Goal: Task Accomplishment & Management: Use online tool/utility

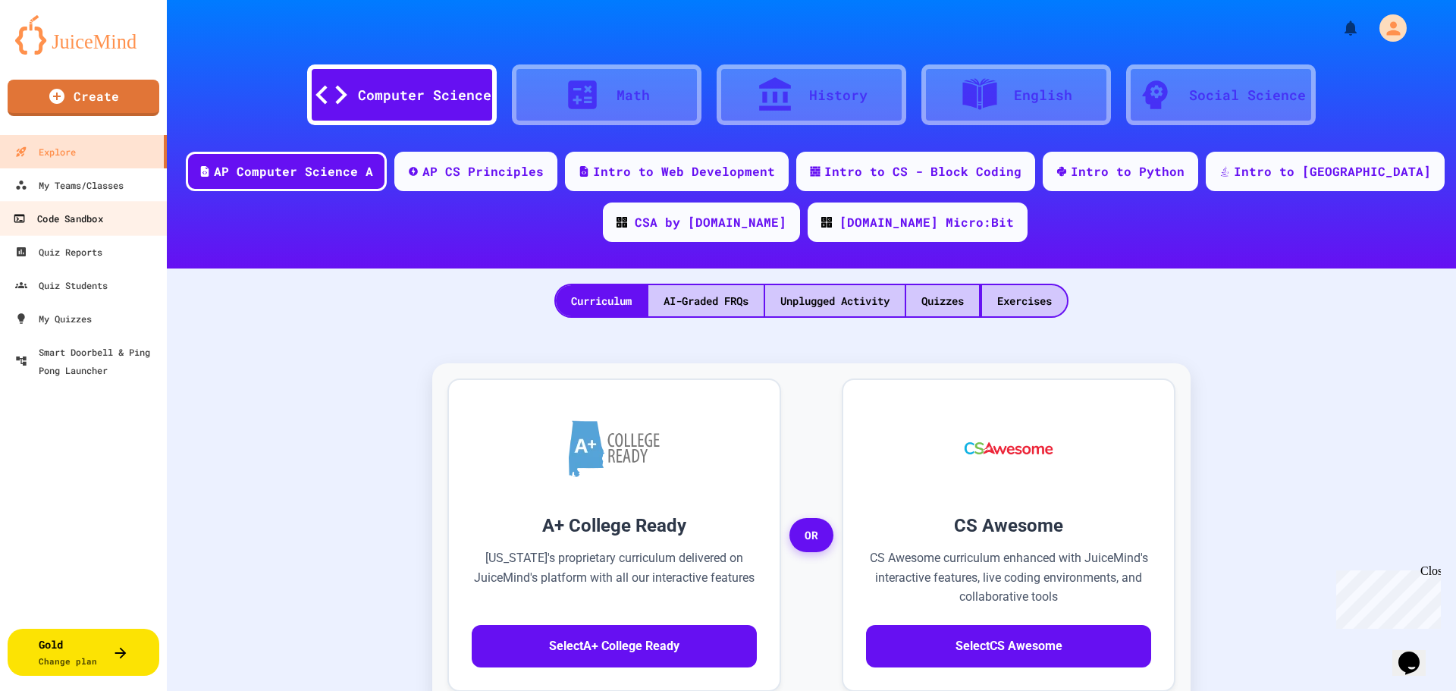
click at [71, 218] on div "Code Sandbox" at bounding box center [57, 218] width 89 height 19
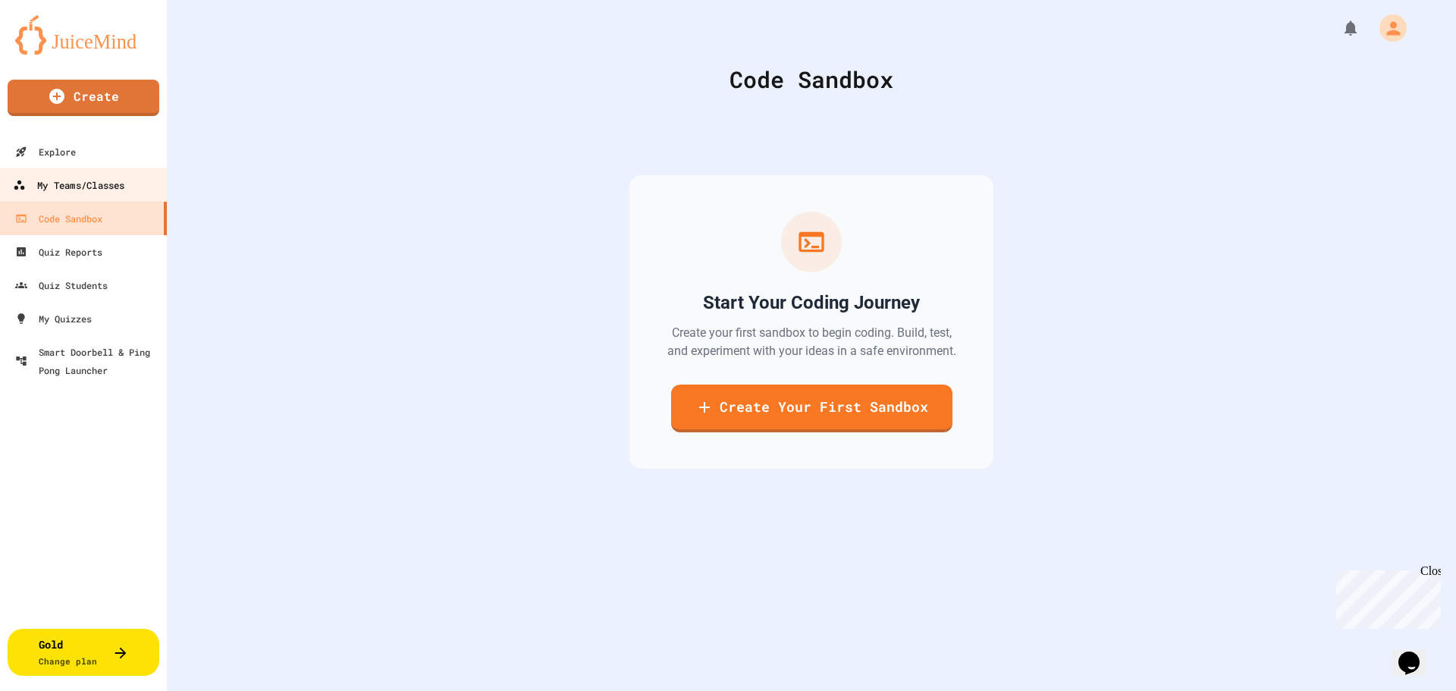
click at [83, 191] on div "My Teams/Classes" at bounding box center [68, 185] width 111 height 19
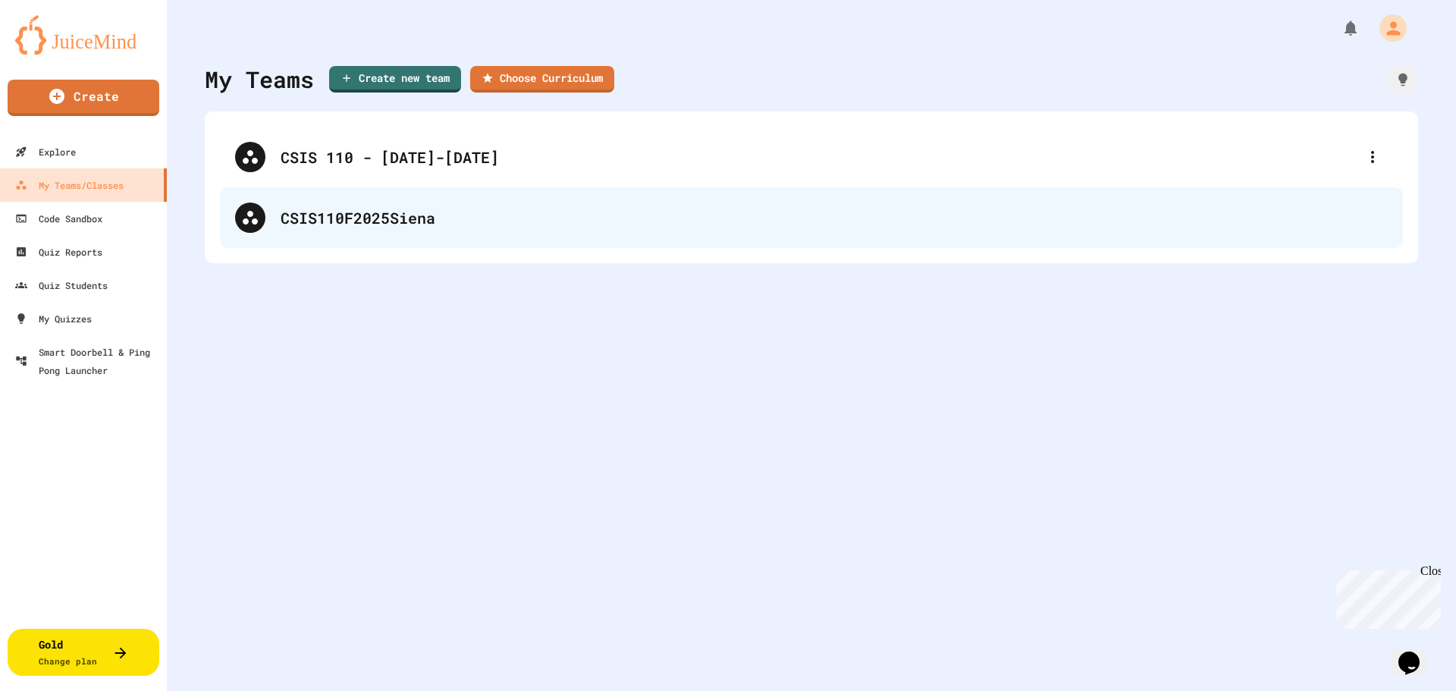
click at [404, 218] on div "CSIS110F2025Siena" at bounding box center [834, 217] width 1107 height 23
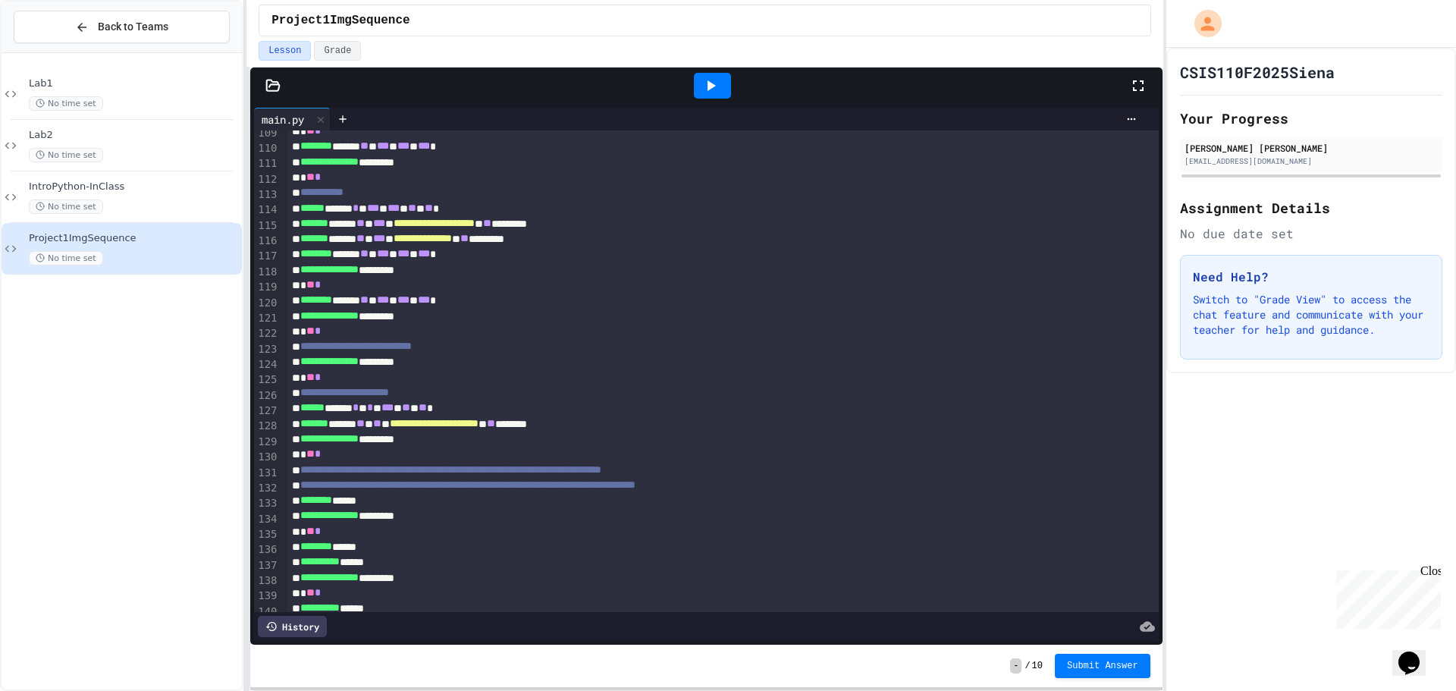
scroll to position [2348, 0]
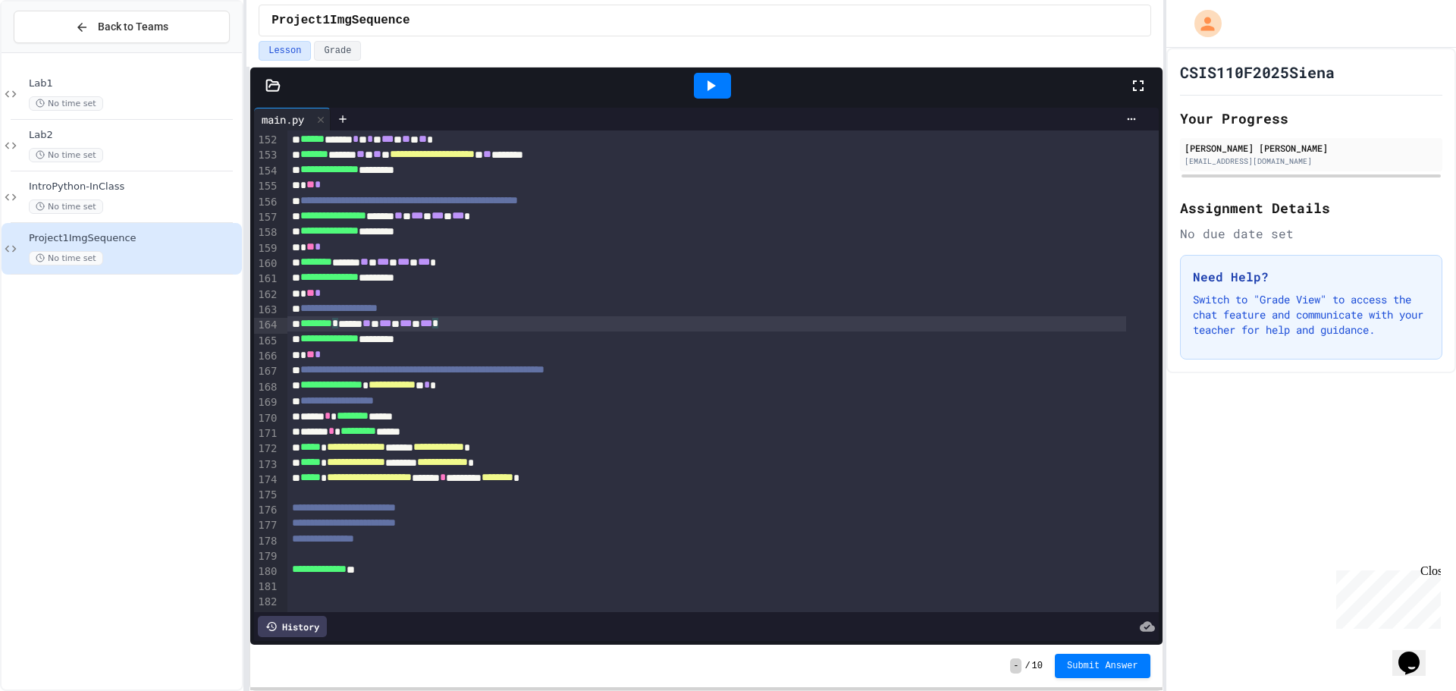
click at [548, 316] on div "******** * ***** ** * *** * *** * *** *" at bounding box center [707, 323] width 840 height 15
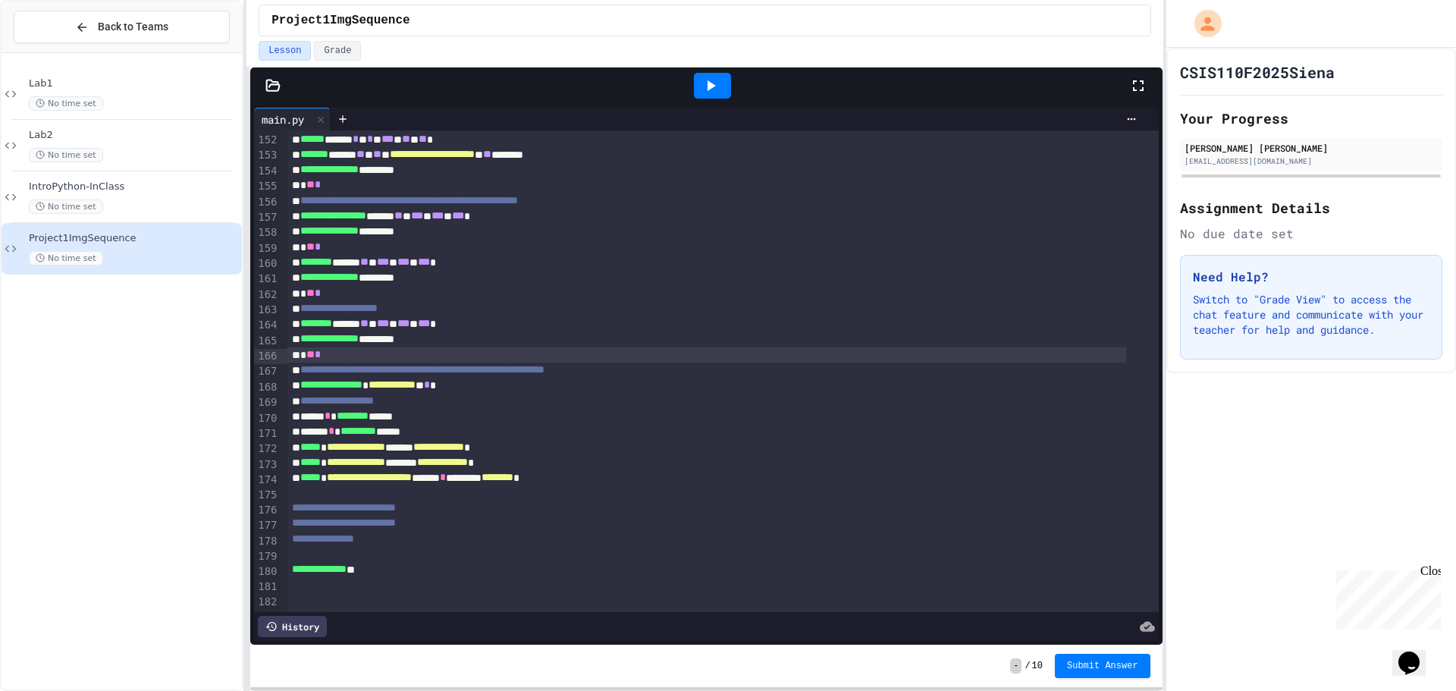
click at [541, 347] on div "* ** *" at bounding box center [707, 354] width 840 height 15
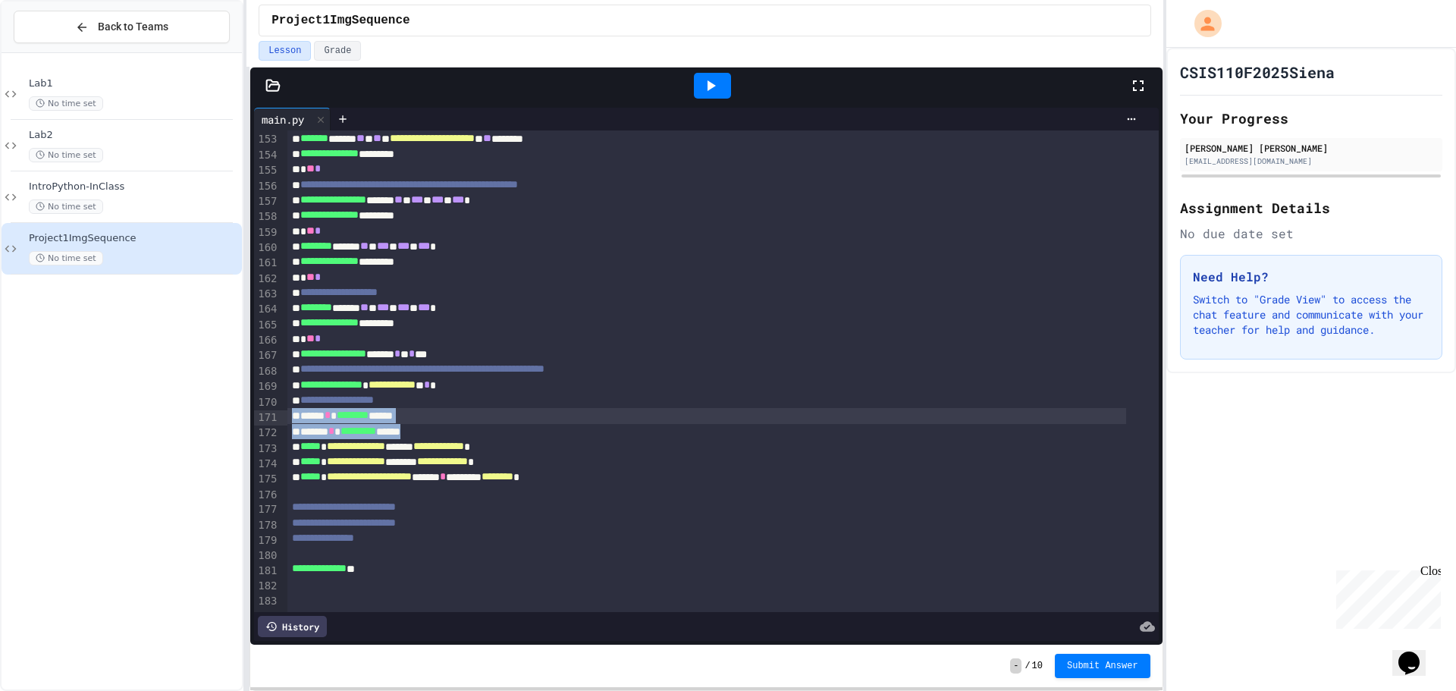
drag, startPoint x: 447, startPoint y: 421, endPoint x: 281, endPoint y: 416, distance: 165.4
click at [281, 416] on div "**********" at bounding box center [706, 371] width 904 height 482
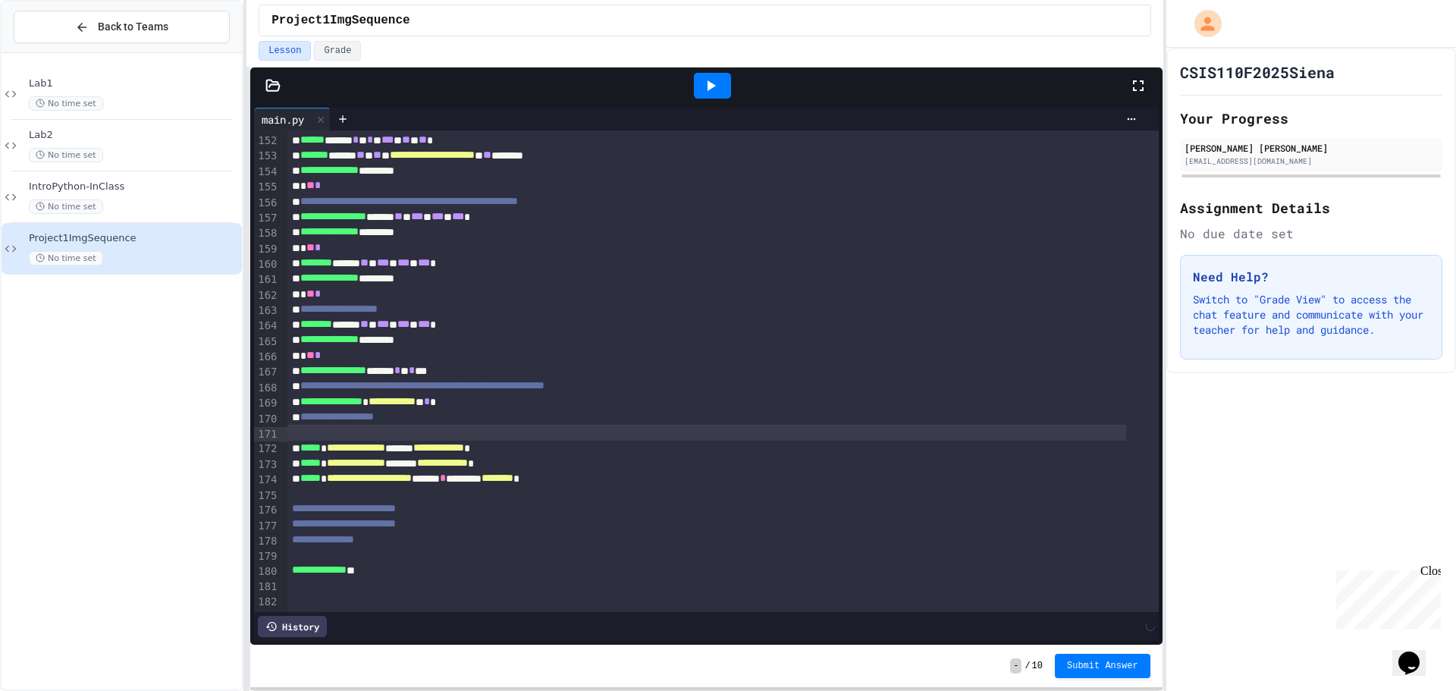
scroll to position [2347, 0]
click at [504, 348] on div "* ** *" at bounding box center [707, 355] width 840 height 15
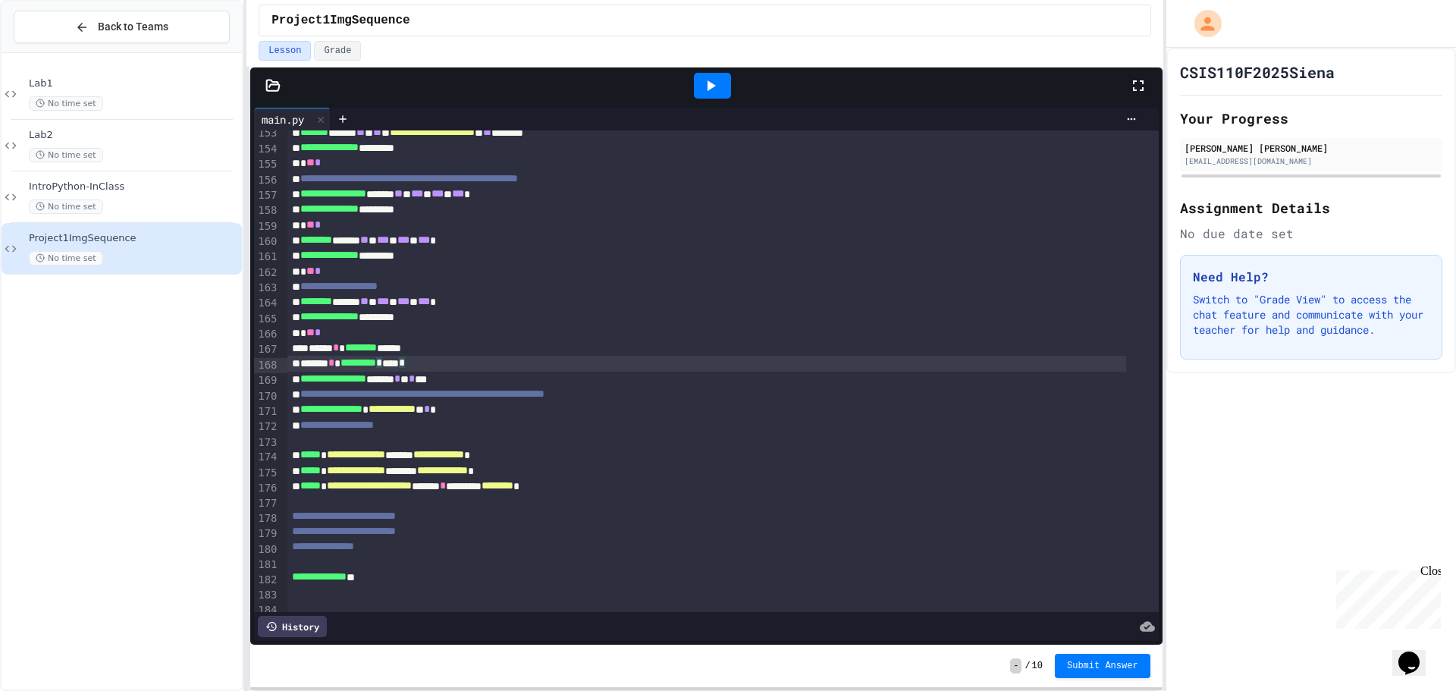
click at [312, 351] on div "***** * ******** ******" at bounding box center [707, 348] width 840 height 15
click at [422, 347] on div "***** * ******** ******" at bounding box center [707, 348] width 840 height 15
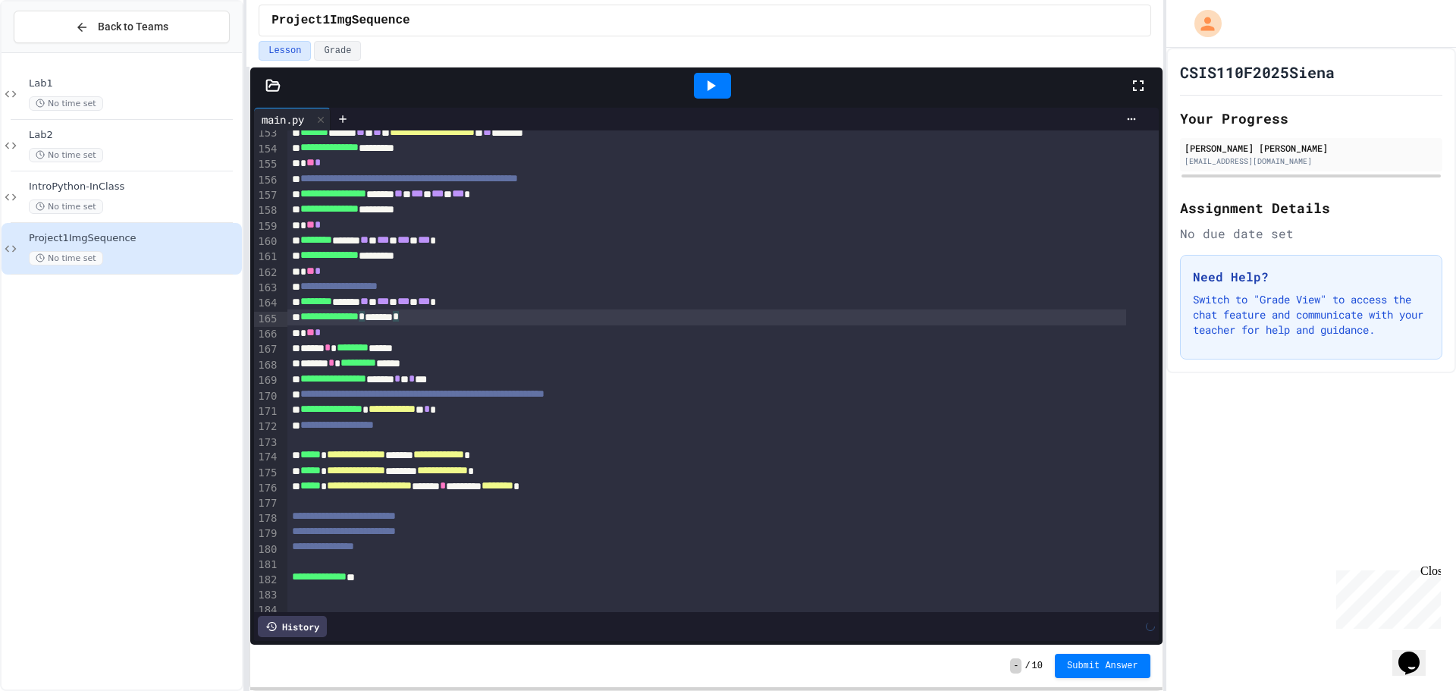
click at [683, 316] on div "**********" at bounding box center [707, 316] width 840 height 15
click at [476, 381] on div "**********" at bounding box center [707, 379] width 840 height 15
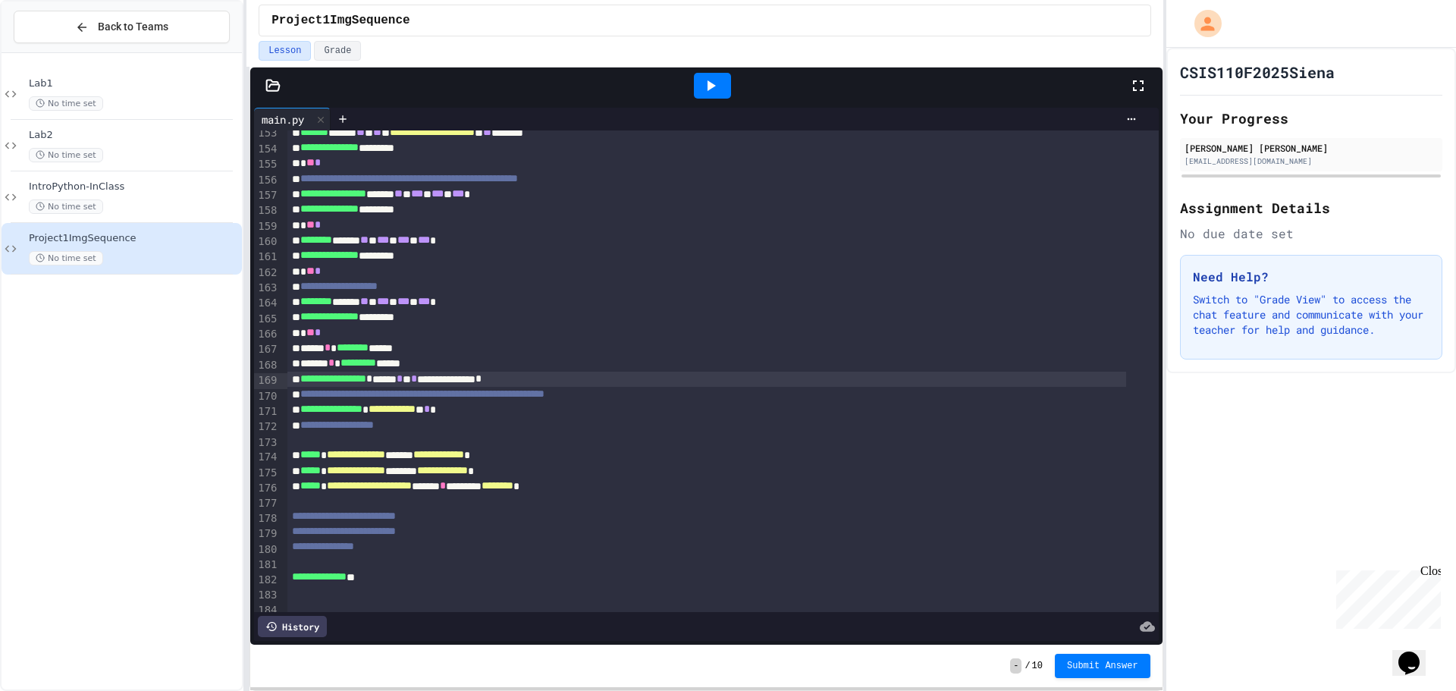
click at [706, 81] on icon at bounding box center [711, 86] width 18 height 18
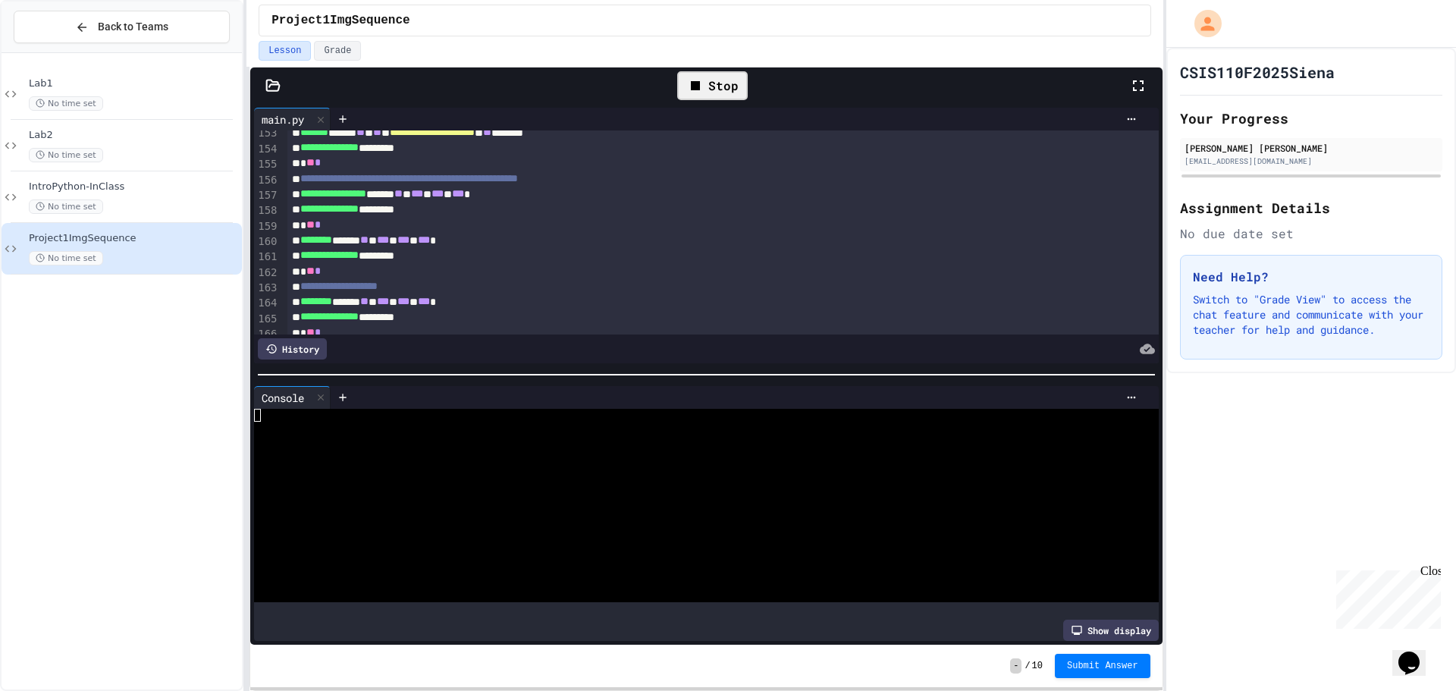
click at [268, 82] on icon at bounding box center [272, 85] width 15 height 15
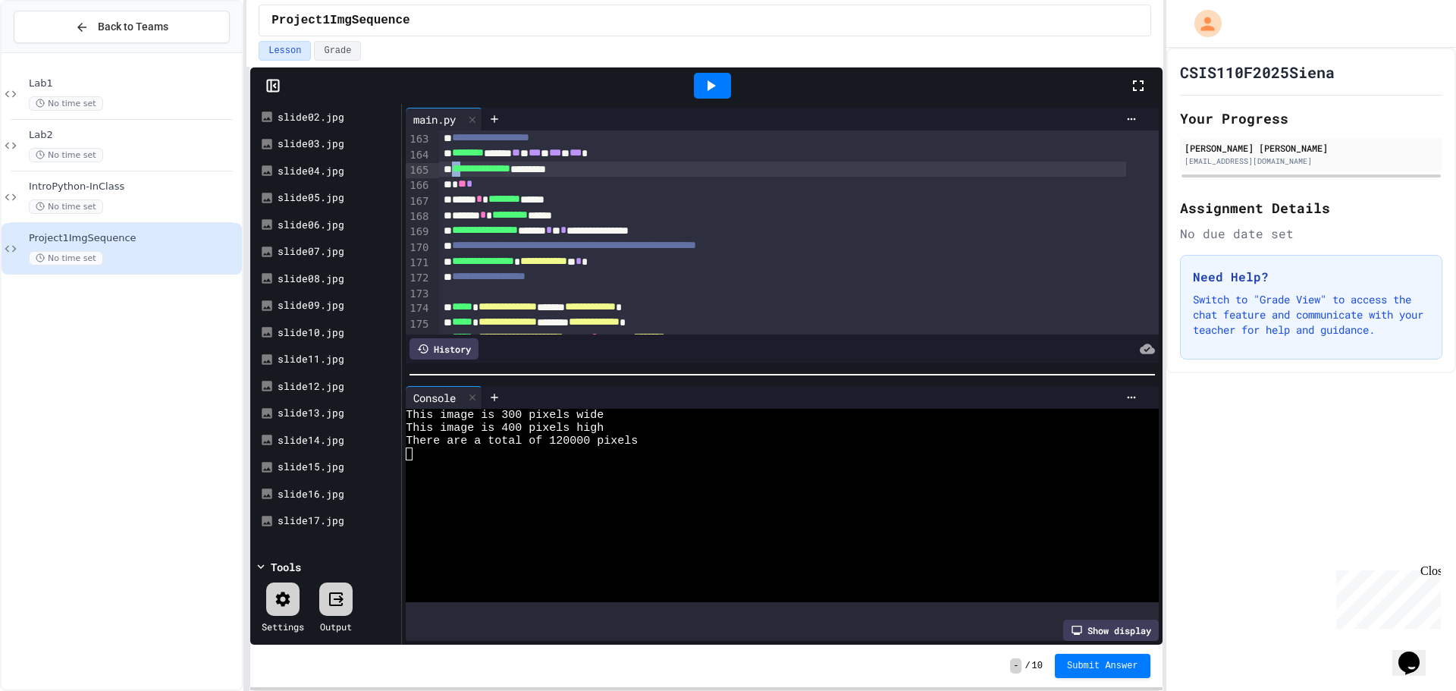
scroll to position [2501, 0]
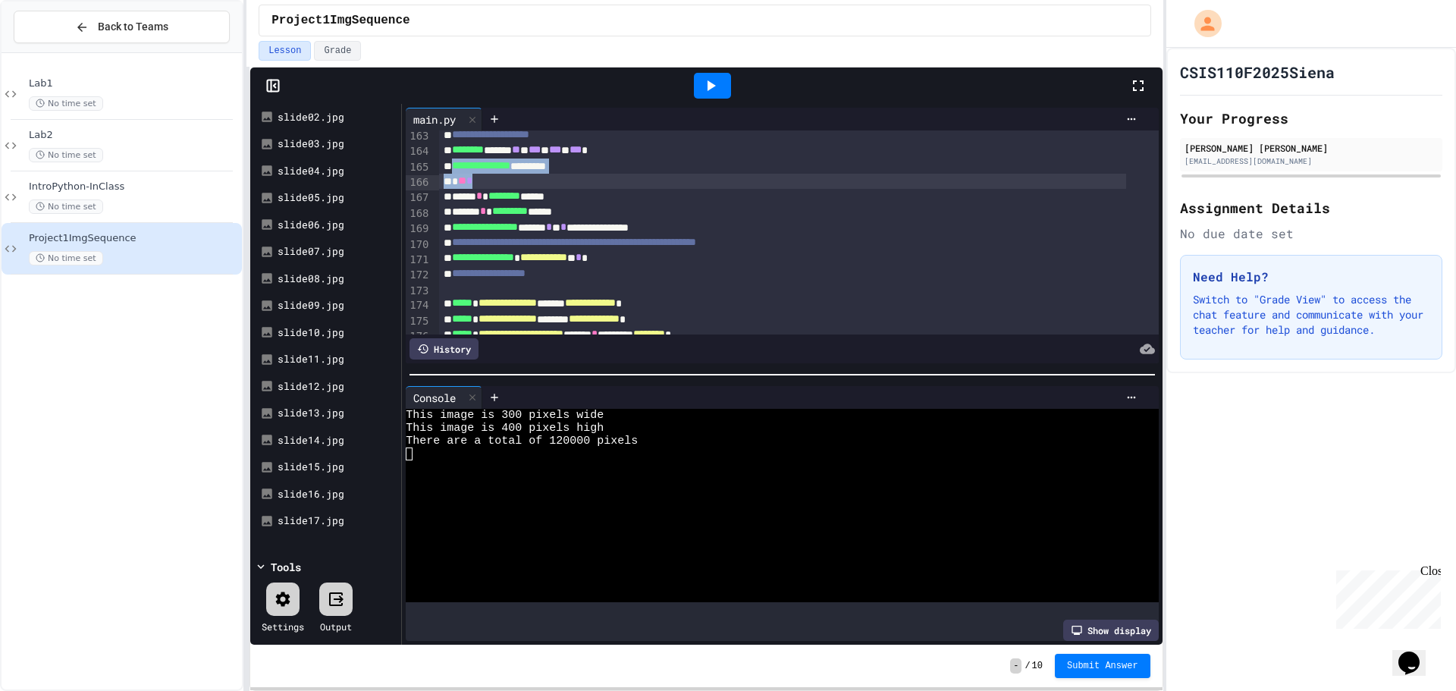
drag, startPoint x: 453, startPoint y: 168, endPoint x: 477, endPoint y: 177, distance: 25.9
copy div "**********"
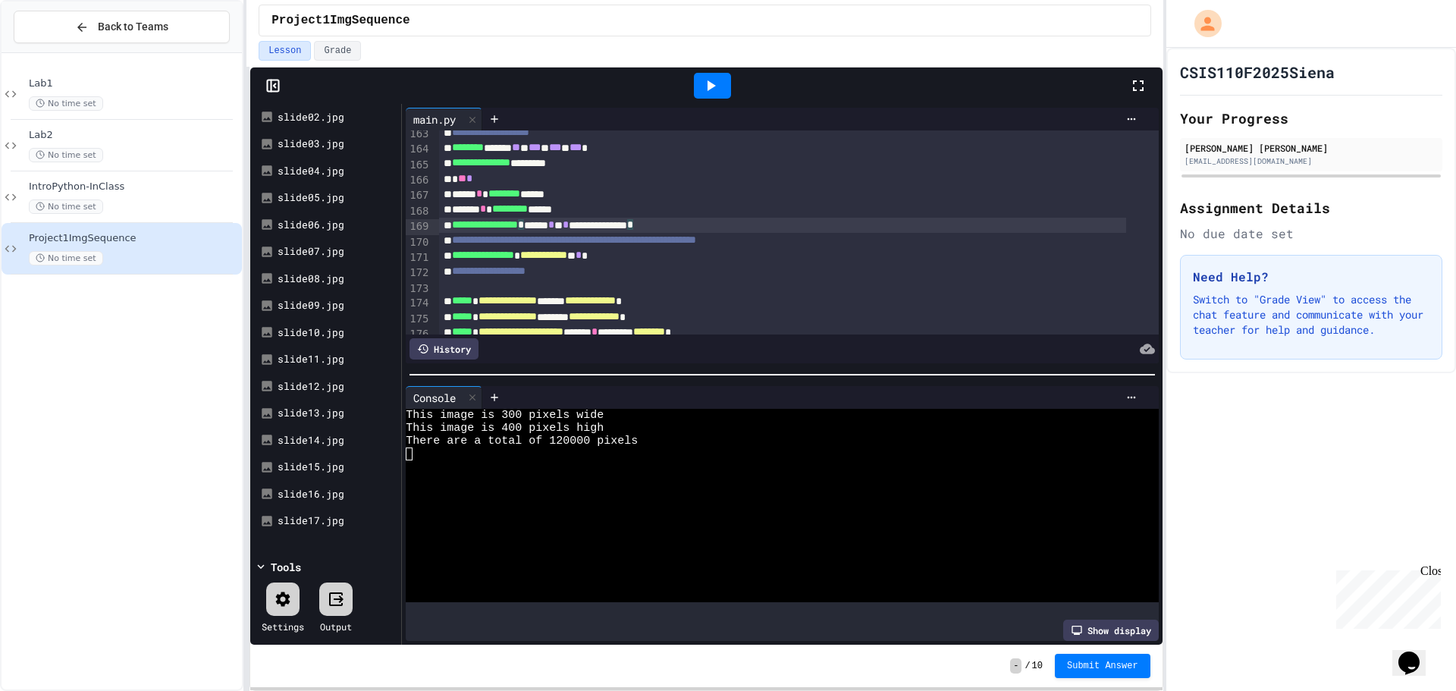
click at [743, 228] on div "**********" at bounding box center [783, 225] width 688 height 15
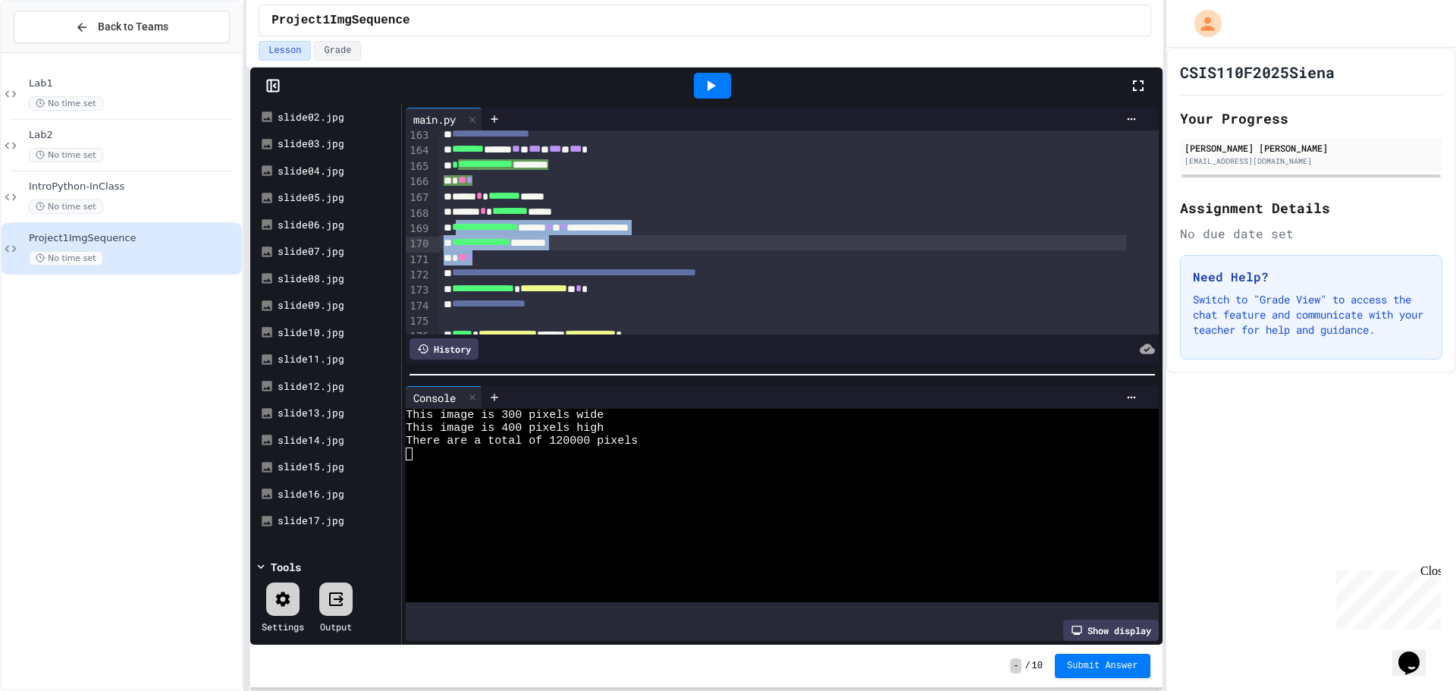
scroll to position [2500, 0]
drag, startPoint x: 482, startPoint y: 262, endPoint x: 453, endPoint y: 229, distance: 44.1
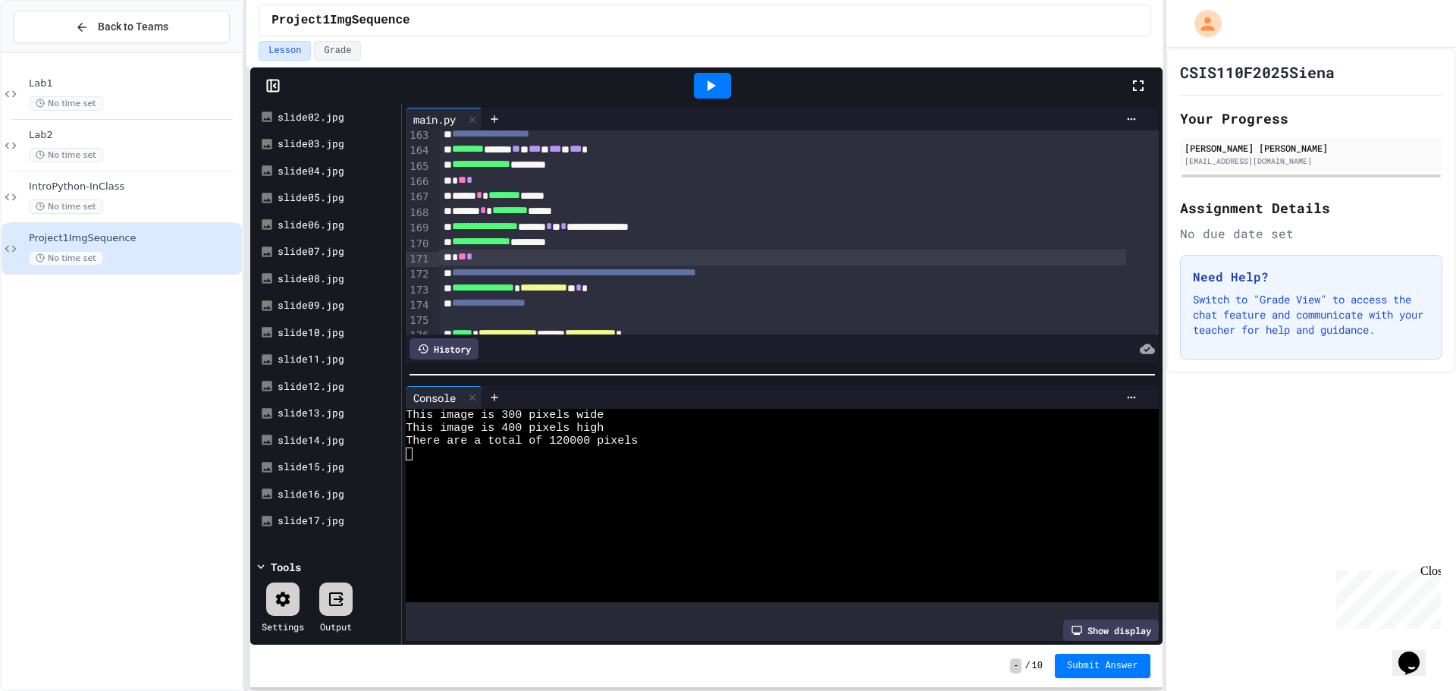
click at [520, 259] on div "* ** *" at bounding box center [783, 257] width 688 height 15
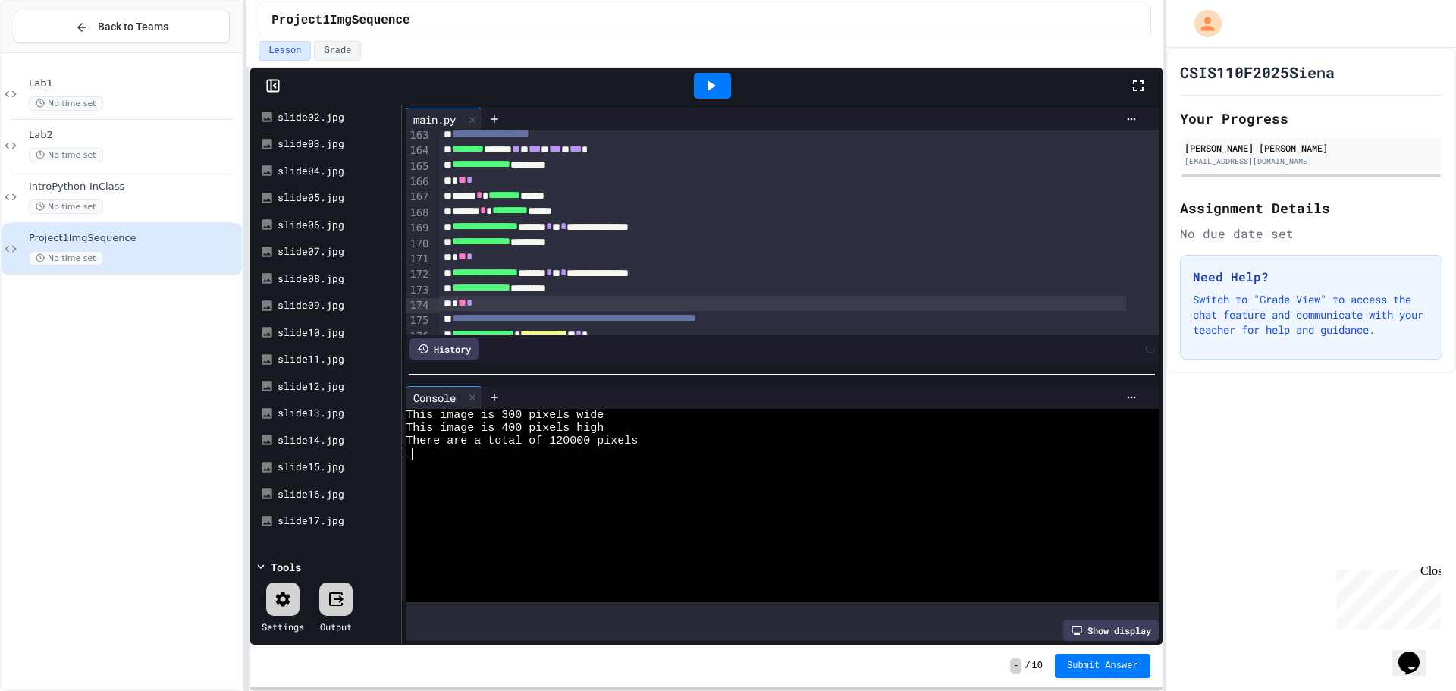
click at [695, 91] on div at bounding box center [712, 86] width 37 height 26
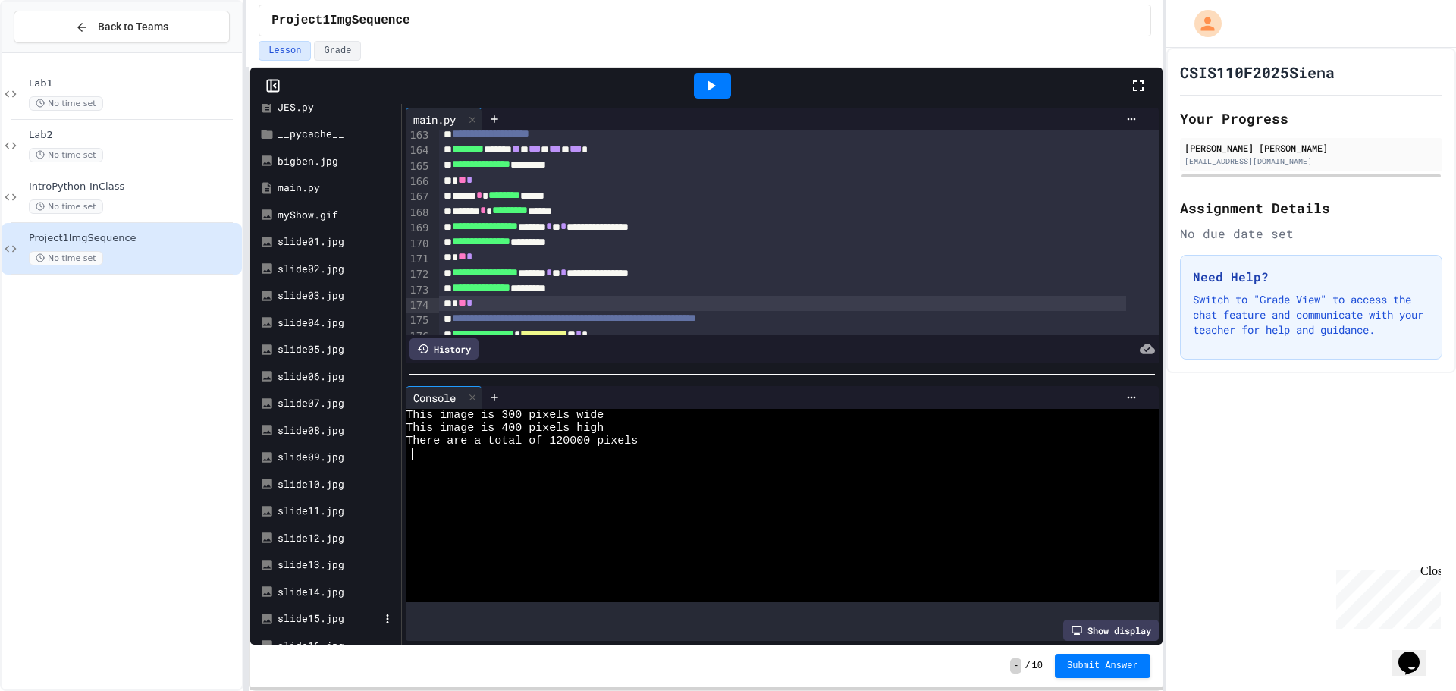
scroll to position [278, 0]
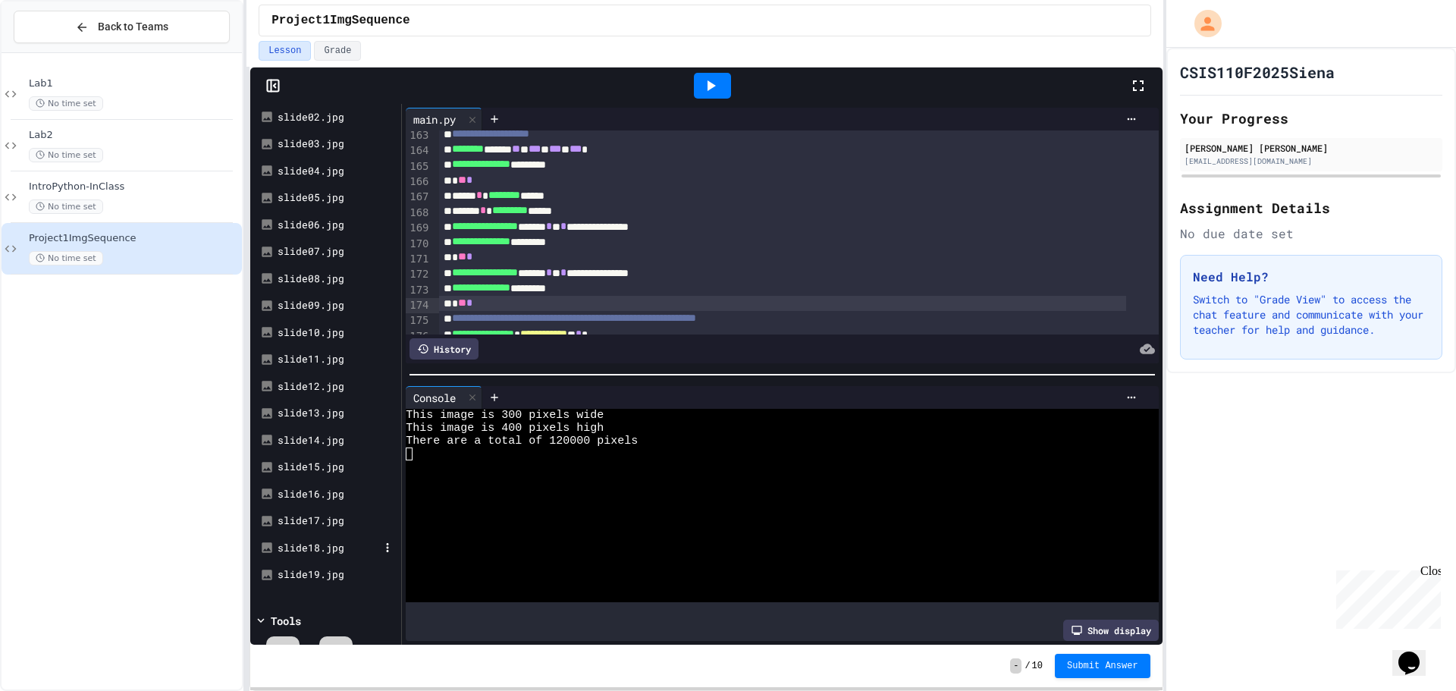
click at [315, 546] on div "slide18.jpg" at bounding box center [329, 548] width 102 height 15
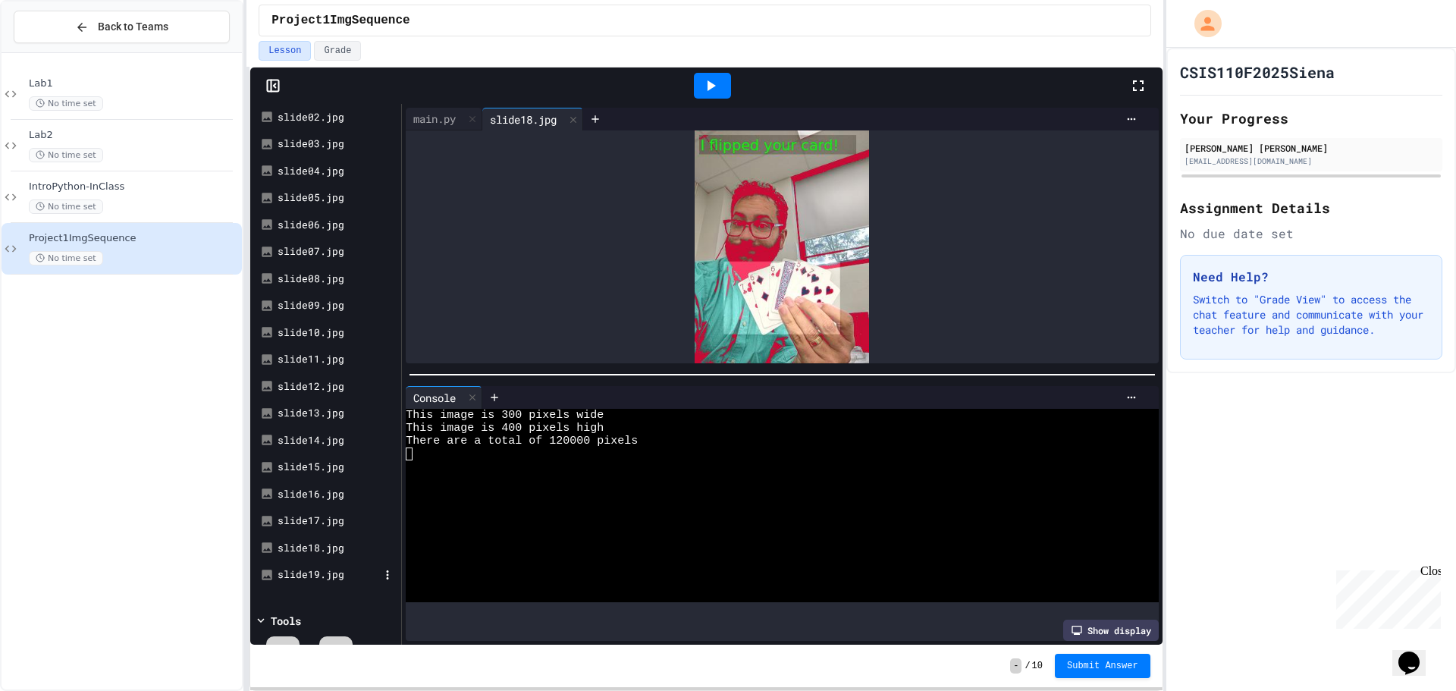
click at [306, 570] on div "slide19.jpg" at bounding box center [329, 574] width 102 height 15
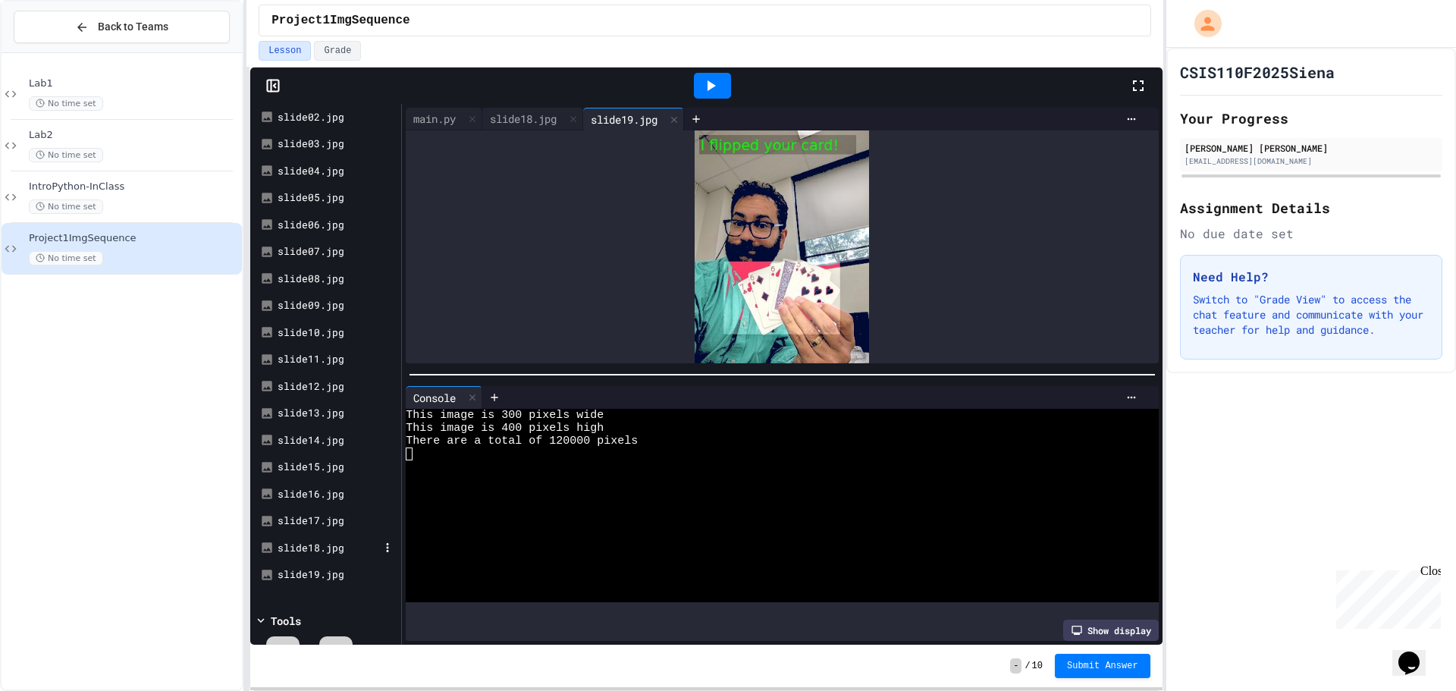
click at [299, 546] on div "slide18.jpg" at bounding box center [329, 548] width 102 height 15
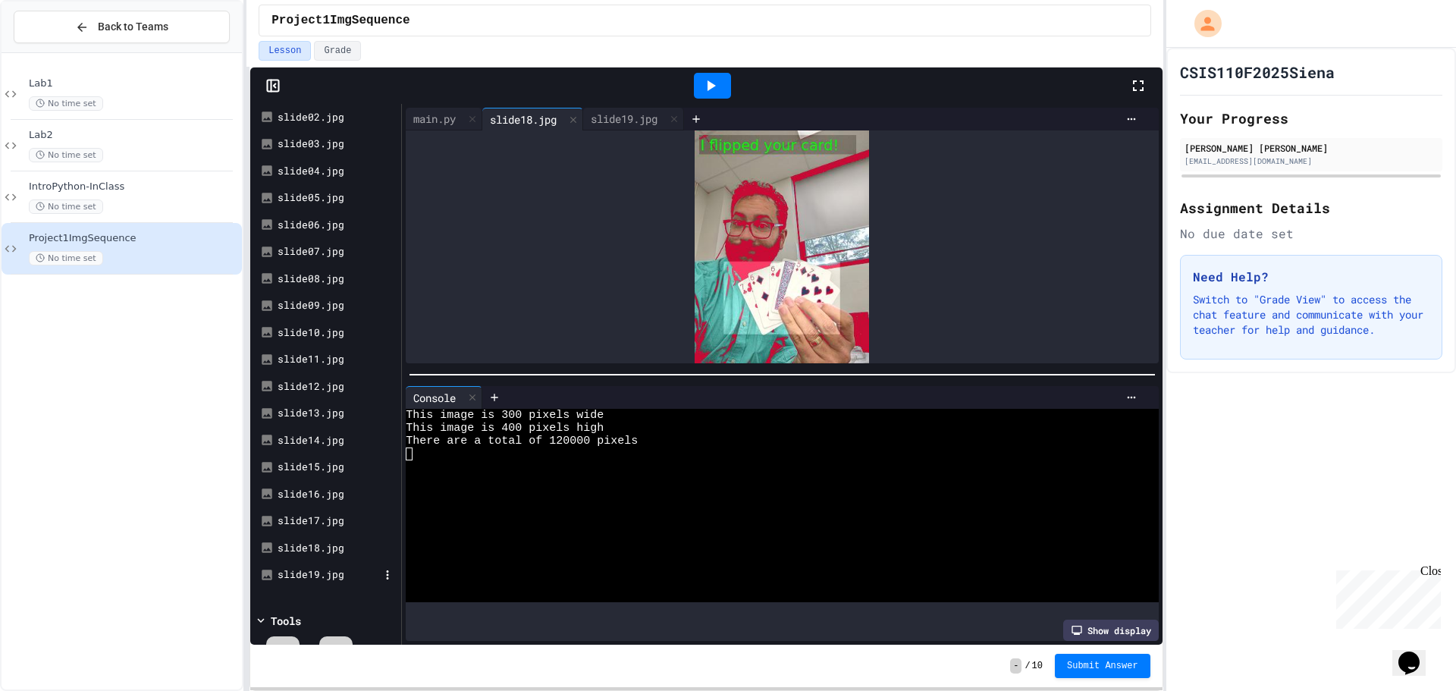
click at [304, 568] on div "slide19.jpg" at bounding box center [329, 574] width 102 height 15
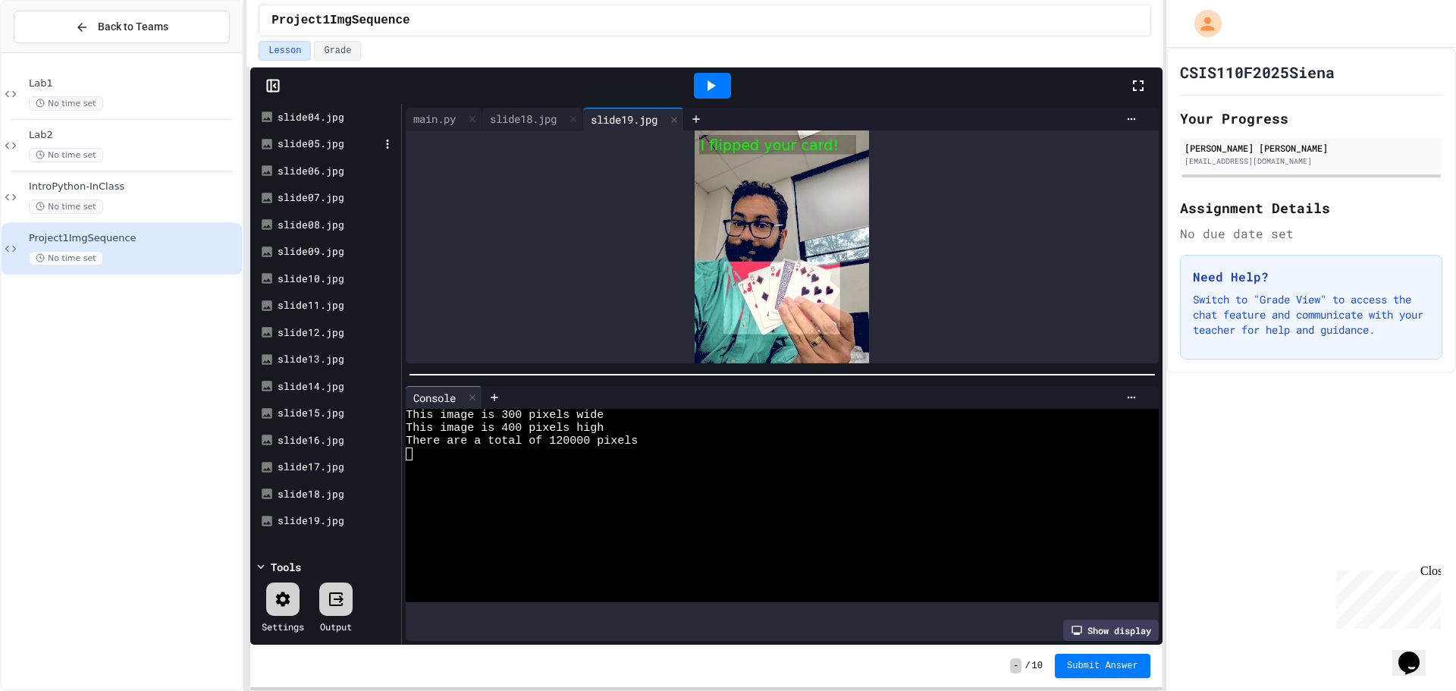
scroll to position [0, 0]
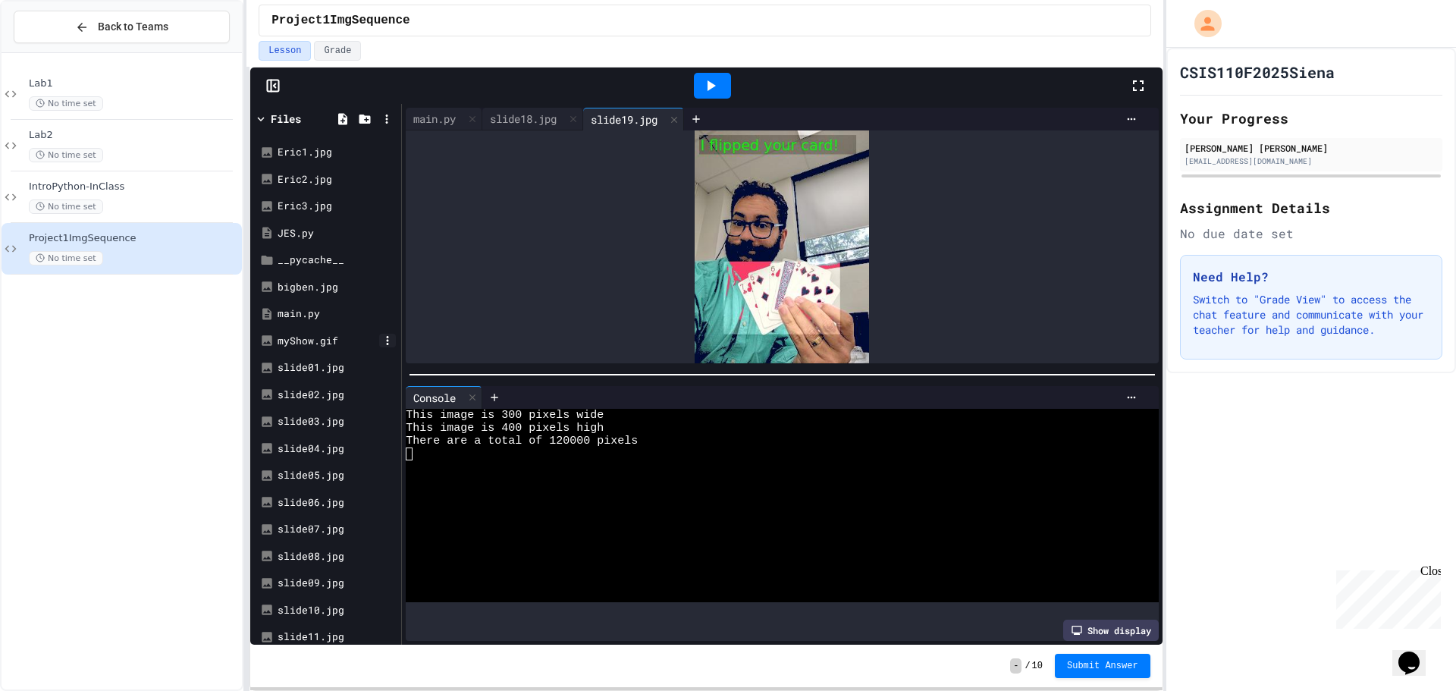
click at [386, 341] on icon at bounding box center [388, 341] width 14 height 14
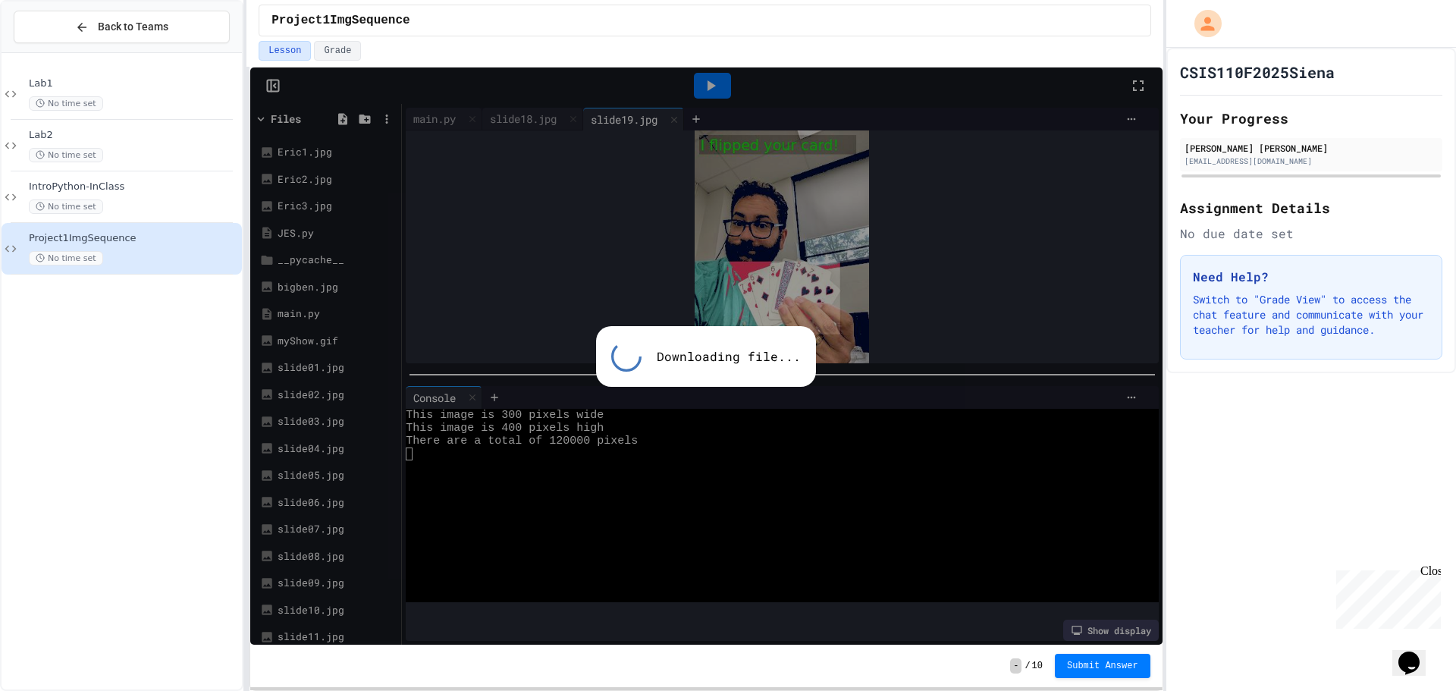
click at [601, 310] on div "Downloading file..." at bounding box center [706, 356] width 912 height 577
drag, startPoint x: 691, startPoint y: 353, endPoint x: 792, endPoint y: 341, distance: 101.6
click at [792, 341] on div "Downloading file..." at bounding box center [706, 356] width 220 height 61
click at [762, 353] on div "Downloading file..." at bounding box center [706, 356] width 220 height 61
click at [340, 49] on button "Grade" at bounding box center [337, 51] width 47 height 20
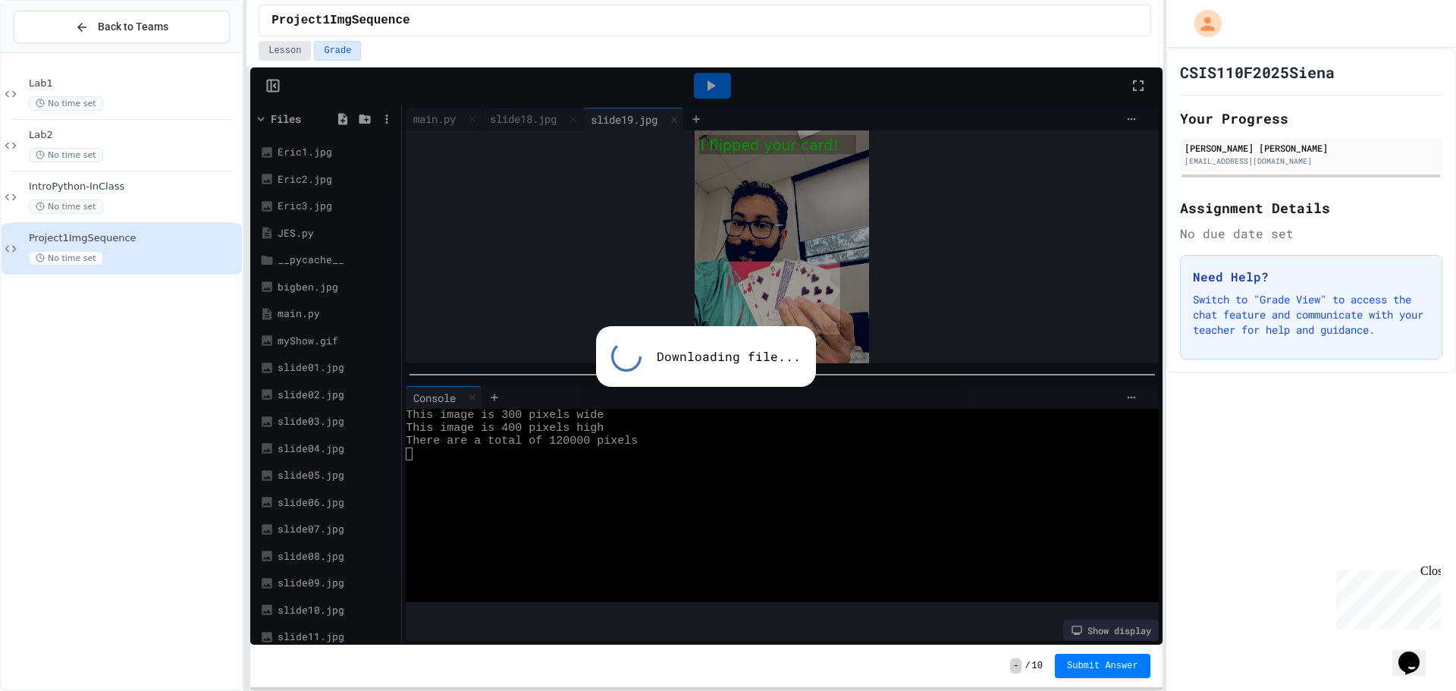
click at [294, 52] on button "Lesson" at bounding box center [285, 51] width 52 height 20
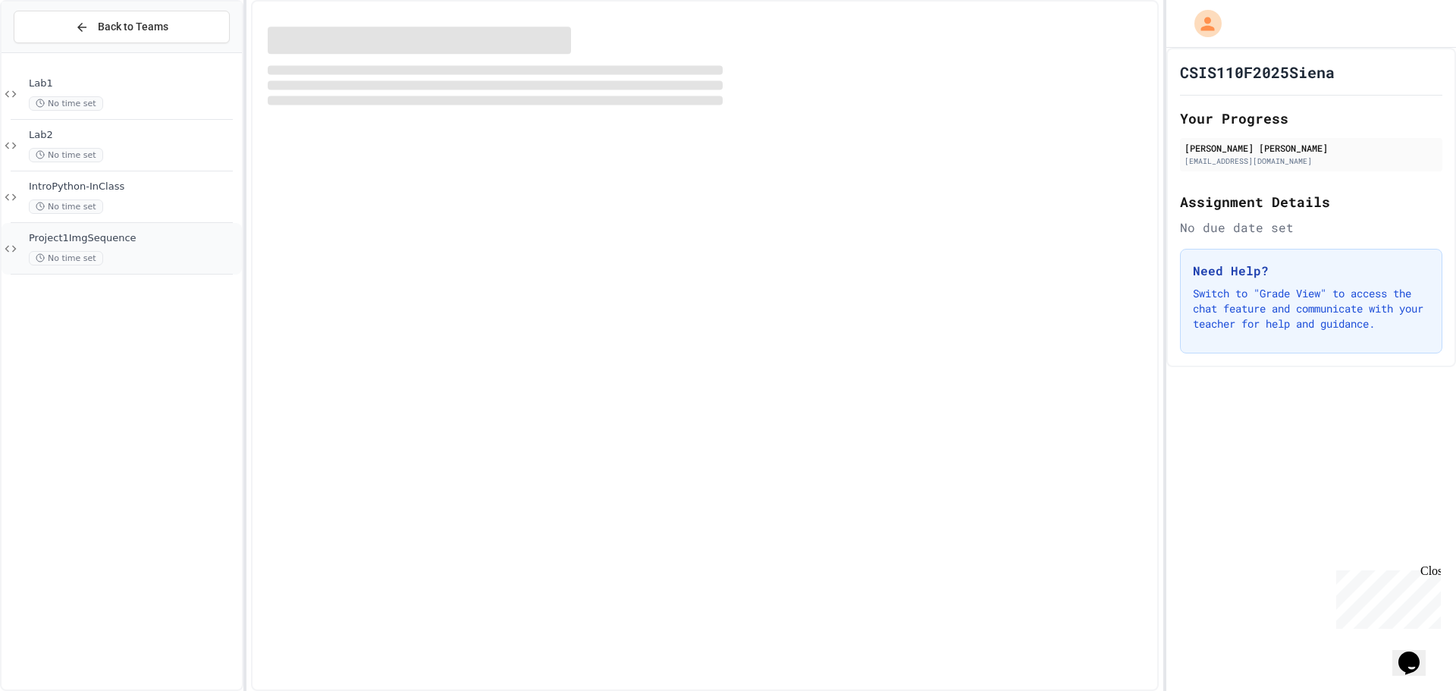
click at [140, 252] on div "No time set" at bounding box center [134, 258] width 210 height 14
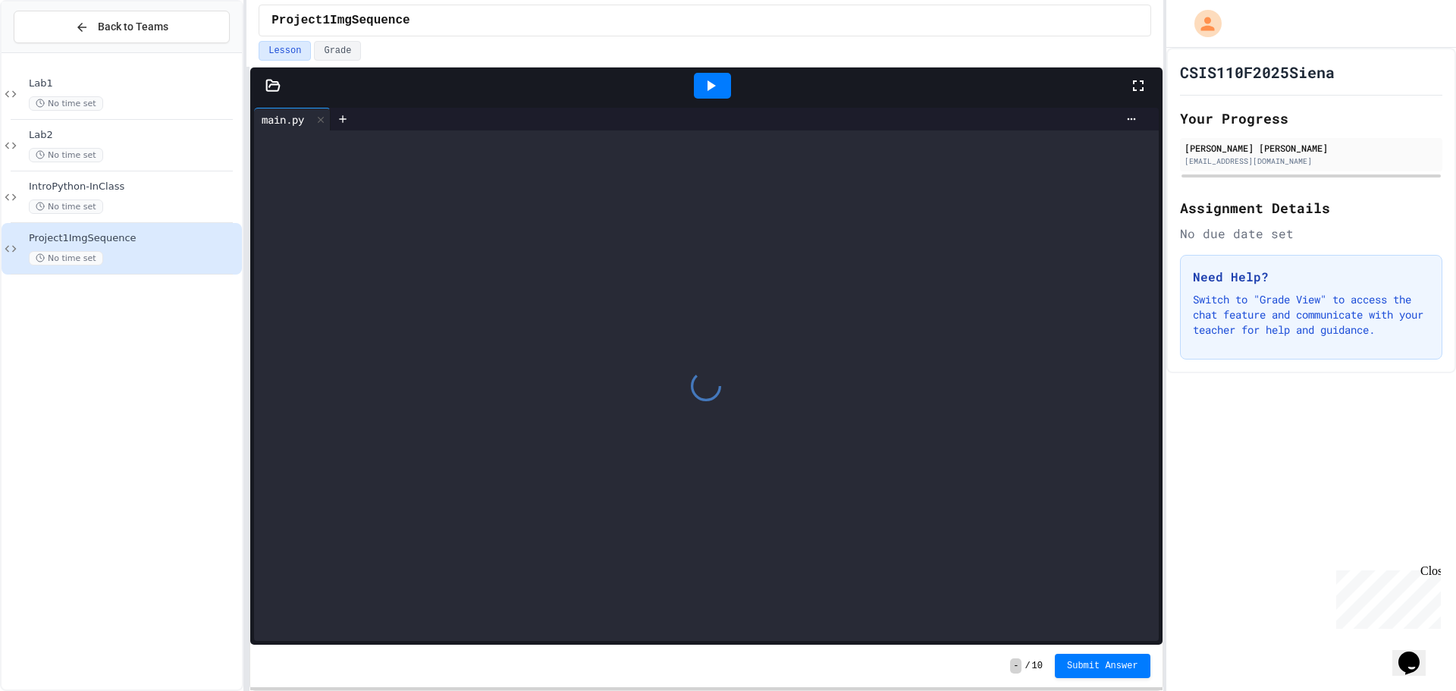
click at [271, 83] on icon at bounding box center [272, 85] width 15 height 15
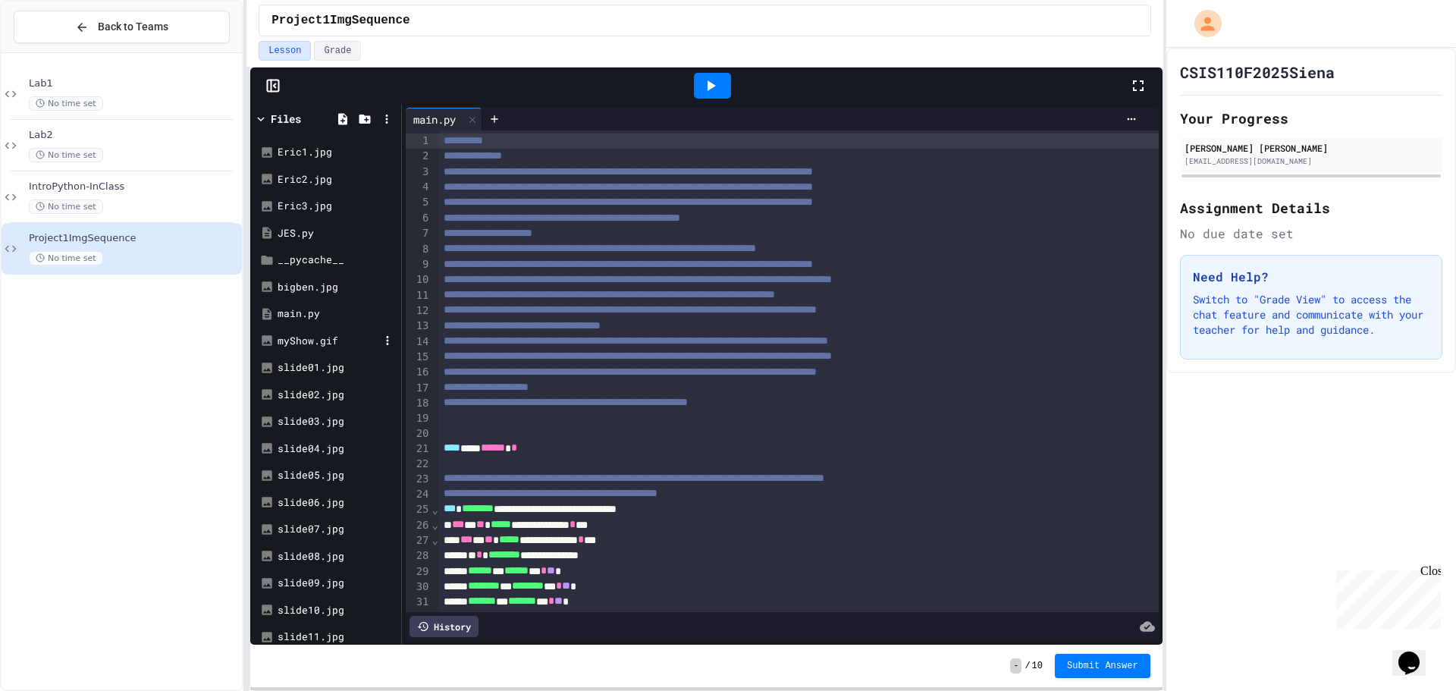
click at [320, 344] on div "myShow.gif" at bounding box center [329, 341] width 102 height 15
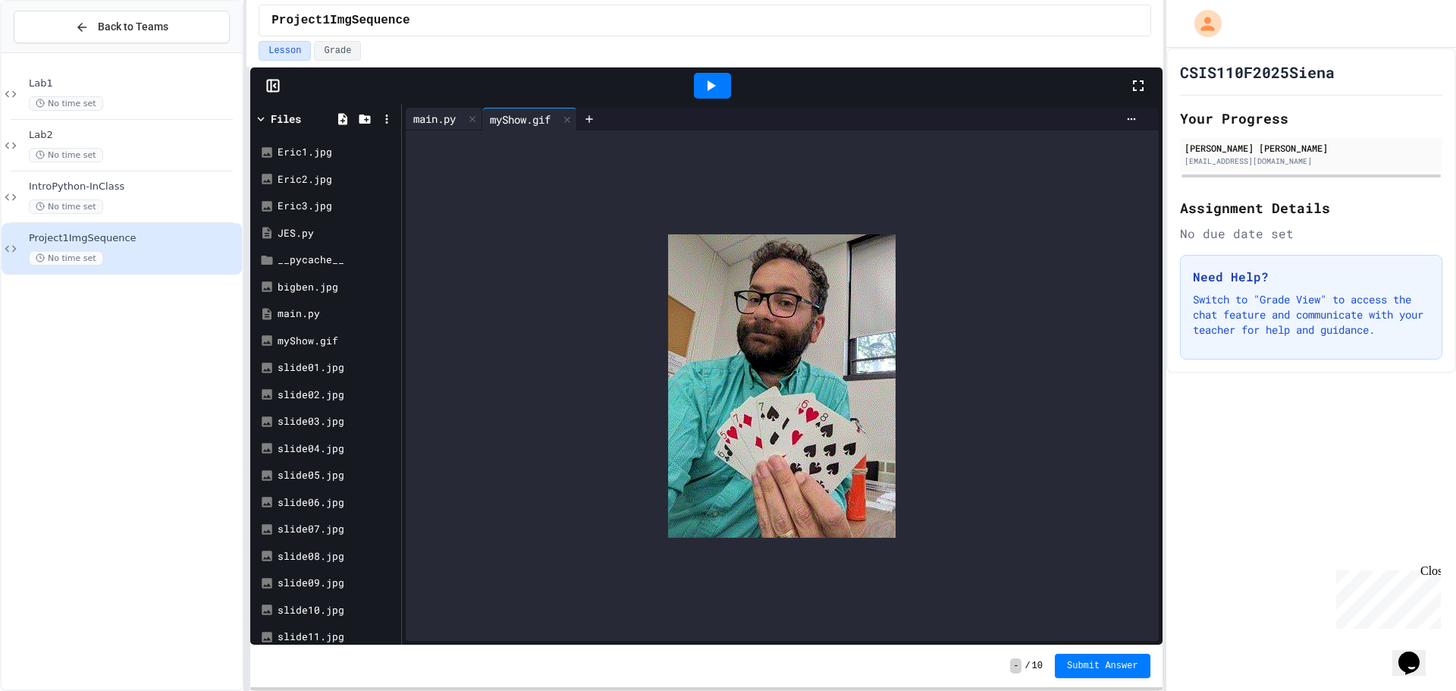
click at [439, 116] on div "main.py" at bounding box center [435, 119] width 58 height 16
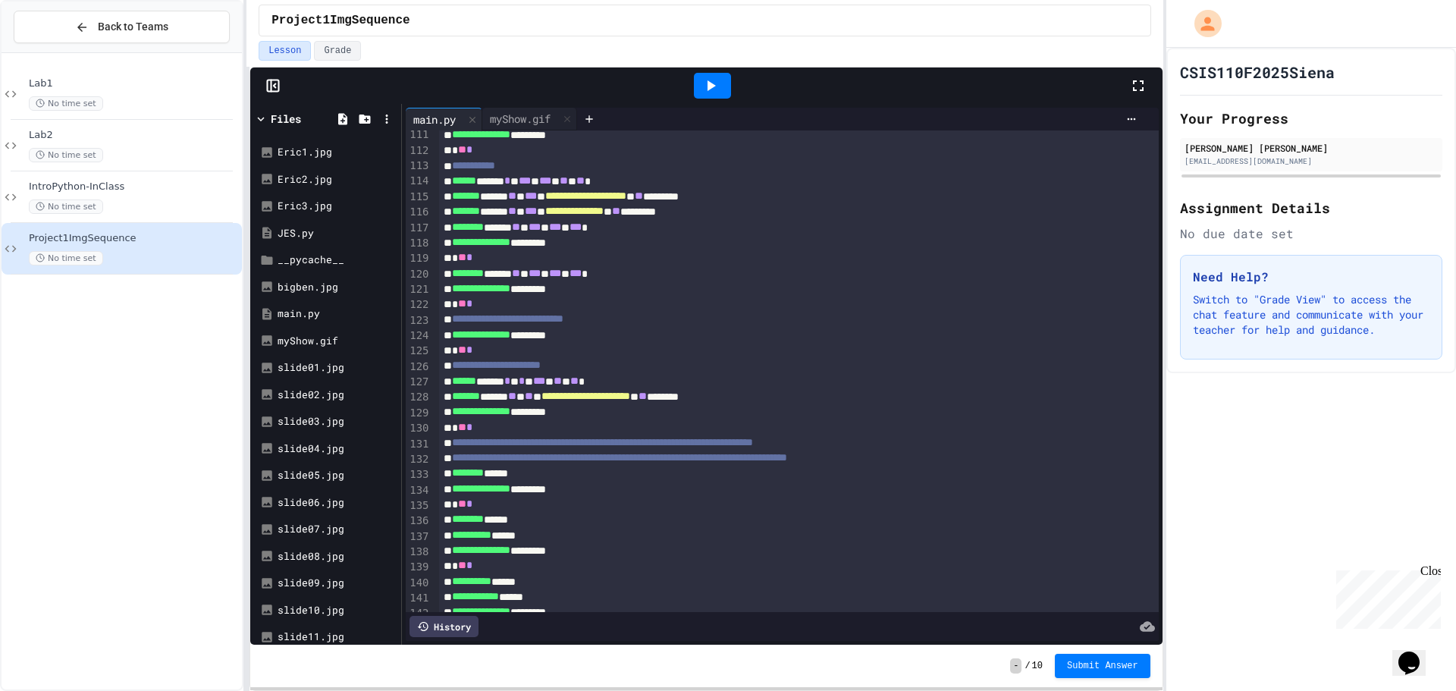
scroll to position [1622, 0]
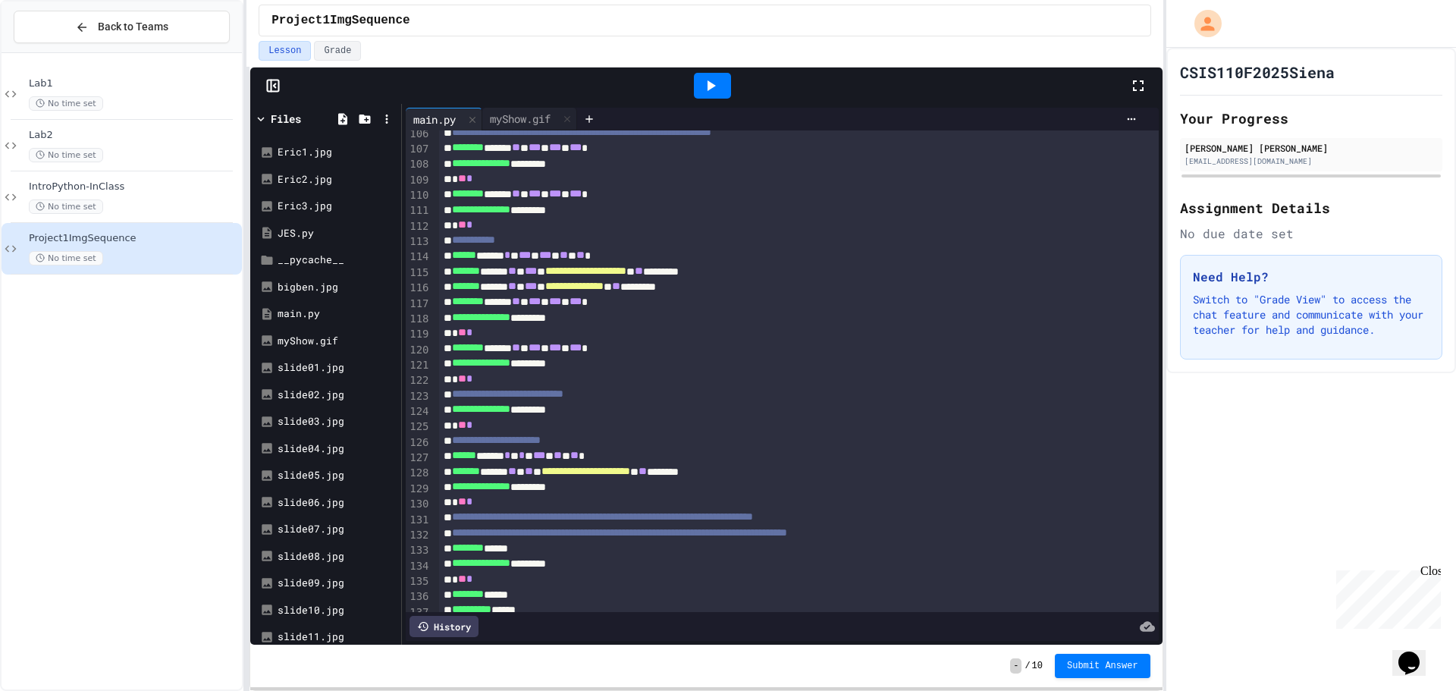
click at [568, 255] on span "**" at bounding box center [564, 255] width 8 height 11
click at [708, 85] on icon at bounding box center [712, 85] width 8 height 11
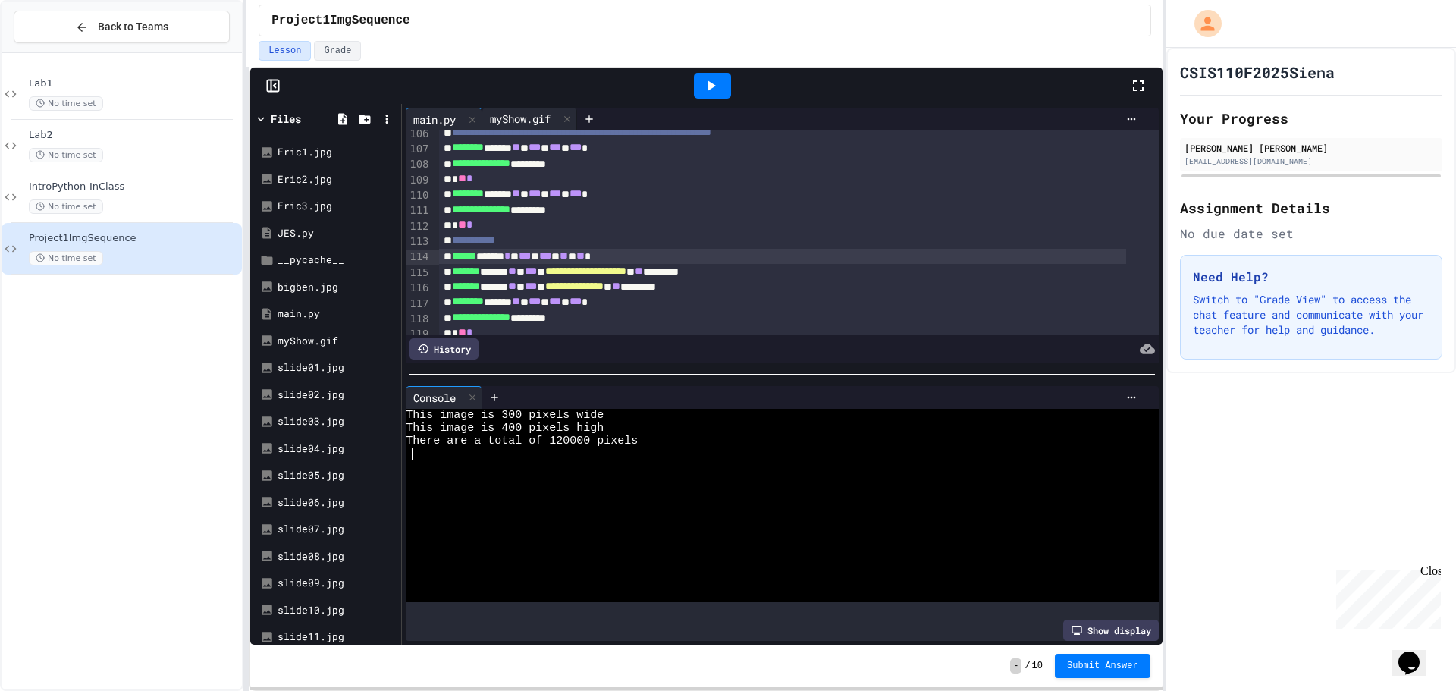
click at [521, 118] on div "myShow.gif" at bounding box center [520, 119] width 76 height 16
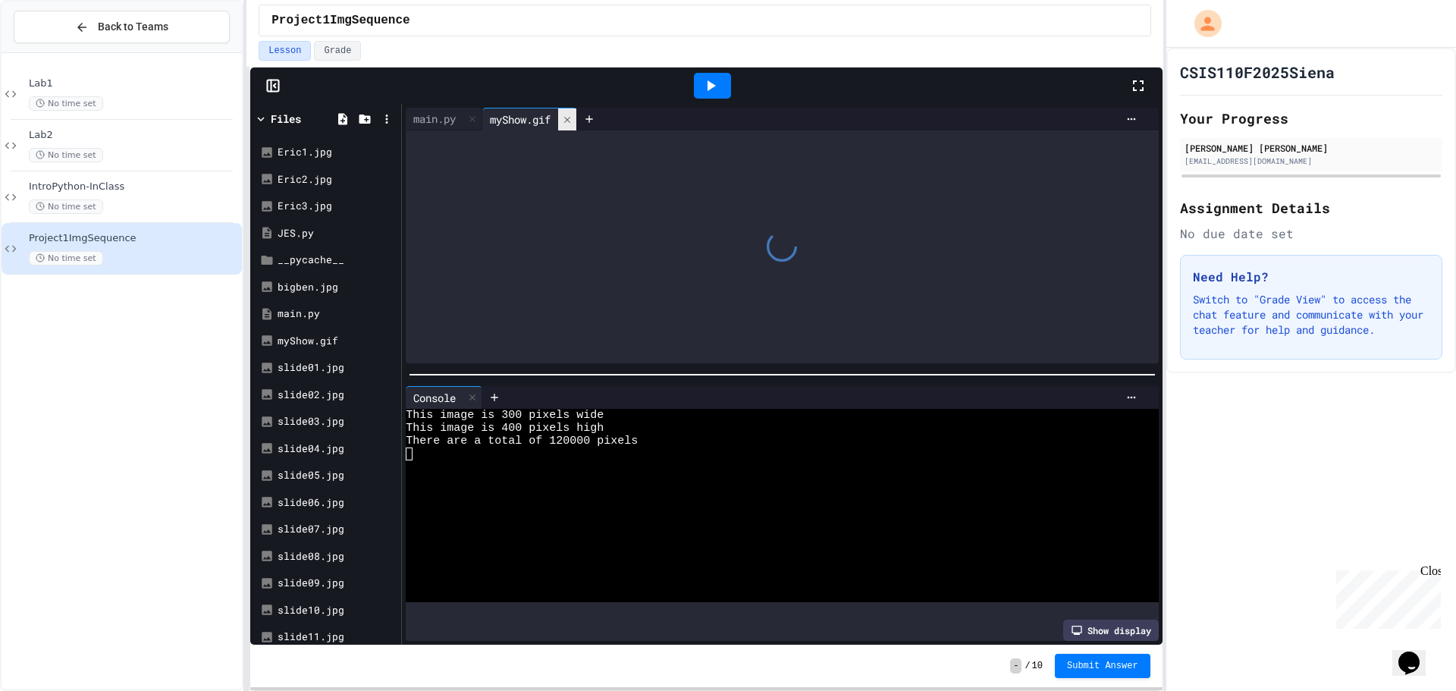
click at [565, 116] on div at bounding box center [567, 119] width 18 height 22
click at [315, 341] on div "myShow.gif" at bounding box center [329, 341] width 102 height 15
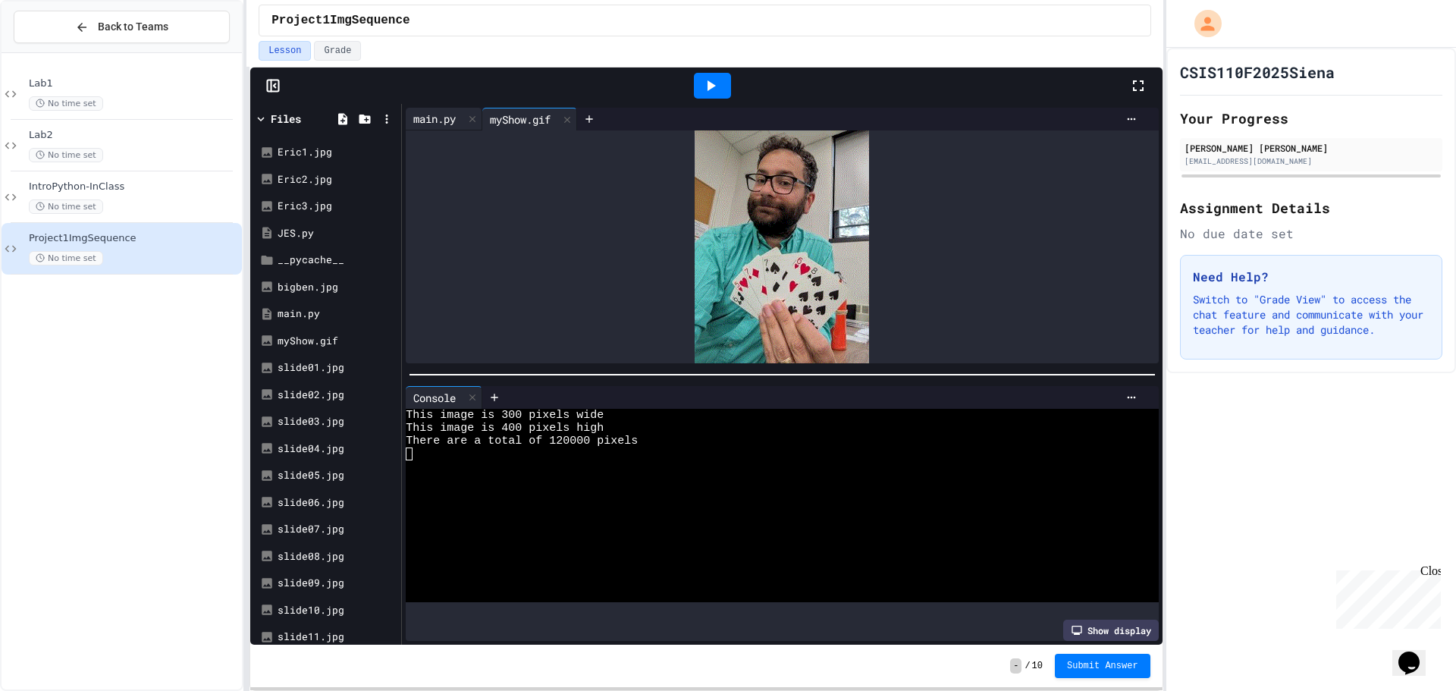
click at [450, 123] on div "main.py" at bounding box center [435, 119] width 58 height 16
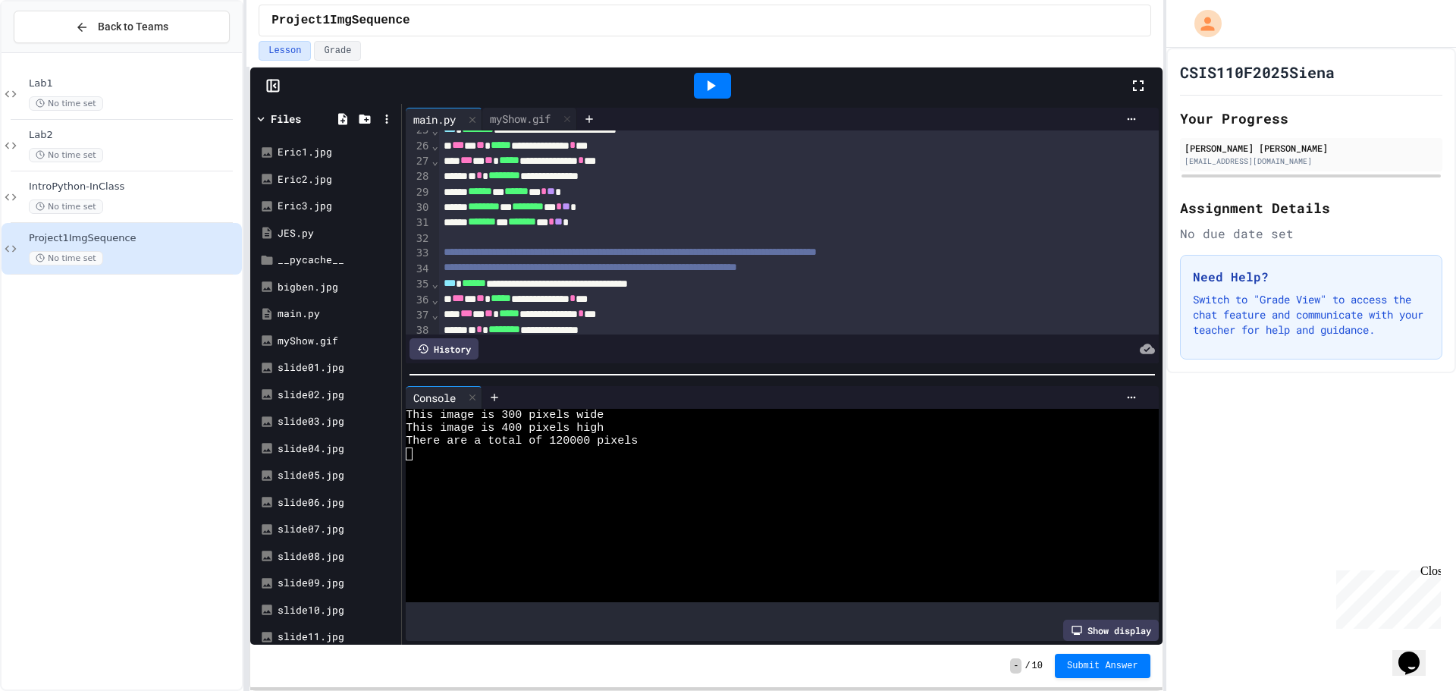
scroll to position [531, 0]
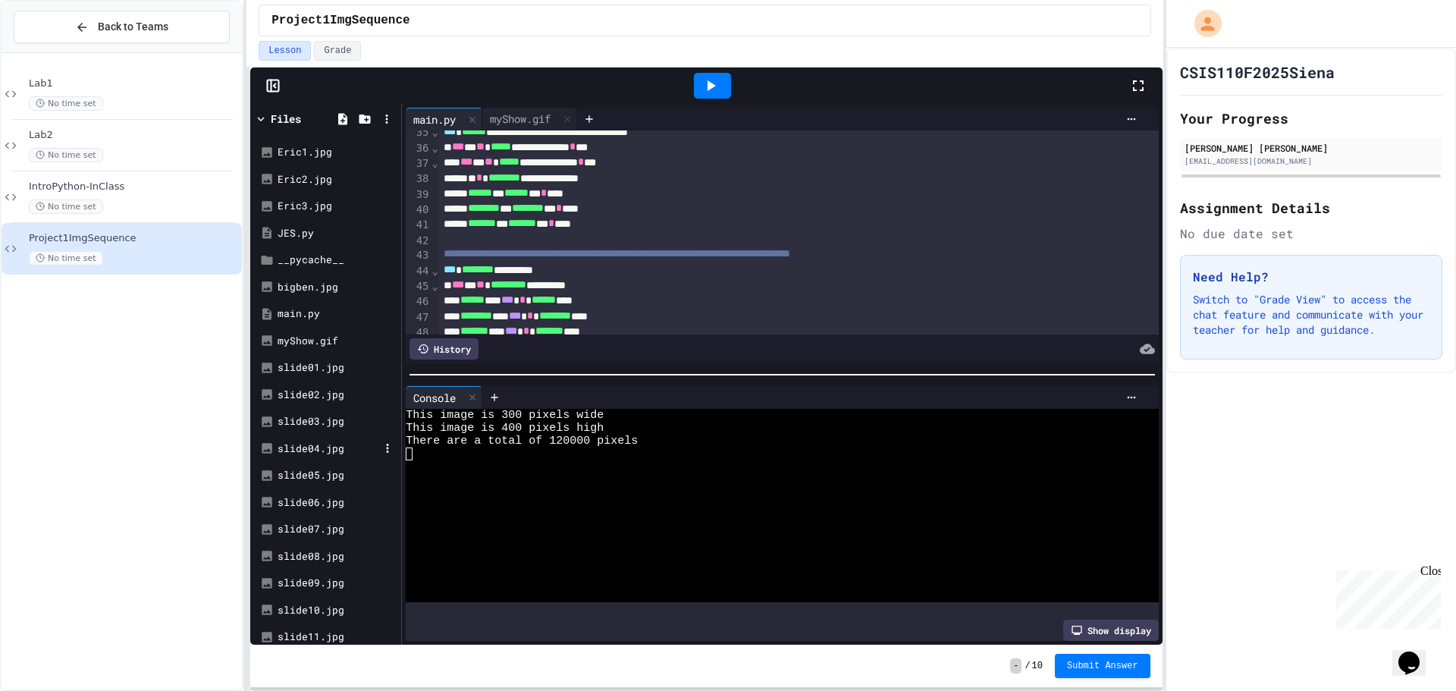
click at [312, 452] on div "slide04.jpg" at bounding box center [329, 448] width 102 height 15
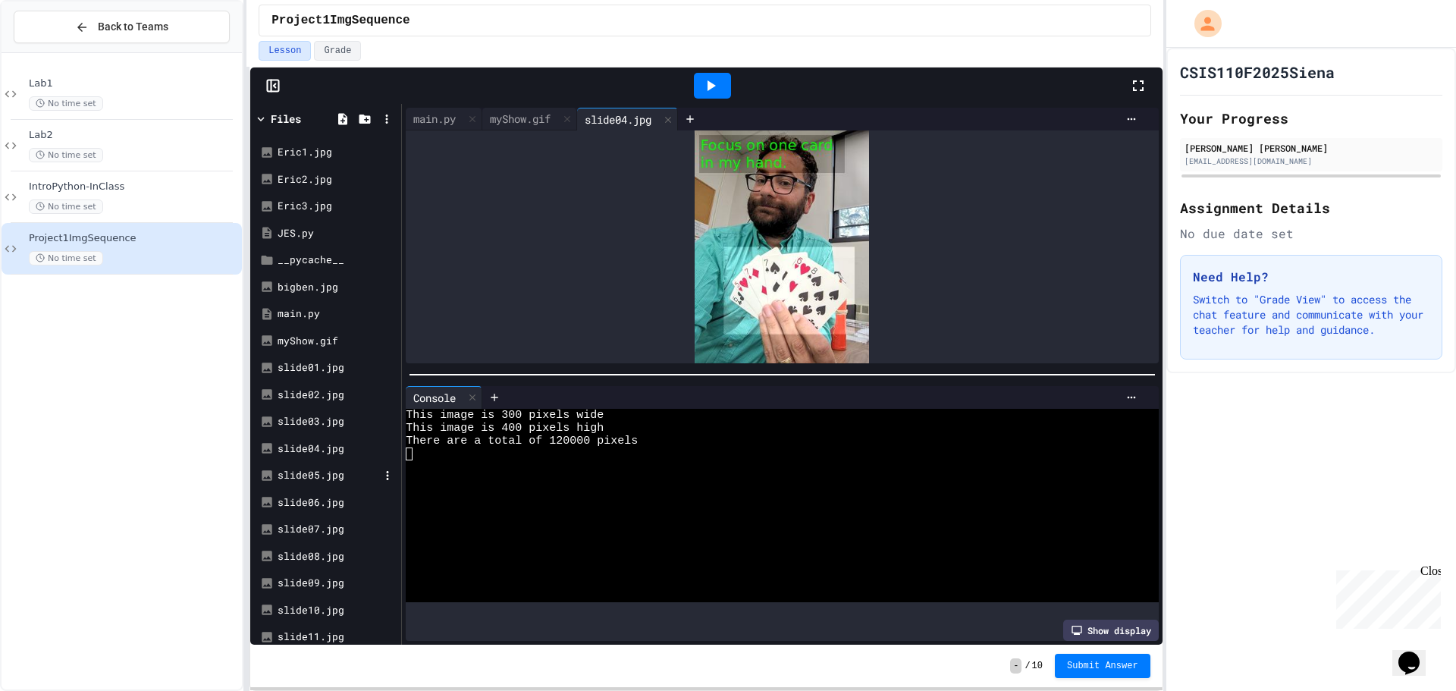
click at [308, 477] on div "slide05.jpg" at bounding box center [329, 475] width 102 height 15
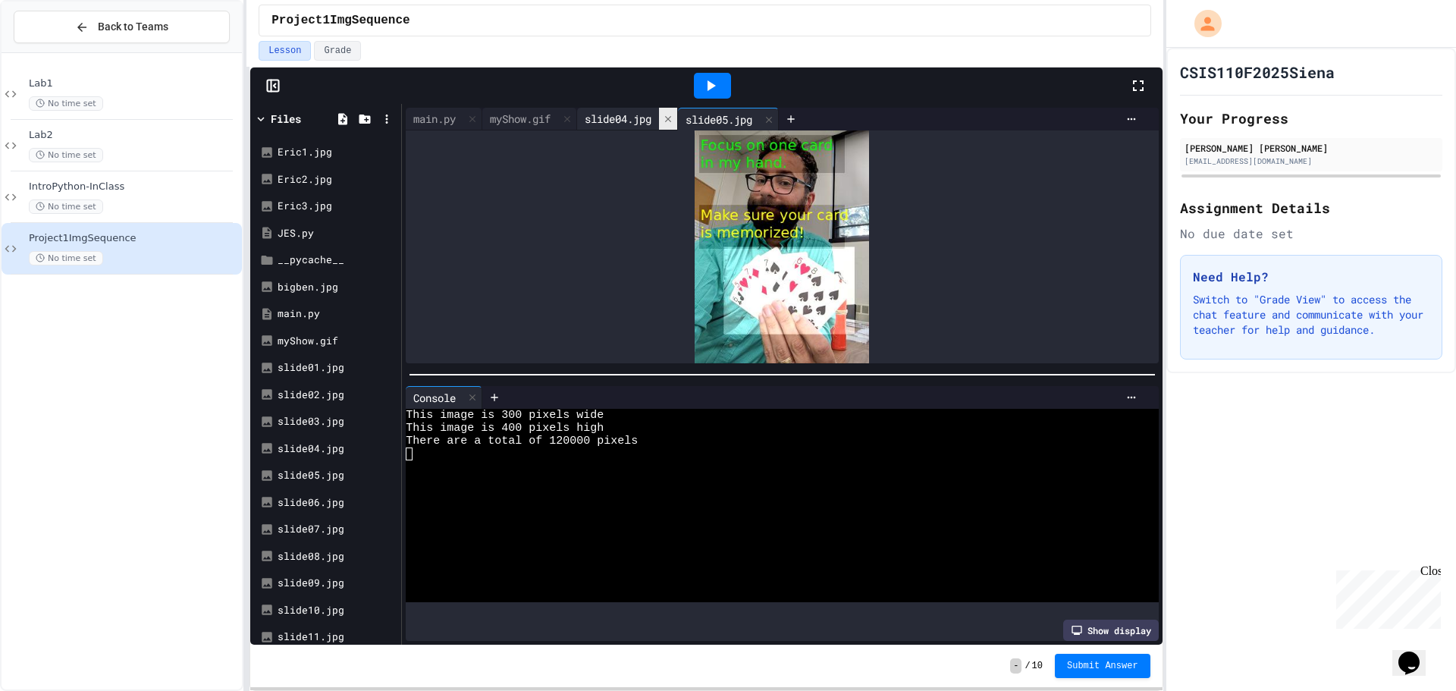
click at [670, 118] on div at bounding box center [668, 119] width 18 height 22
click at [441, 121] on div "main.py" at bounding box center [435, 119] width 58 height 16
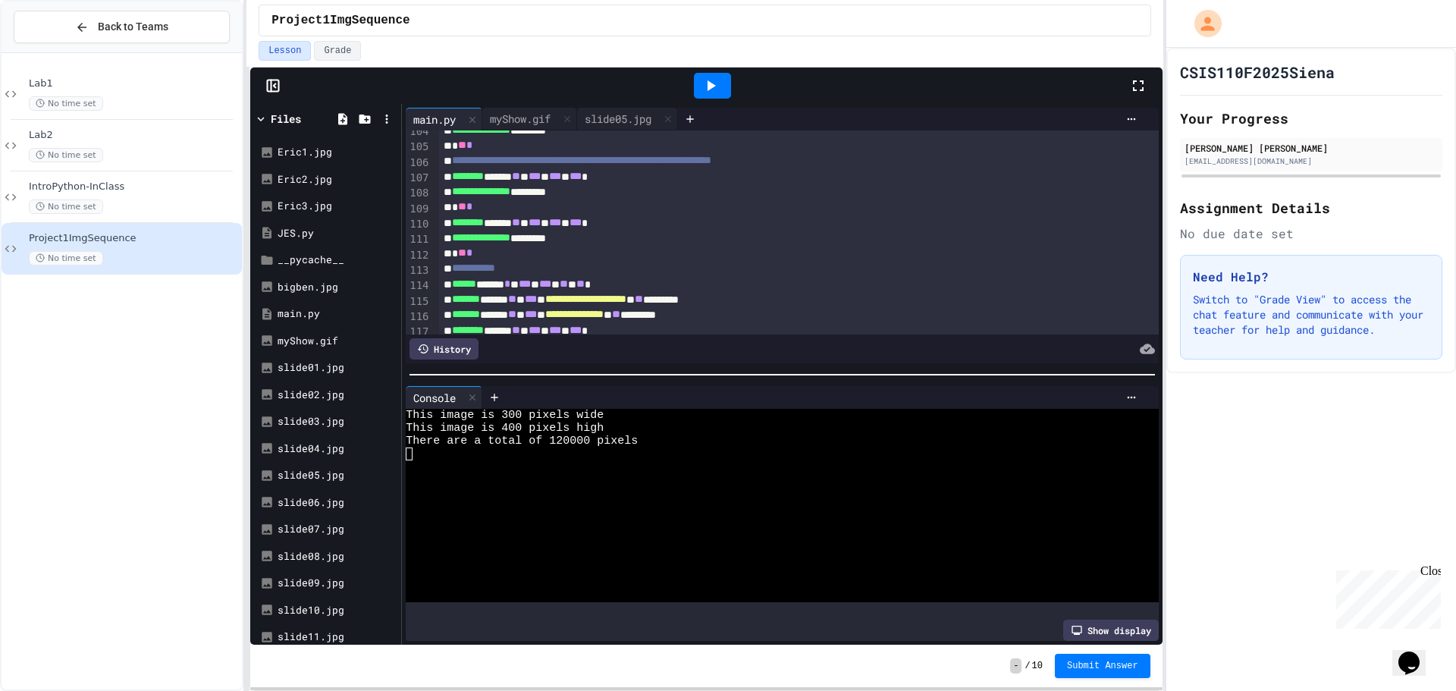
scroll to position [1669, 0]
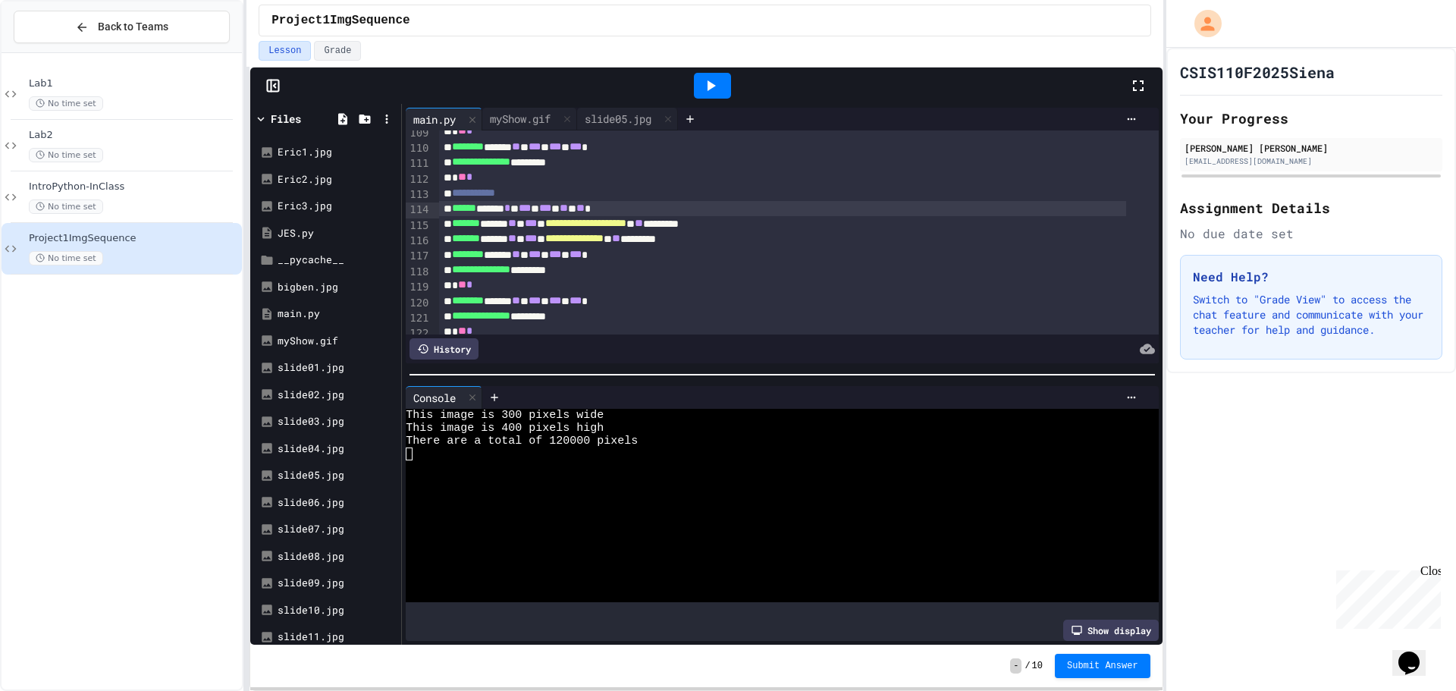
click at [568, 210] on span "**" at bounding box center [564, 208] width 8 height 11
click at [724, 93] on div at bounding box center [712, 86] width 37 height 26
click at [614, 111] on div "slide05.jpg" at bounding box center [618, 119] width 82 height 16
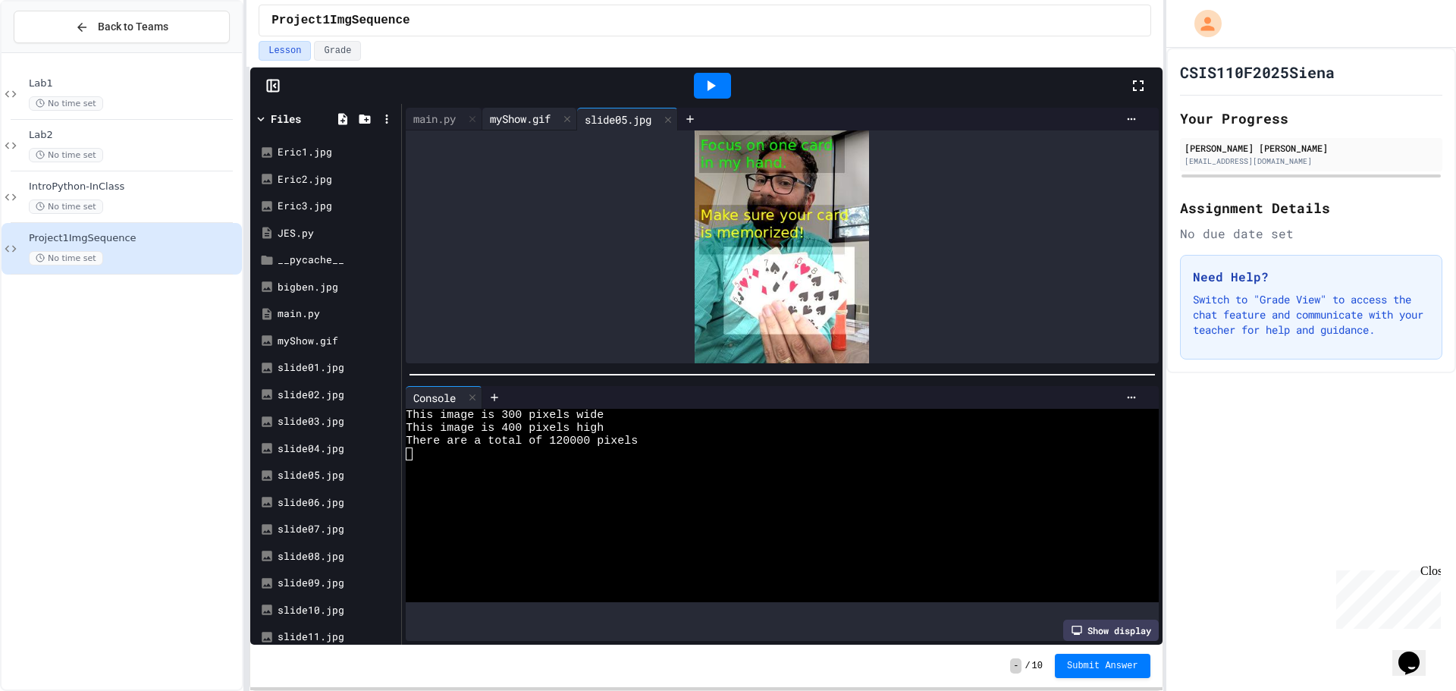
click at [539, 114] on div "myShow.gif" at bounding box center [520, 119] width 76 height 16
click at [599, 118] on div "slide05.jpg" at bounding box center [618, 119] width 82 height 16
click at [443, 112] on div "main.py" at bounding box center [435, 119] width 58 height 16
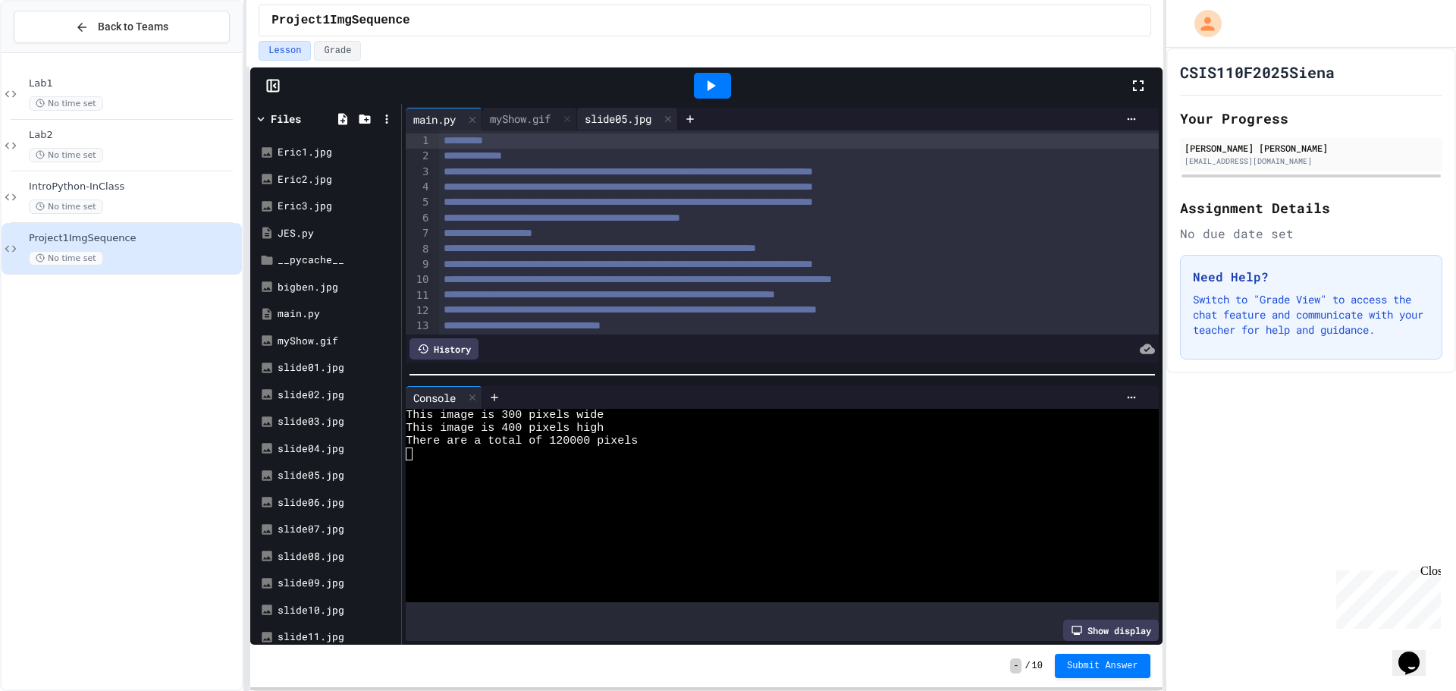
click at [645, 118] on div "slide05.jpg" at bounding box center [618, 119] width 82 height 16
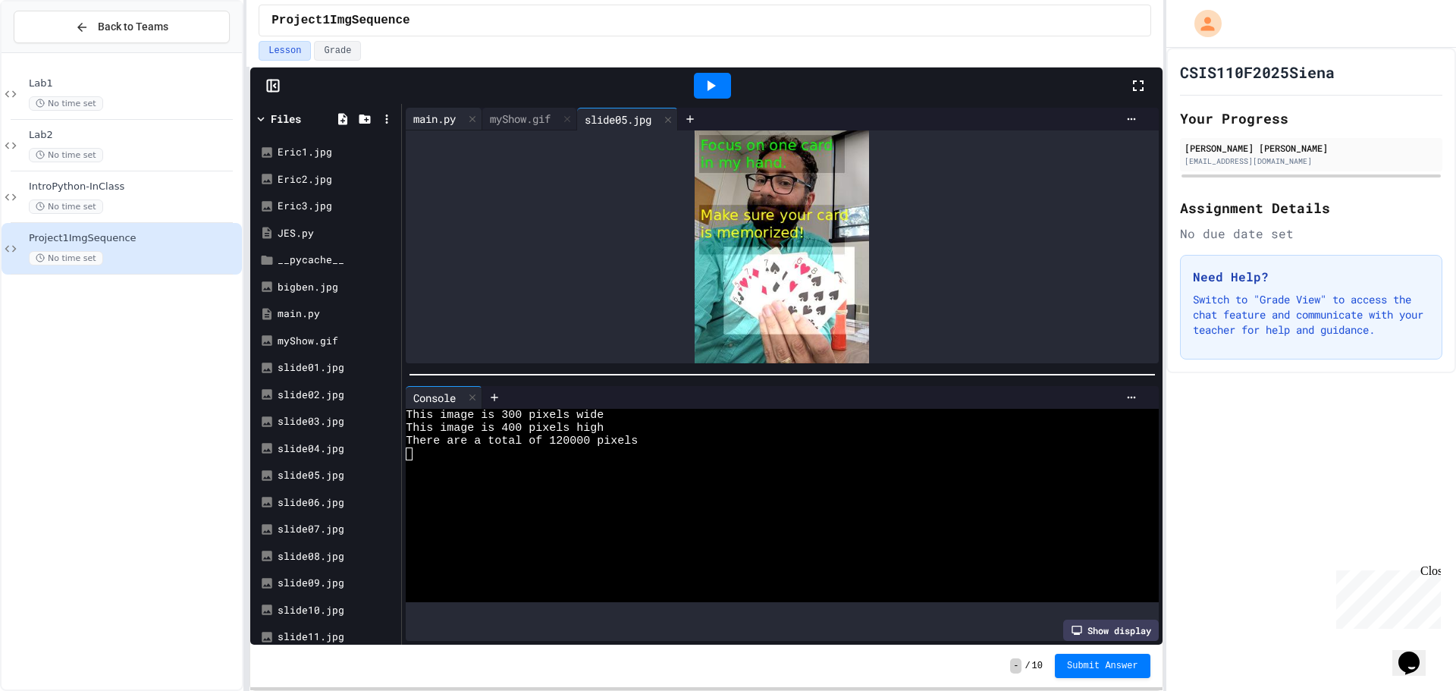
click at [438, 122] on div "main.py" at bounding box center [435, 119] width 58 height 16
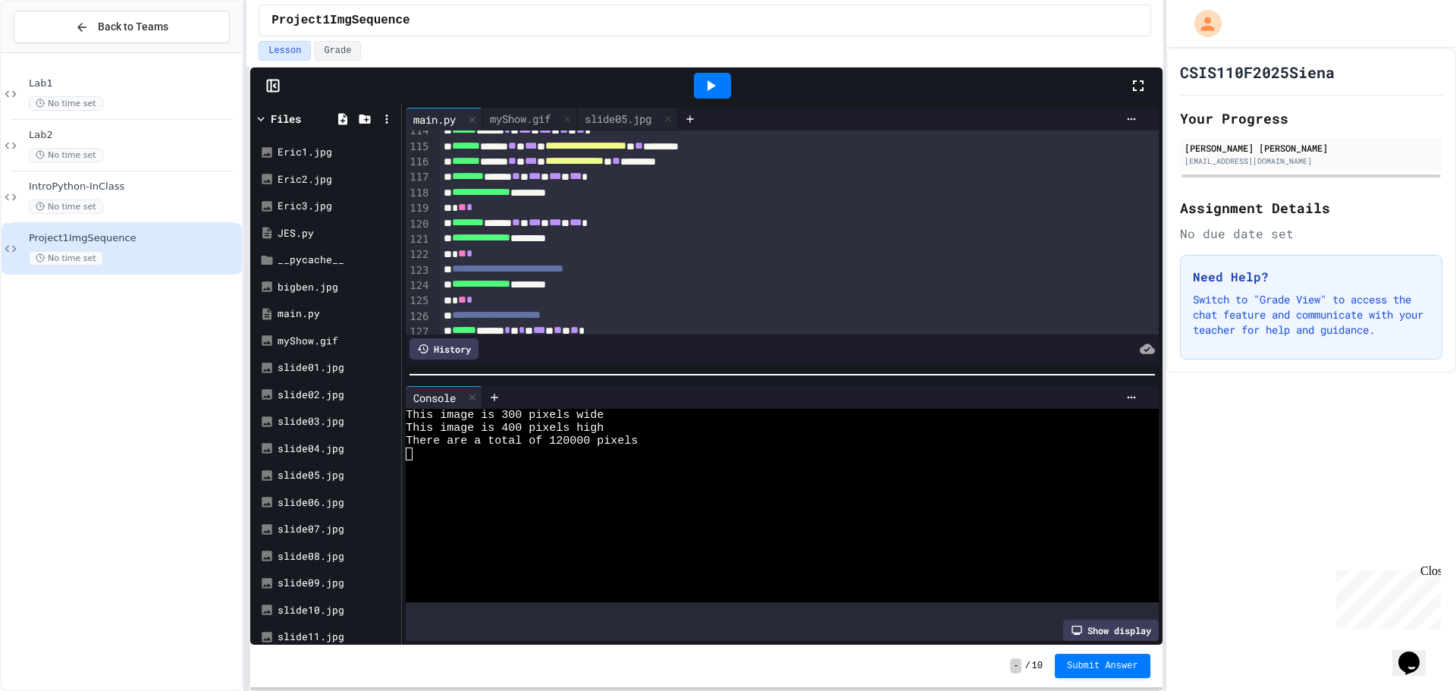
scroll to position [1672, 0]
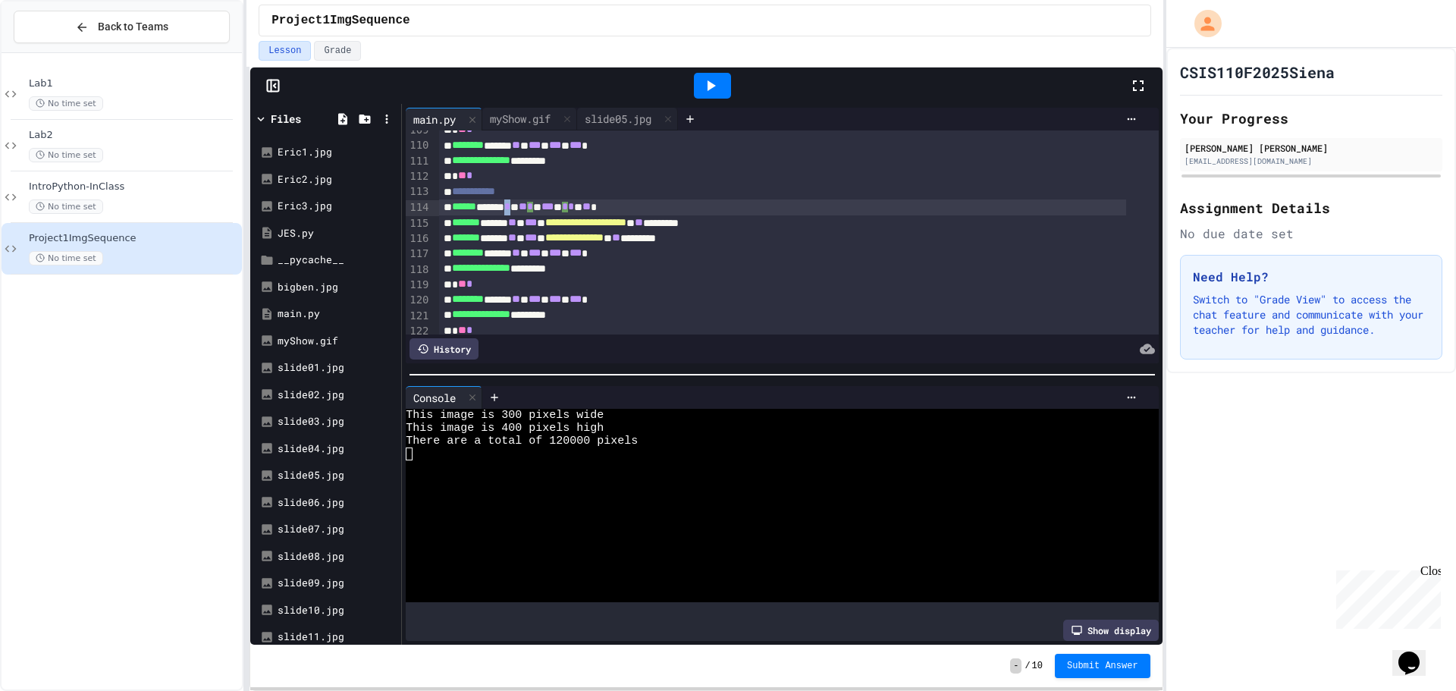
click at [510, 203] on span "*" at bounding box center [507, 206] width 6 height 11
click at [598, 216] on div "**********" at bounding box center [783, 222] width 688 height 15
drag, startPoint x: 606, startPoint y: 206, endPoint x: 616, endPoint y: 206, distance: 9.9
click at [568, 206] on span "**" at bounding box center [564, 205] width 8 height 11
click at [648, 206] on div "****** * ***** * * *** * *** * ** * ** *" at bounding box center [783, 206] width 688 height 15
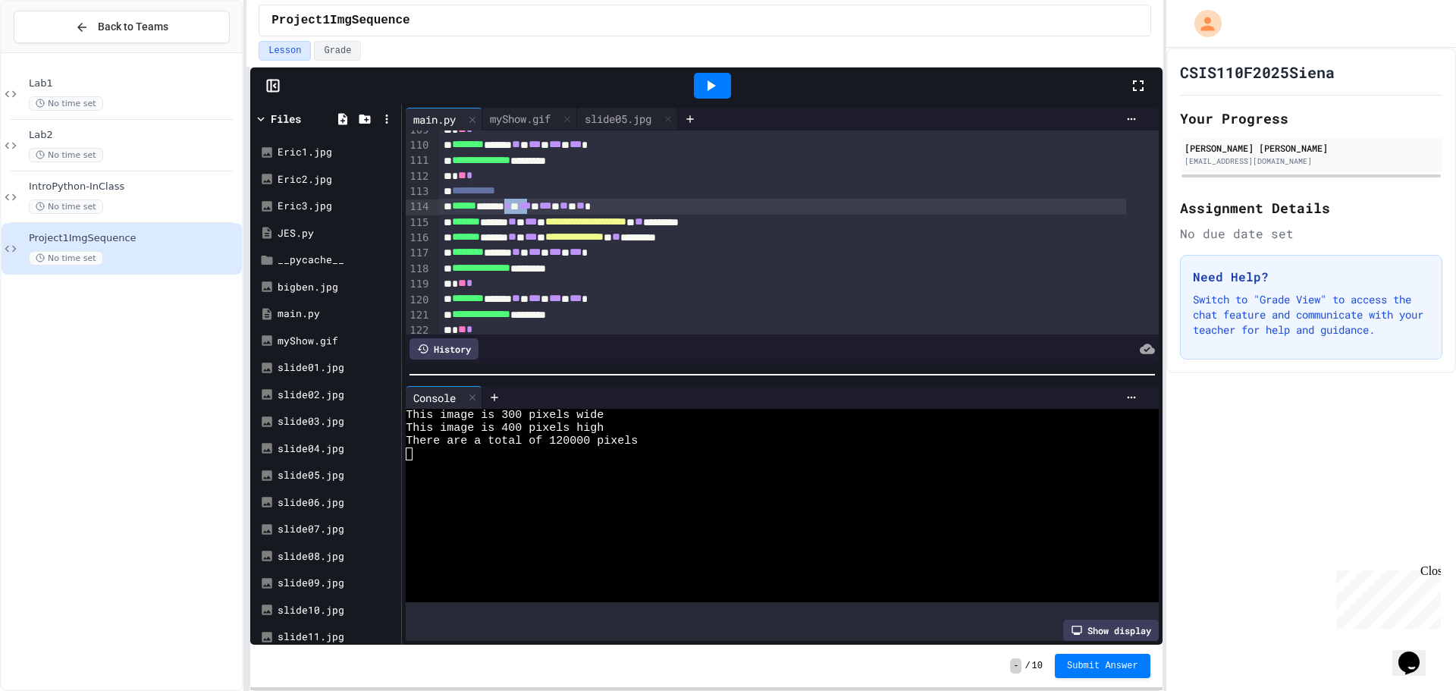
drag, startPoint x: 532, startPoint y: 207, endPoint x: 560, endPoint y: 206, distance: 28.9
click at [560, 206] on div "****** ****** * * *** * *** * ** * ** *" at bounding box center [783, 206] width 688 height 15
click at [610, 119] on div "slide05.jpg" at bounding box center [618, 119] width 82 height 16
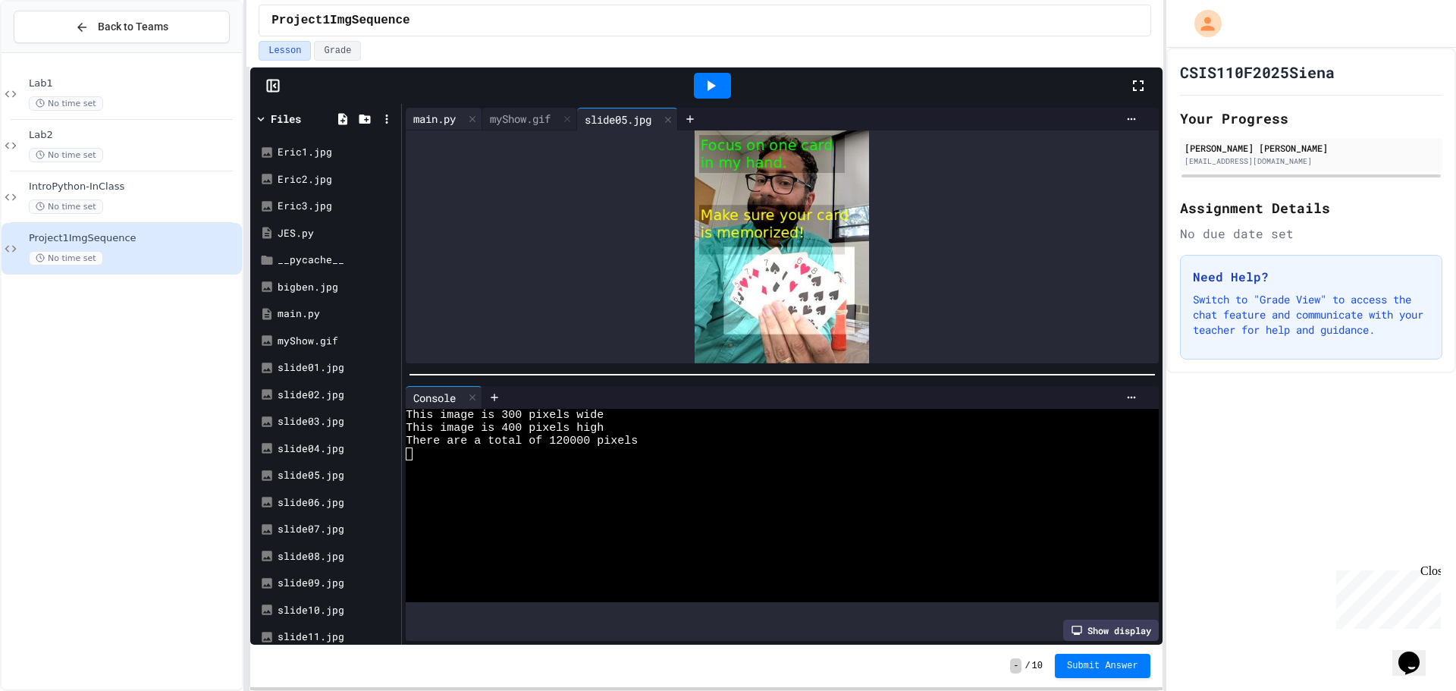
click at [432, 119] on div "main.py" at bounding box center [435, 119] width 58 height 16
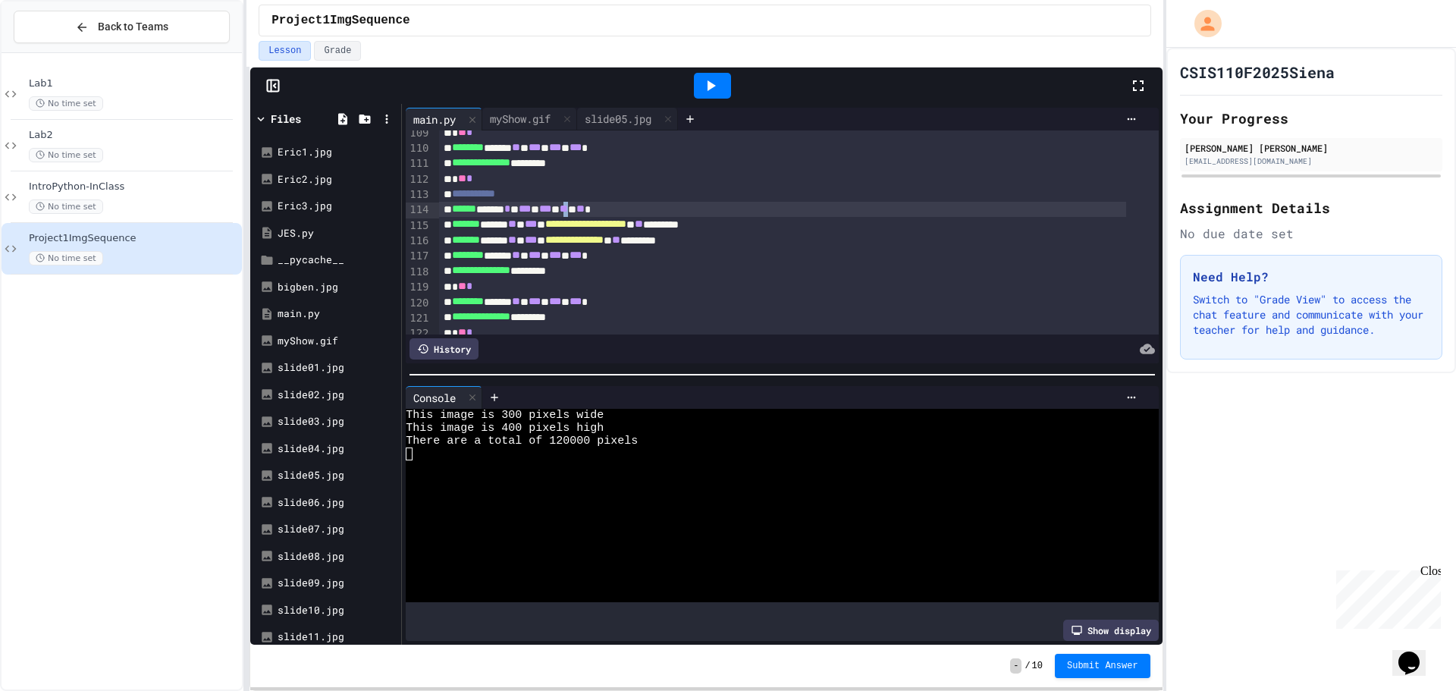
scroll to position [1669, 0]
drag, startPoint x: 615, startPoint y: 206, endPoint x: 604, endPoint y: 206, distance: 11.4
click at [604, 206] on div "****** ****** * * *** * *** * ** * ** *" at bounding box center [783, 208] width 688 height 15
click at [698, 84] on div at bounding box center [712, 86] width 37 height 26
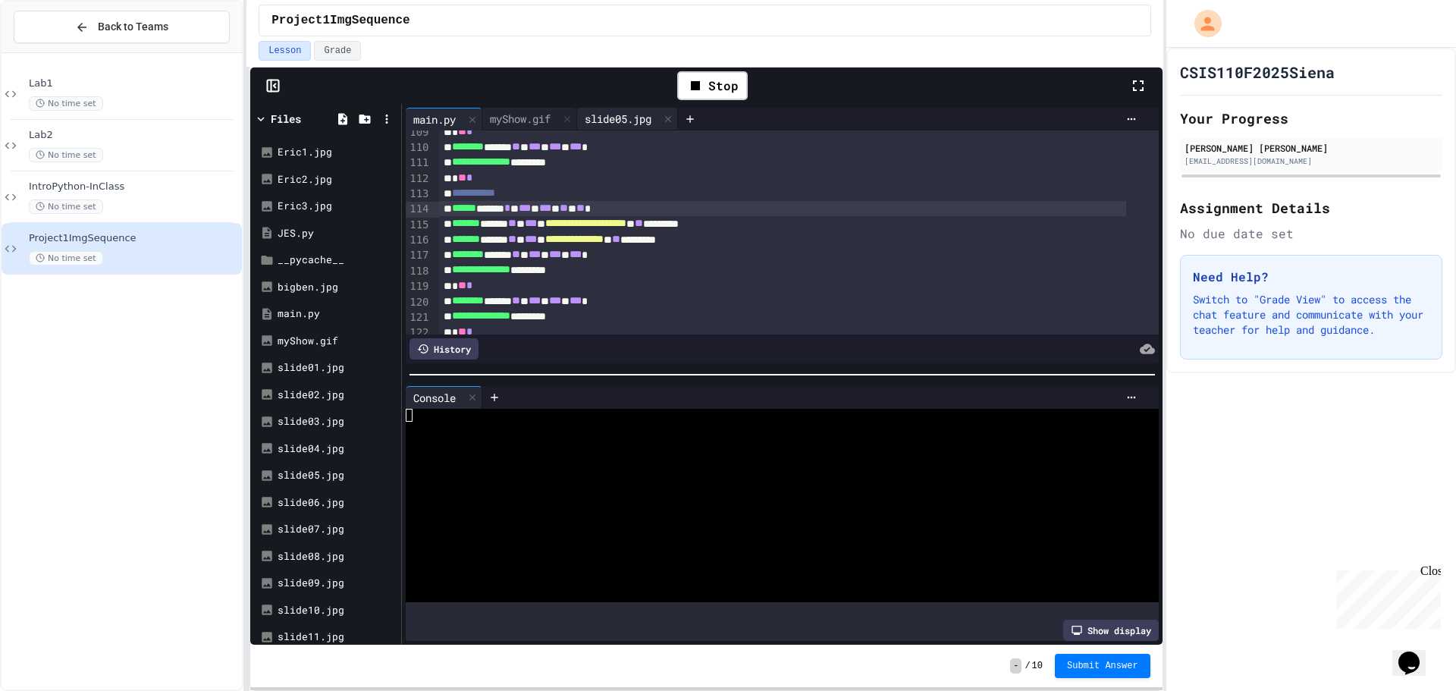
click at [624, 112] on div "slide05.jpg" at bounding box center [618, 119] width 82 height 16
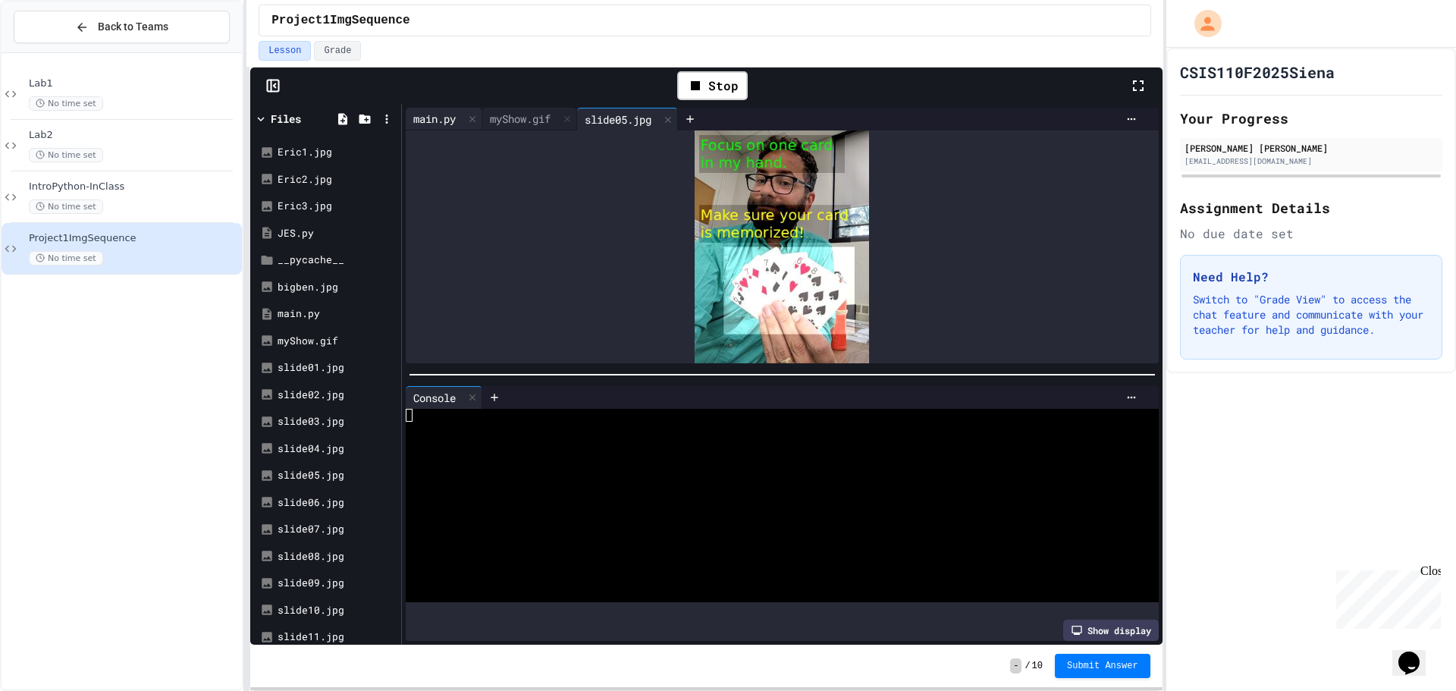
click at [438, 118] on div "main.py" at bounding box center [435, 119] width 58 height 16
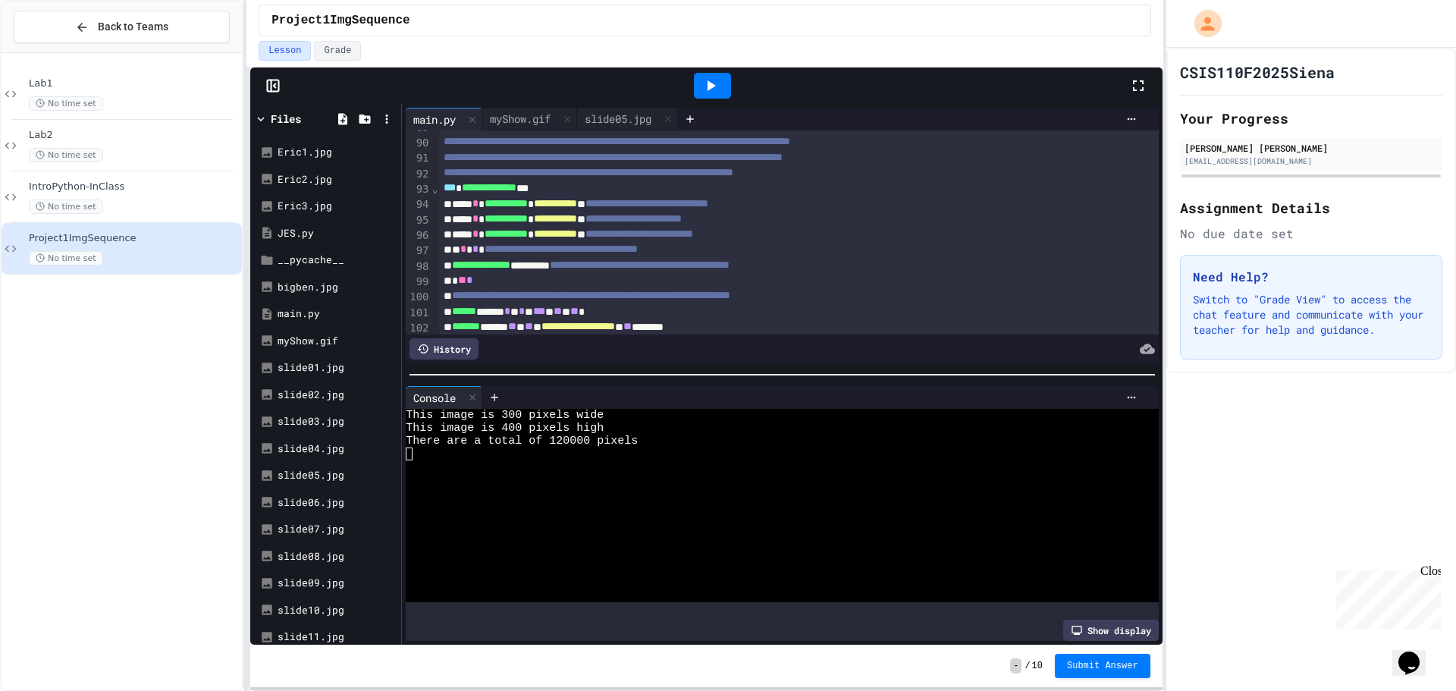
scroll to position [1441, 0]
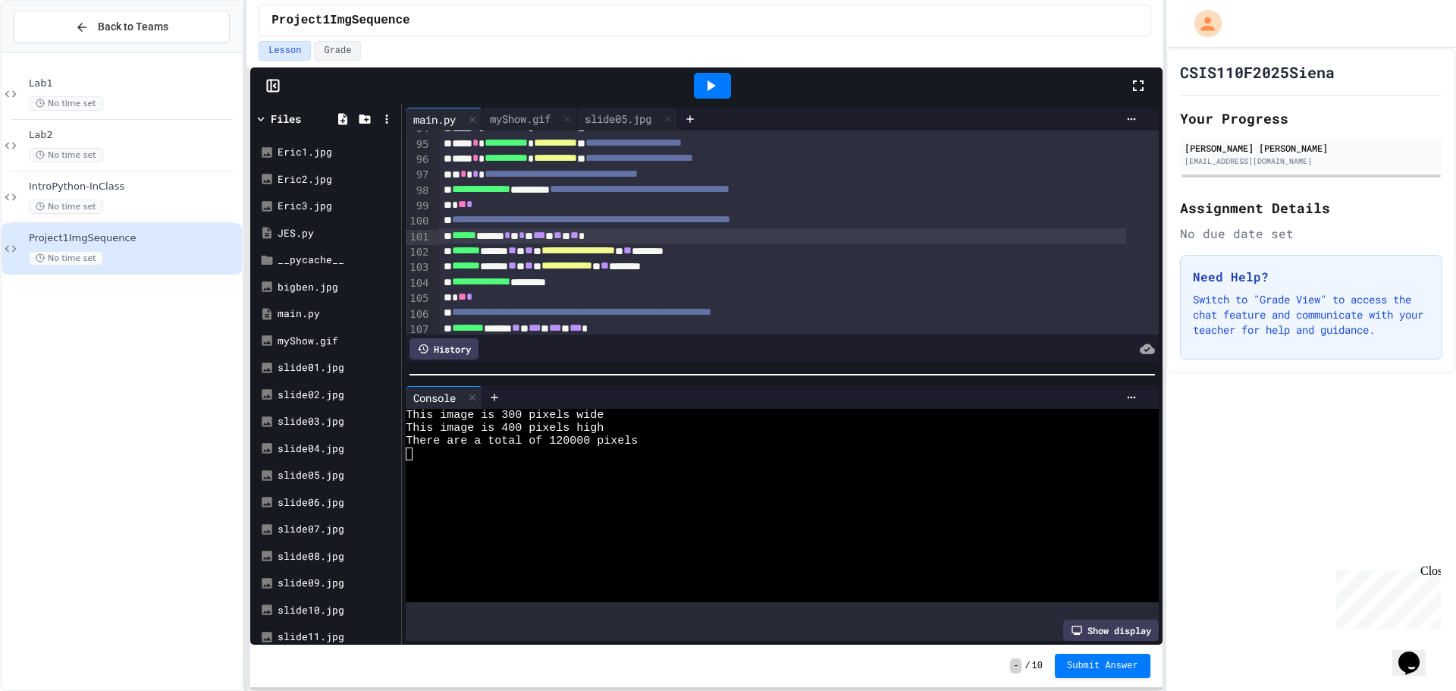
click at [582, 236] on div "****** ****** * * * * *** * ** * ** *" at bounding box center [783, 235] width 688 height 15
click at [712, 92] on icon at bounding box center [711, 86] width 18 height 18
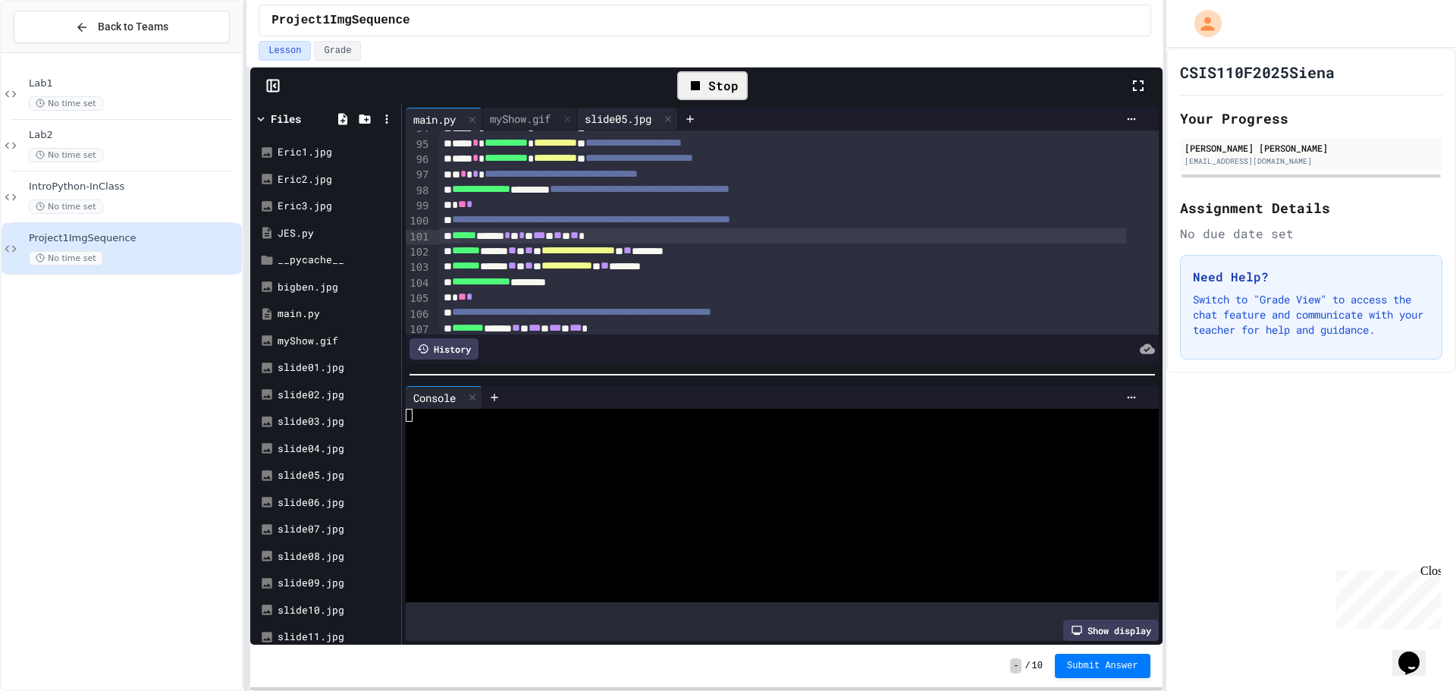
click at [623, 121] on div "slide05.jpg" at bounding box center [618, 119] width 82 height 16
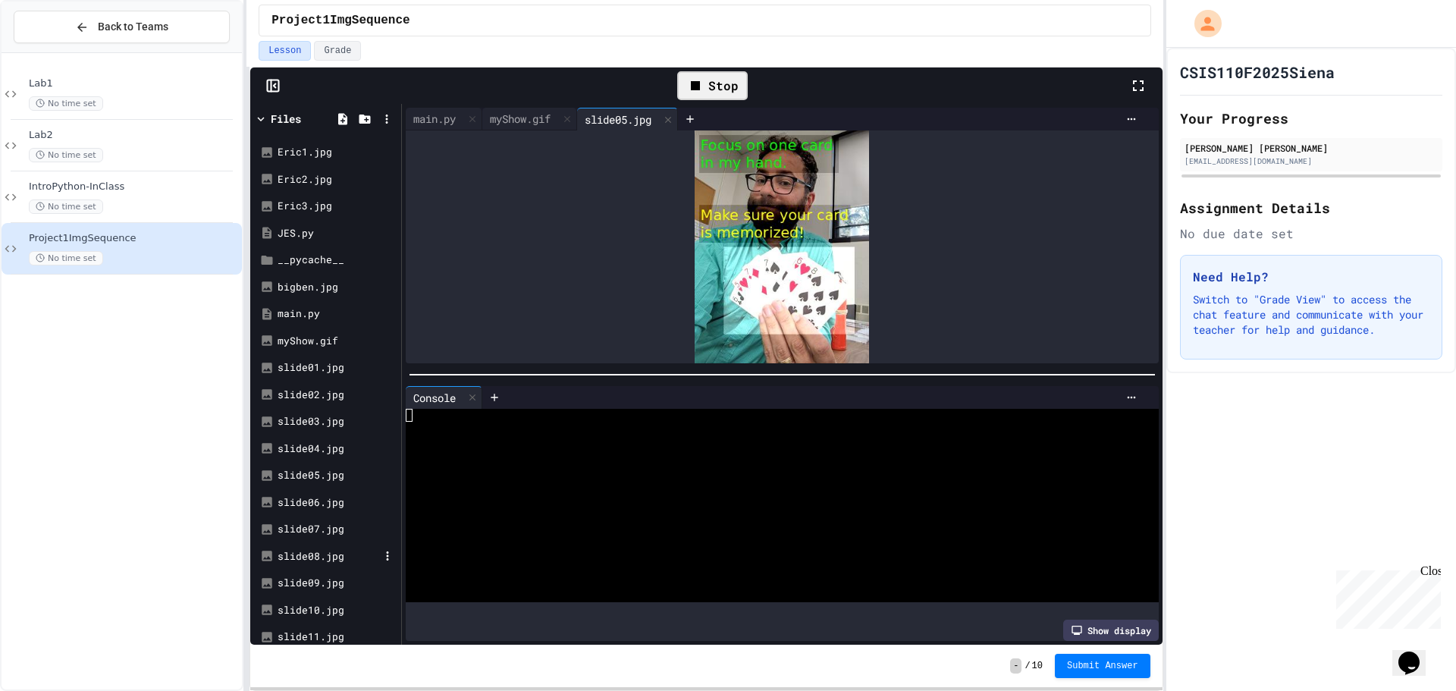
click at [309, 555] on div "slide08.jpg" at bounding box center [329, 556] width 102 height 15
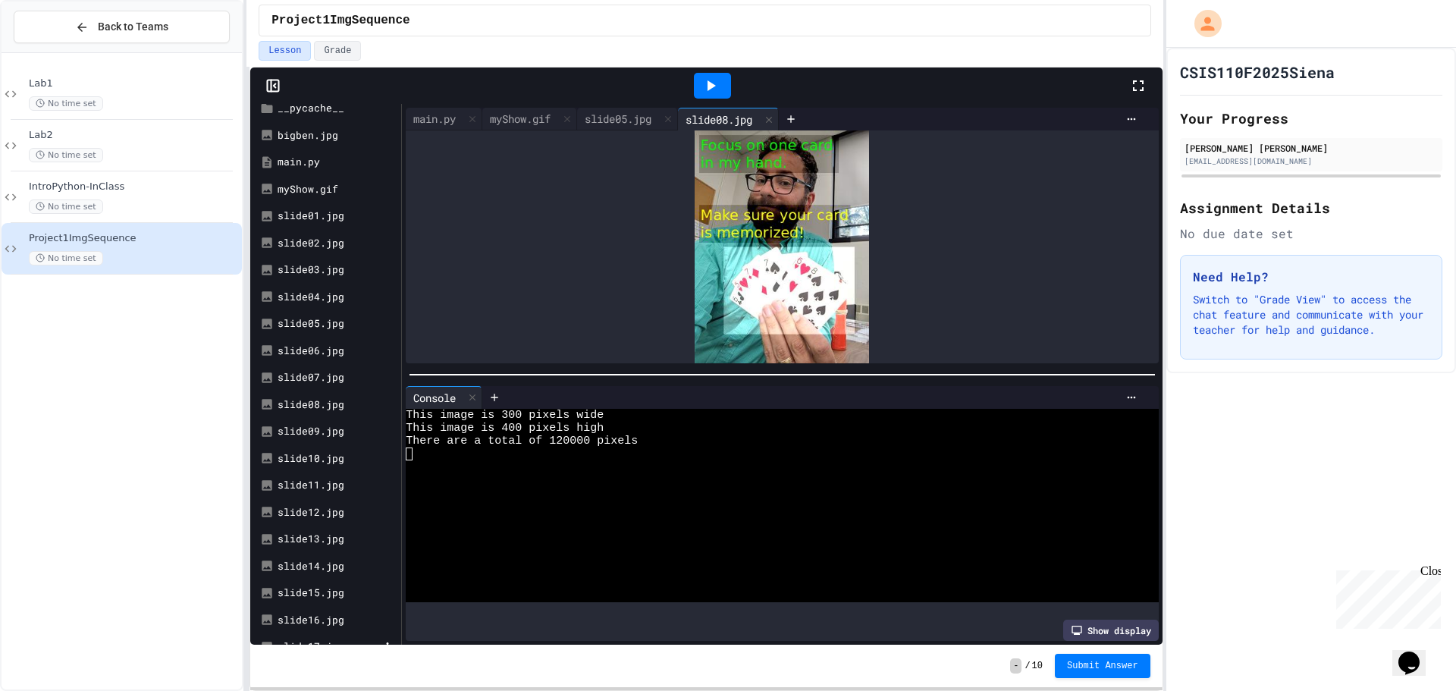
scroll to position [228, 0]
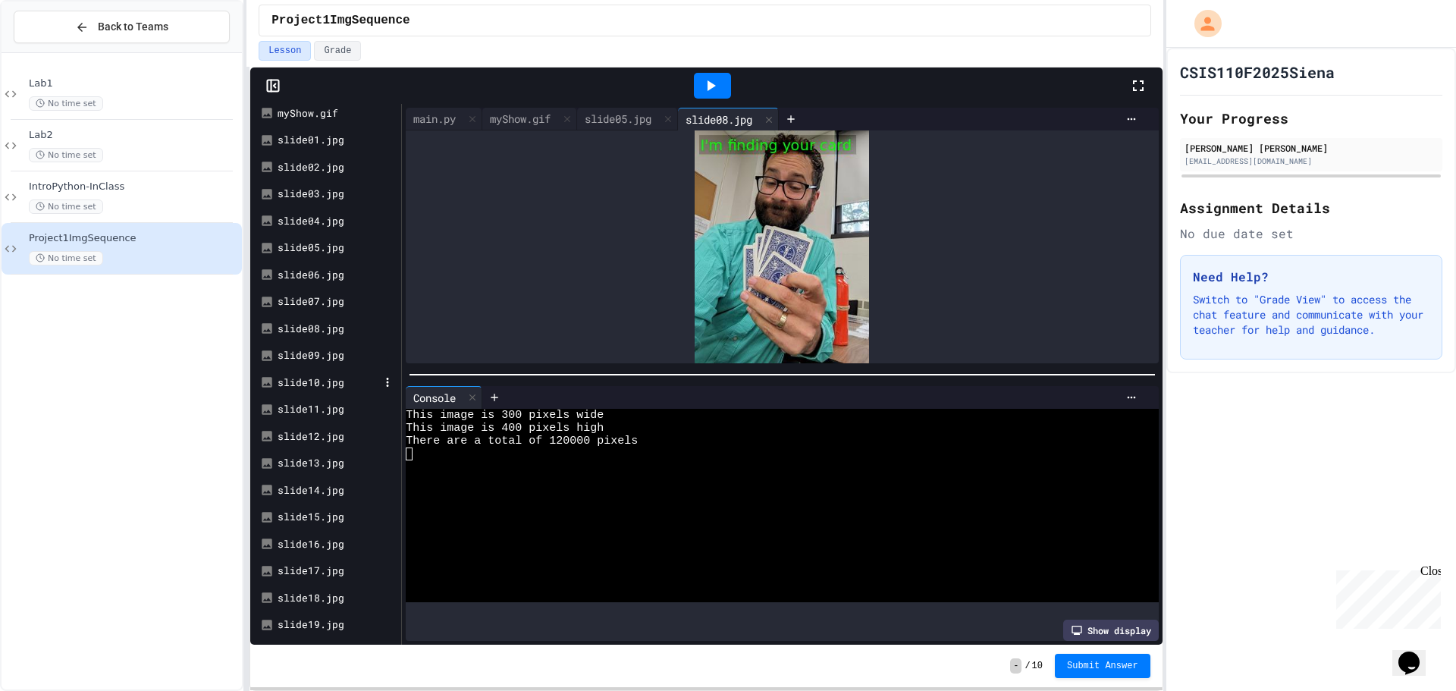
click at [291, 386] on div "slide10.jpg" at bounding box center [329, 382] width 102 height 15
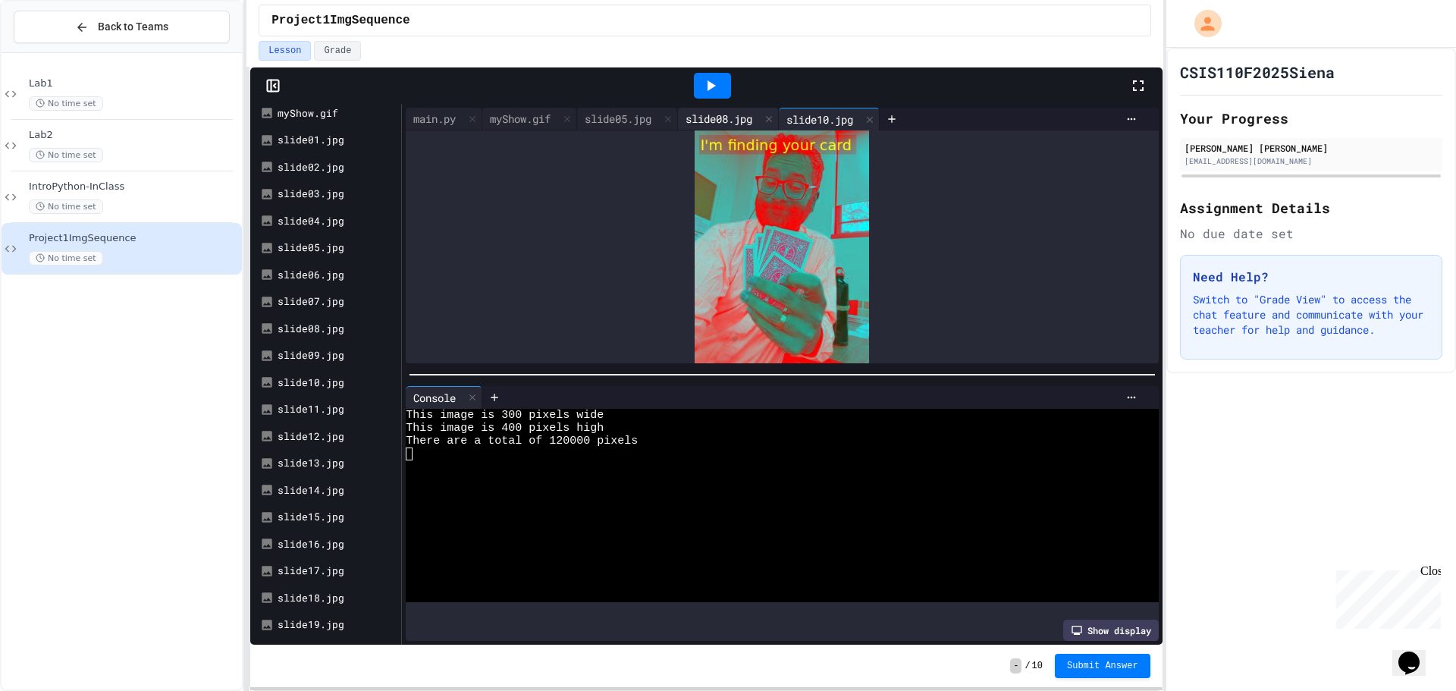
click at [738, 114] on div "slide08.jpg" at bounding box center [719, 119] width 82 height 16
click at [843, 117] on div "slide10.jpg" at bounding box center [820, 119] width 82 height 16
click at [312, 523] on div "slide19.jpg" at bounding box center [329, 520] width 102 height 15
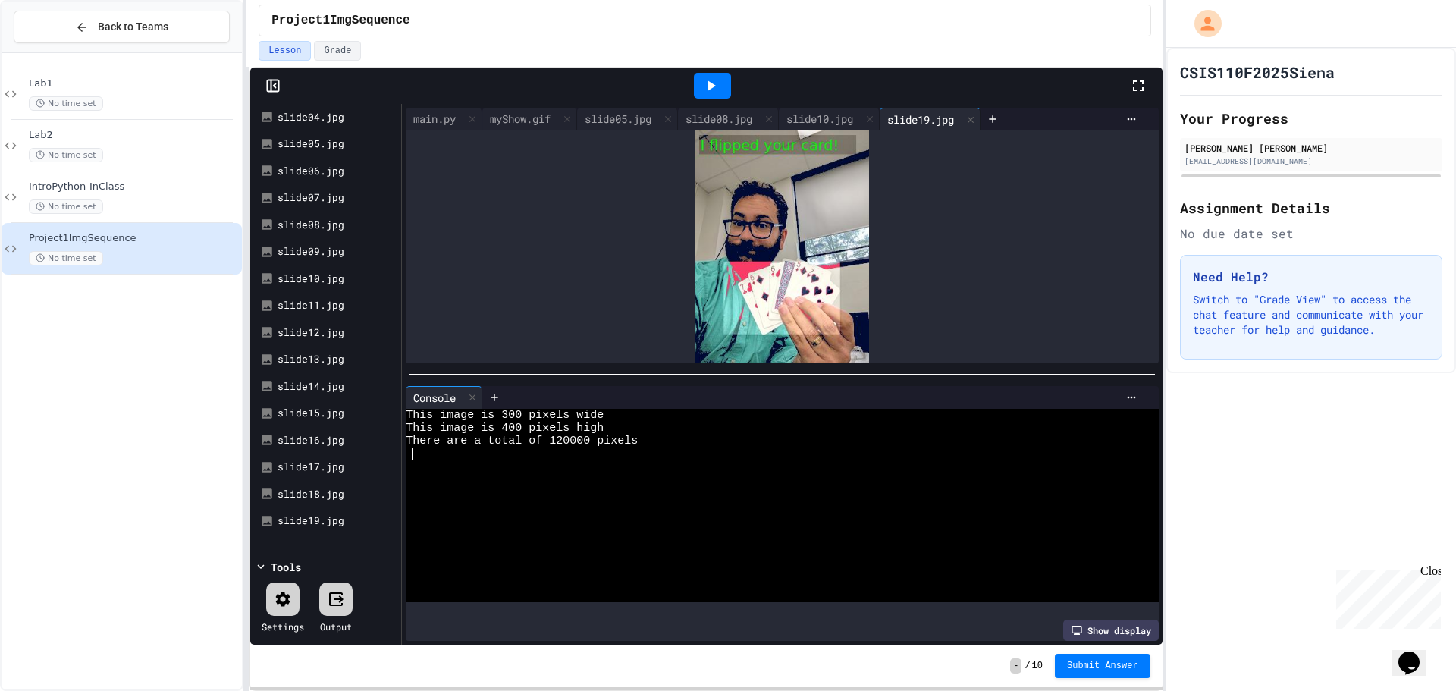
scroll to position [0, 0]
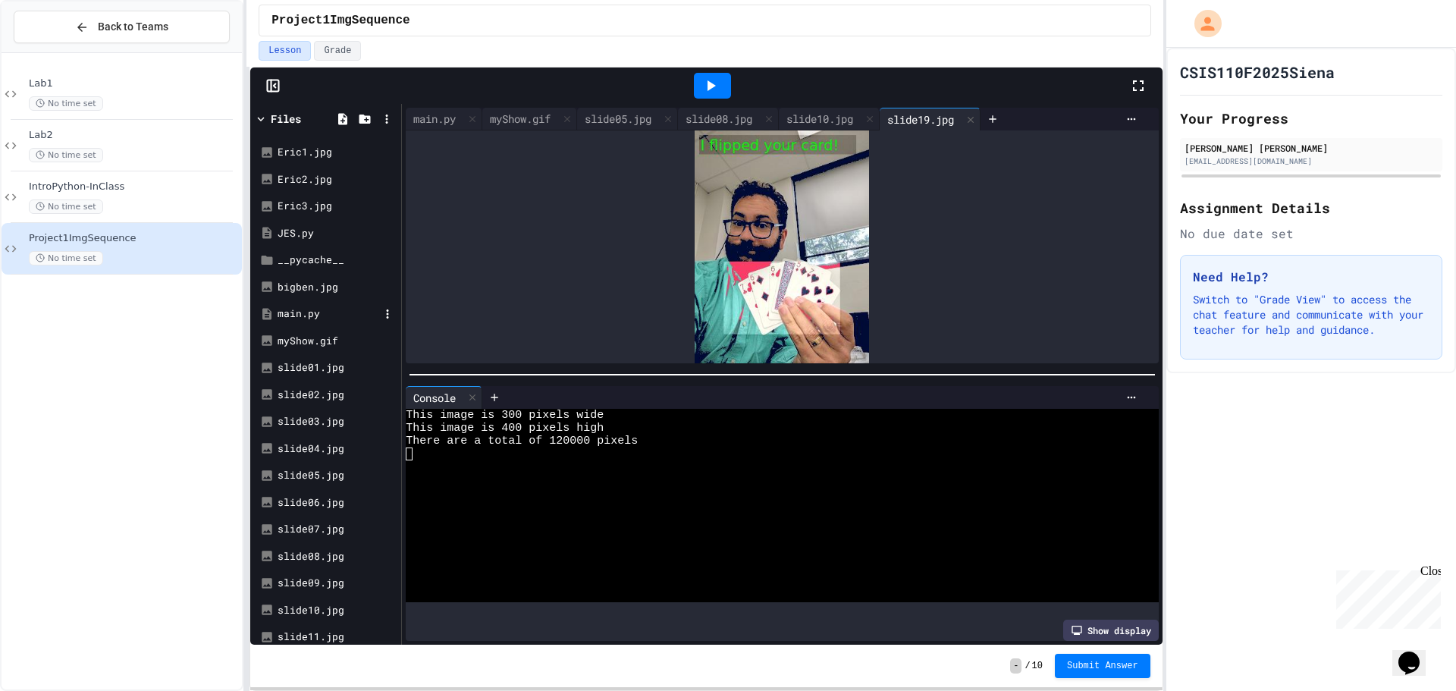
click at [307, 316] on div "main.py" at bounding box center [329, 313] width 102 height 15
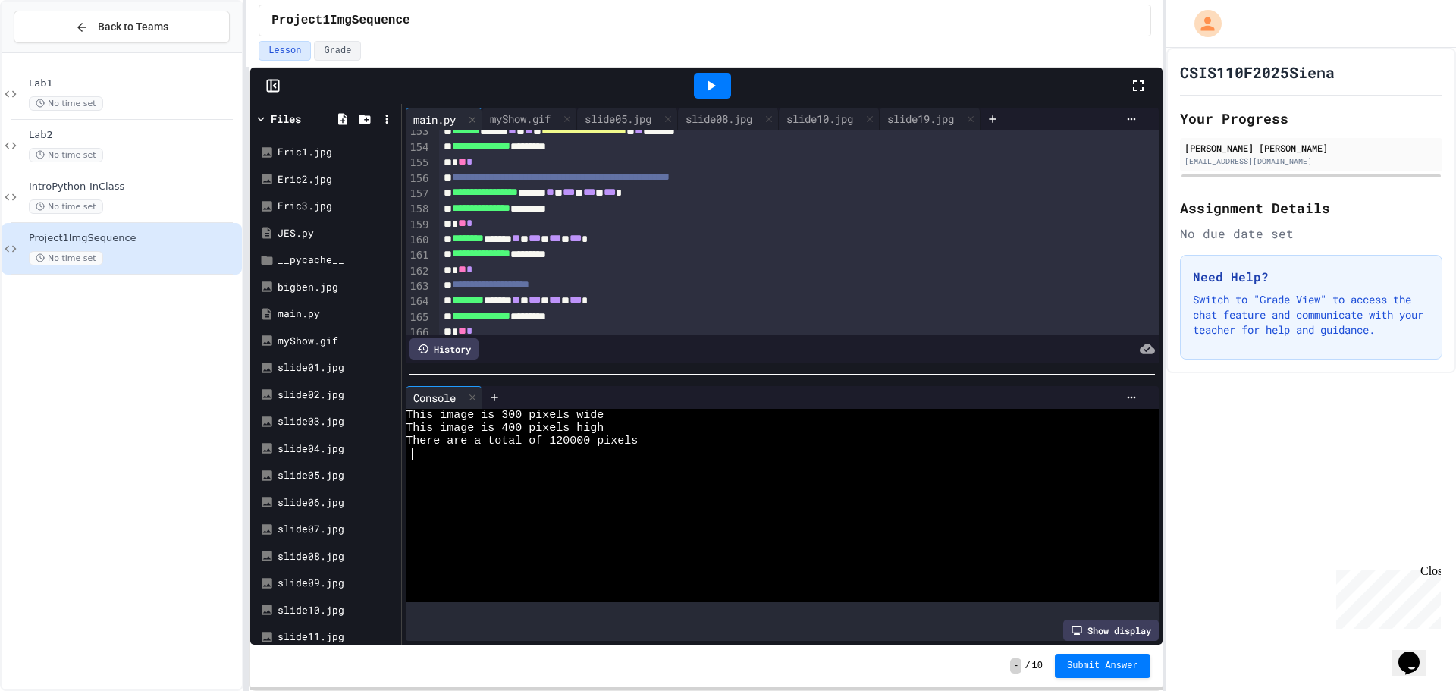
scroll to position [2197, 0]
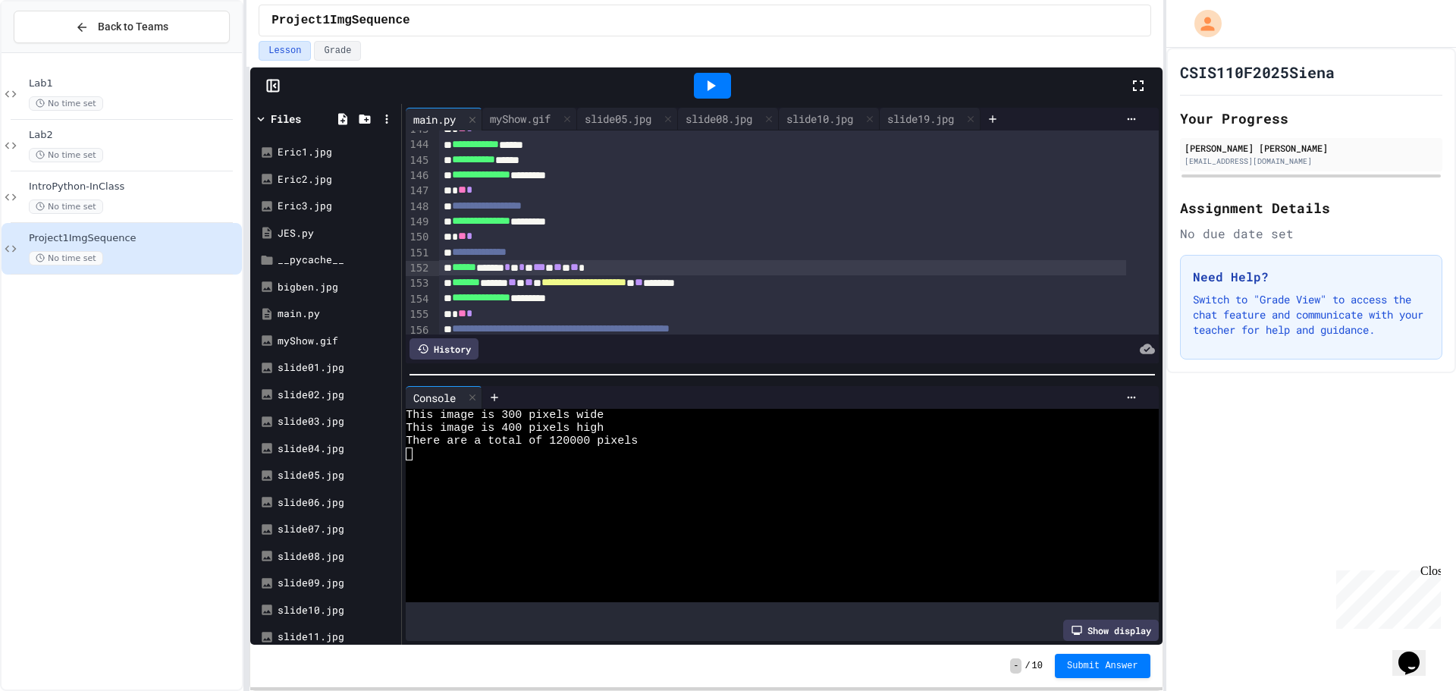
drag, startPoint x: 578, startPoint y: 268, endPoint x: 626, endPoint y: 286, distance: 51.1
click at [545, 270] on span "***" at bounding box center [539, 267] width 12 height 11
click at [708, 84] on icon at bounding box center [712, 85] width 8 height 11
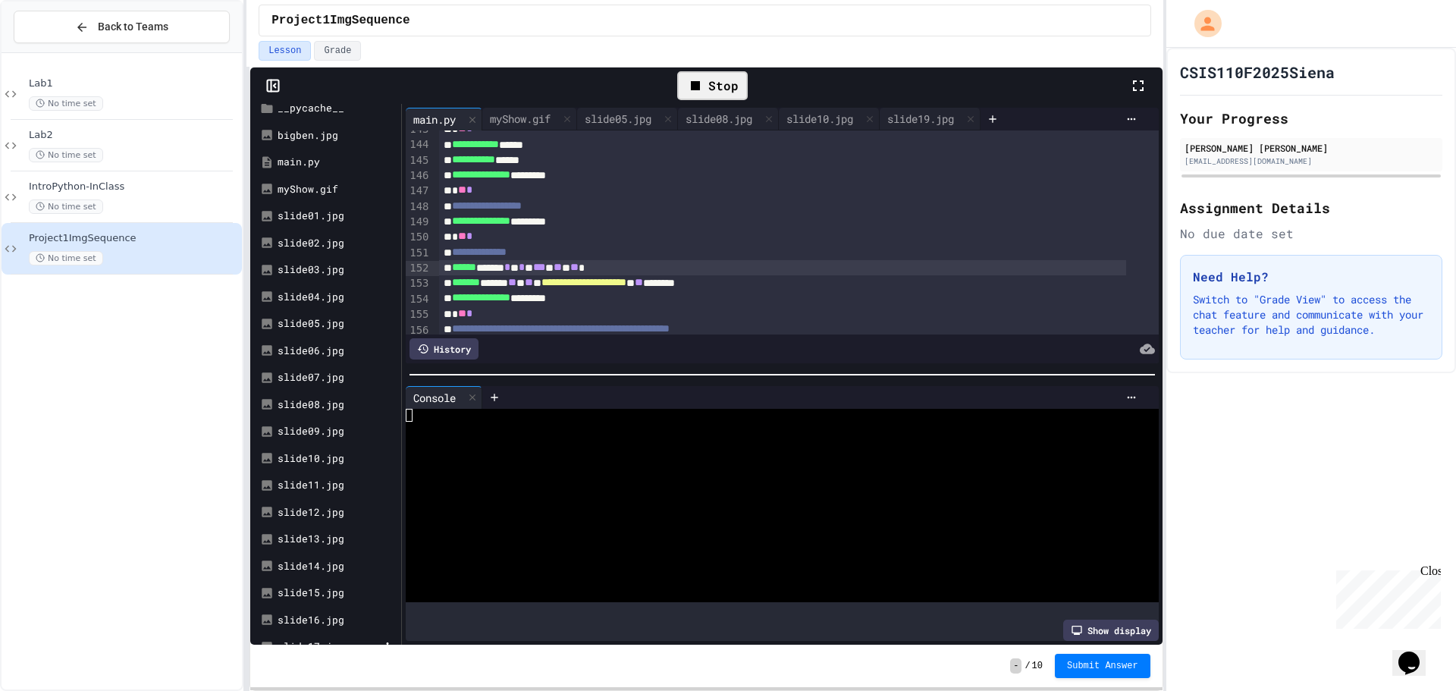
scroll to position [331, 0]
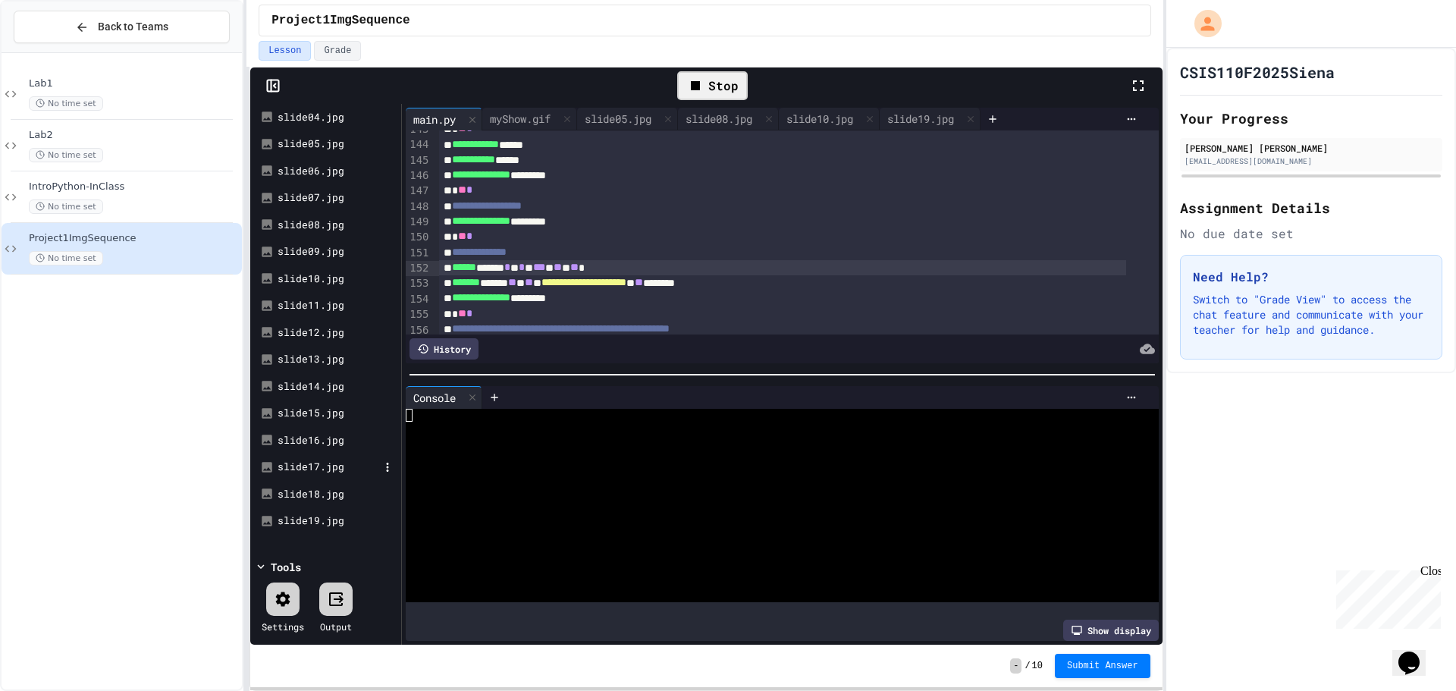
click at [319, 462] on div "slide17.jpg" at bounding box center [329, 467] width 102 height 15
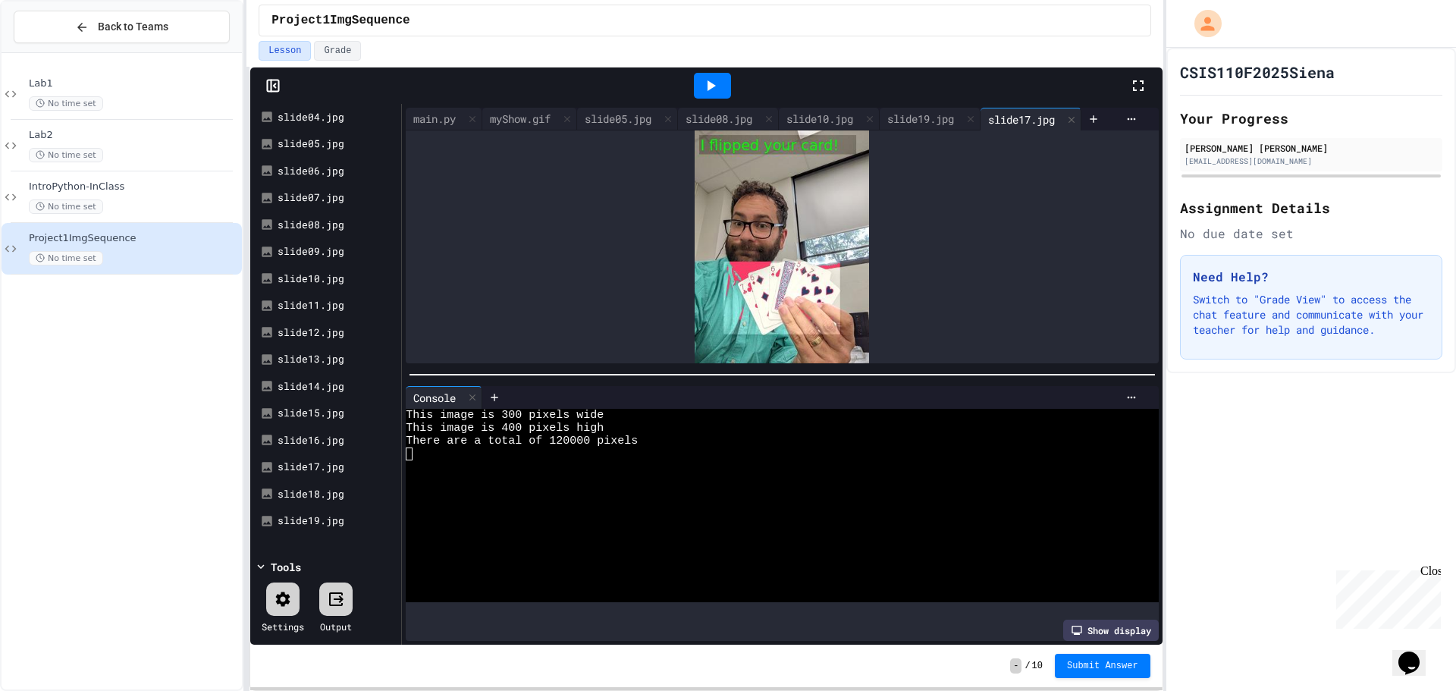
drag, startPoint x: 934, startPoint y: 111, endPoint x: 1020, endPoint y: 111, distance: 85.7
click at [935, 111] on div "slide19.jpg" at bounding box center [921, 119] width 82 height 16
click at [1034, 111] on div "slide17.jpg" at bounding box center [1022, 119] width 82 height 16
click at [976, 114] on icon at bounding box center [970, 119] width 11 height 11
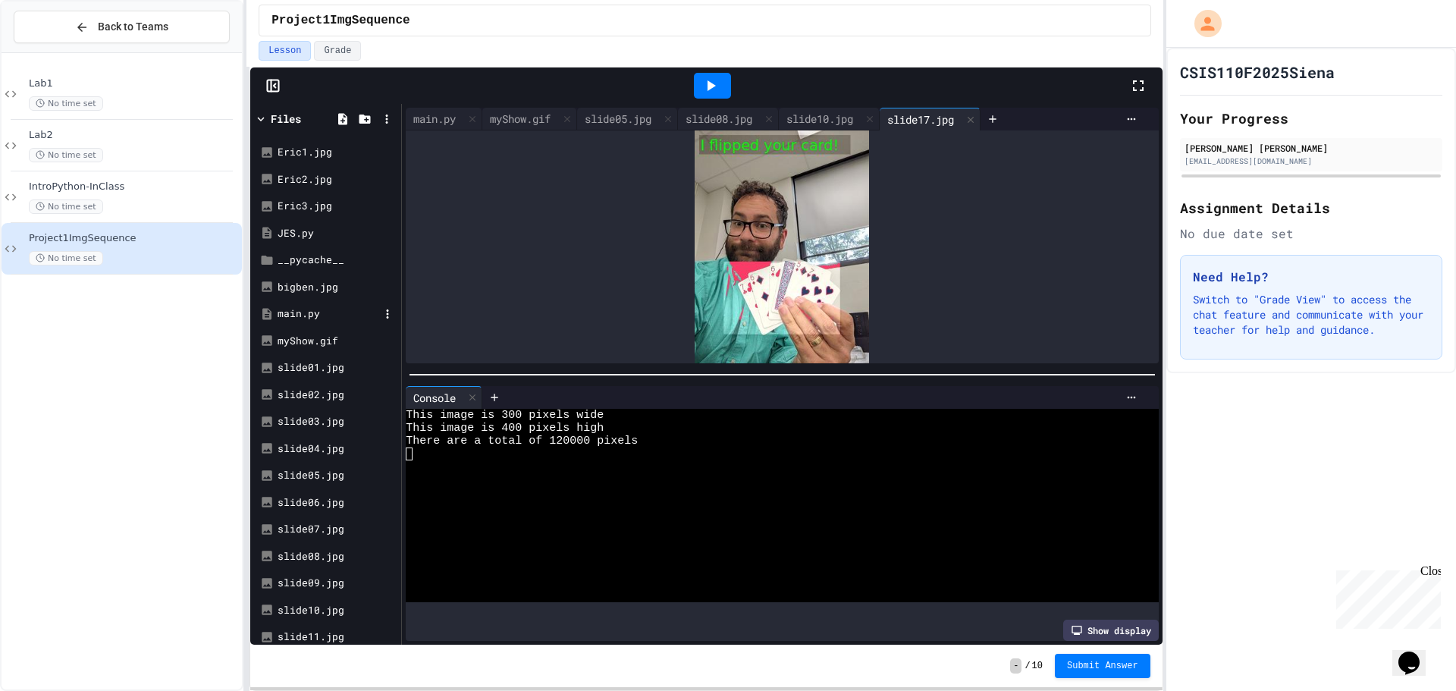
click at [312, 310] on div "main.py" at bounding box center [329, 313] width 102 height 15
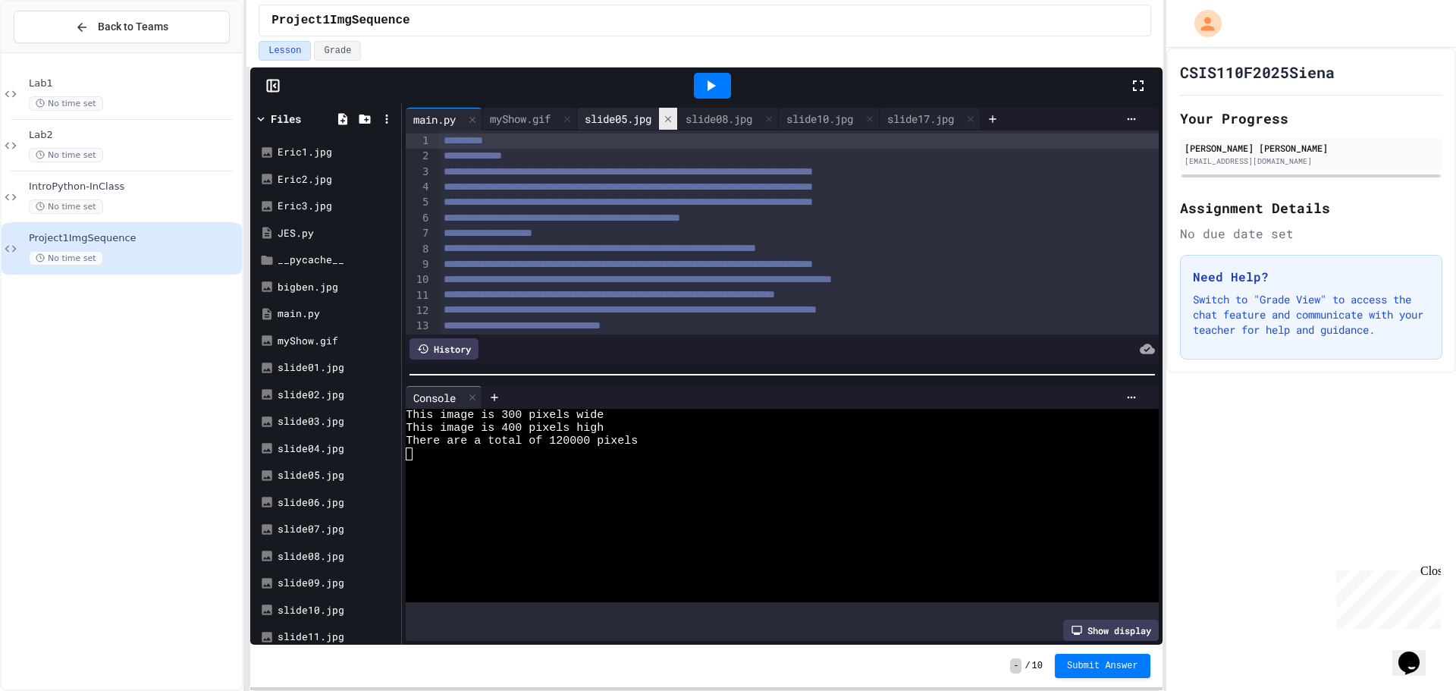
click at [672, 121] on icon at bounding box center [668, 119] width 11 height 11
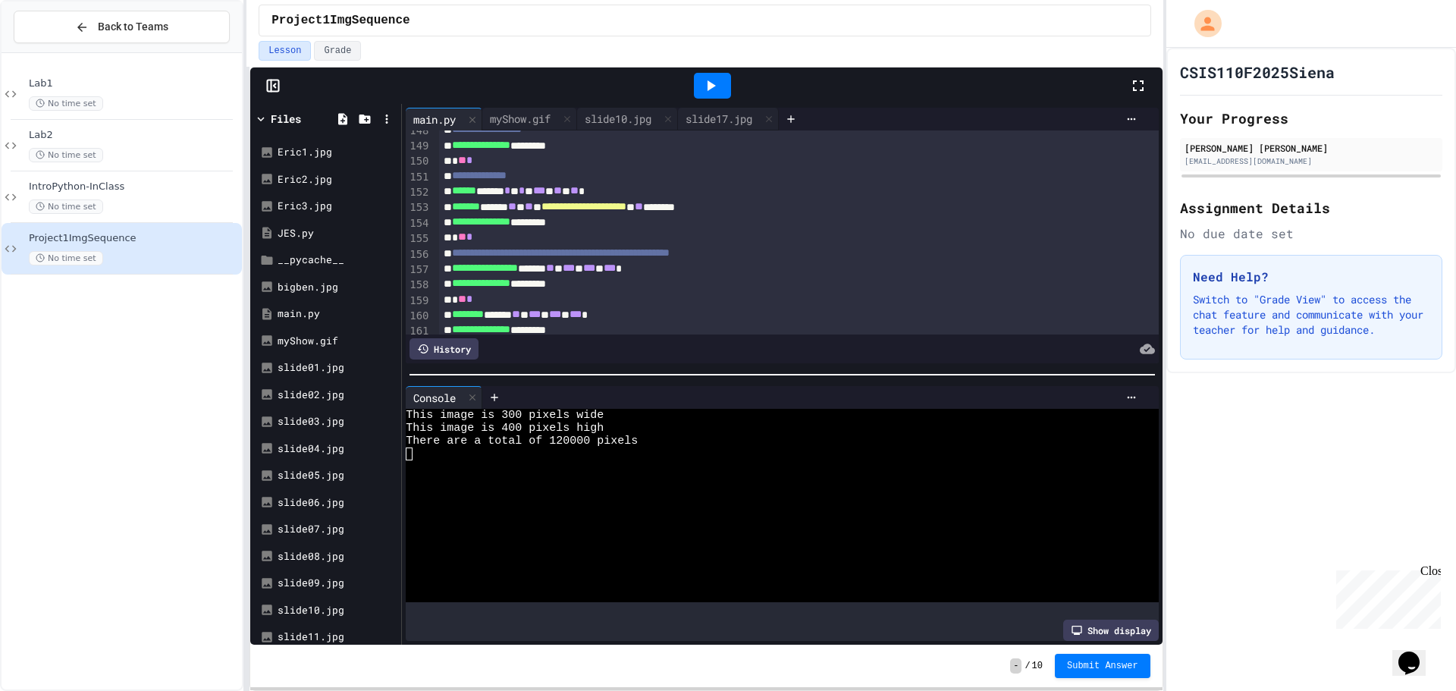
scroll to position [2197, 0]
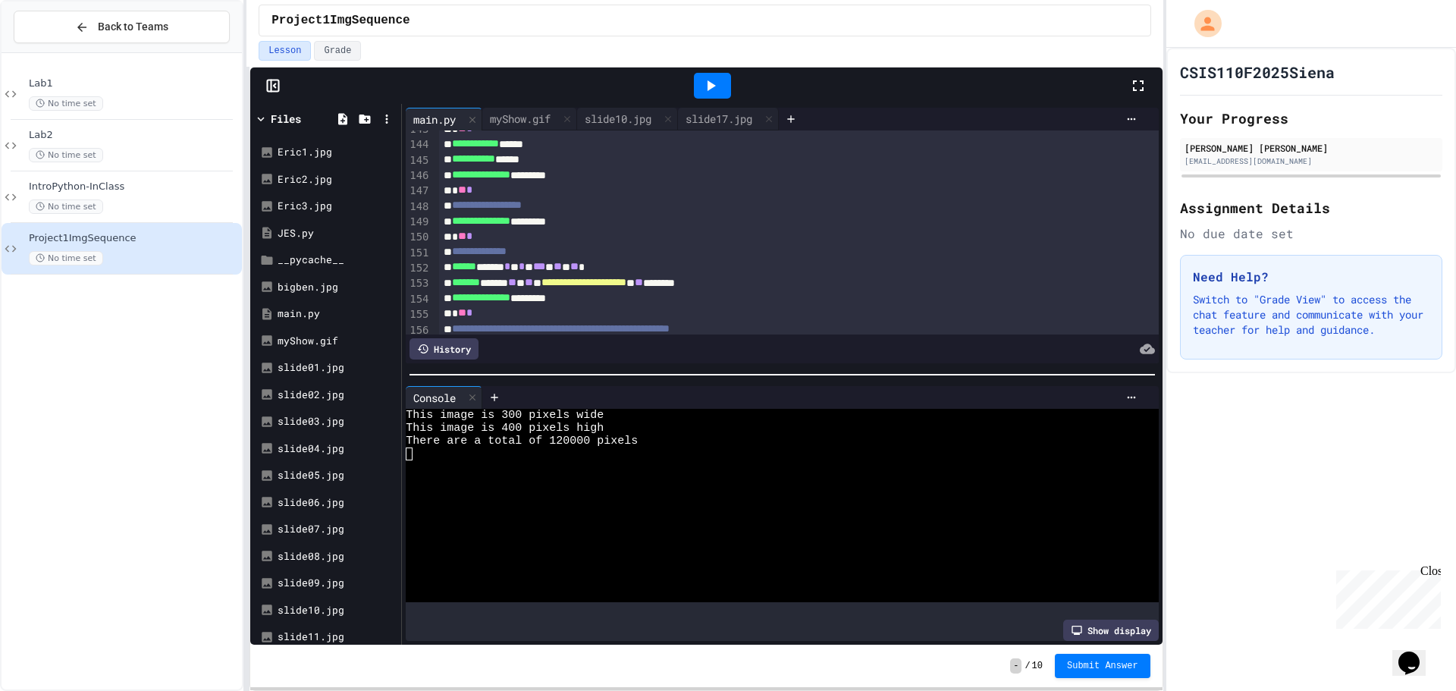
click at [545, 263] on span "***" at bounding box center [539, 266] width 12 height 11
click at [723, 89] on div at bounding box center [712, 86] width 37 height 26
click at [729, 117] on div "slide17.jpg" at bounding box center [719, 119] width 82 height 16
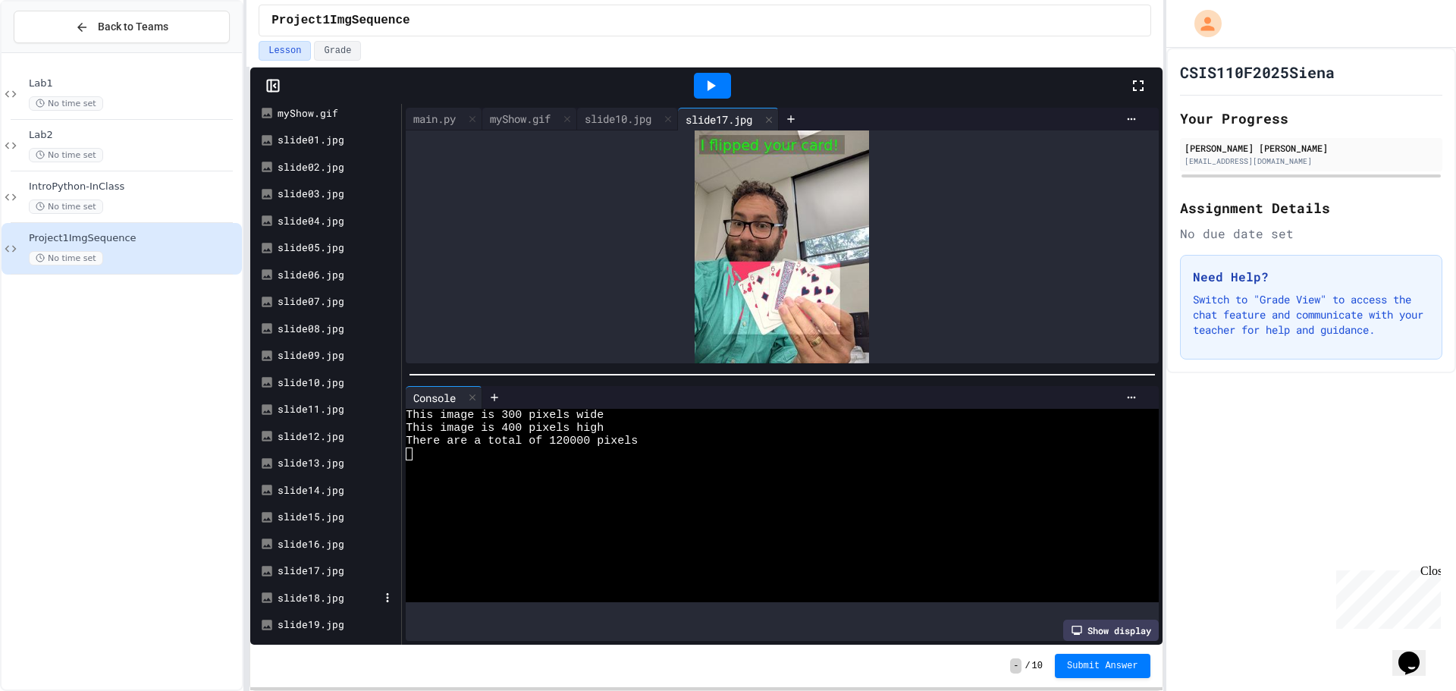
scroll to position [331, 0]
click at [308, 521] on div "slide19.jpg" at bounding box center [329, 520] width 102 height 15
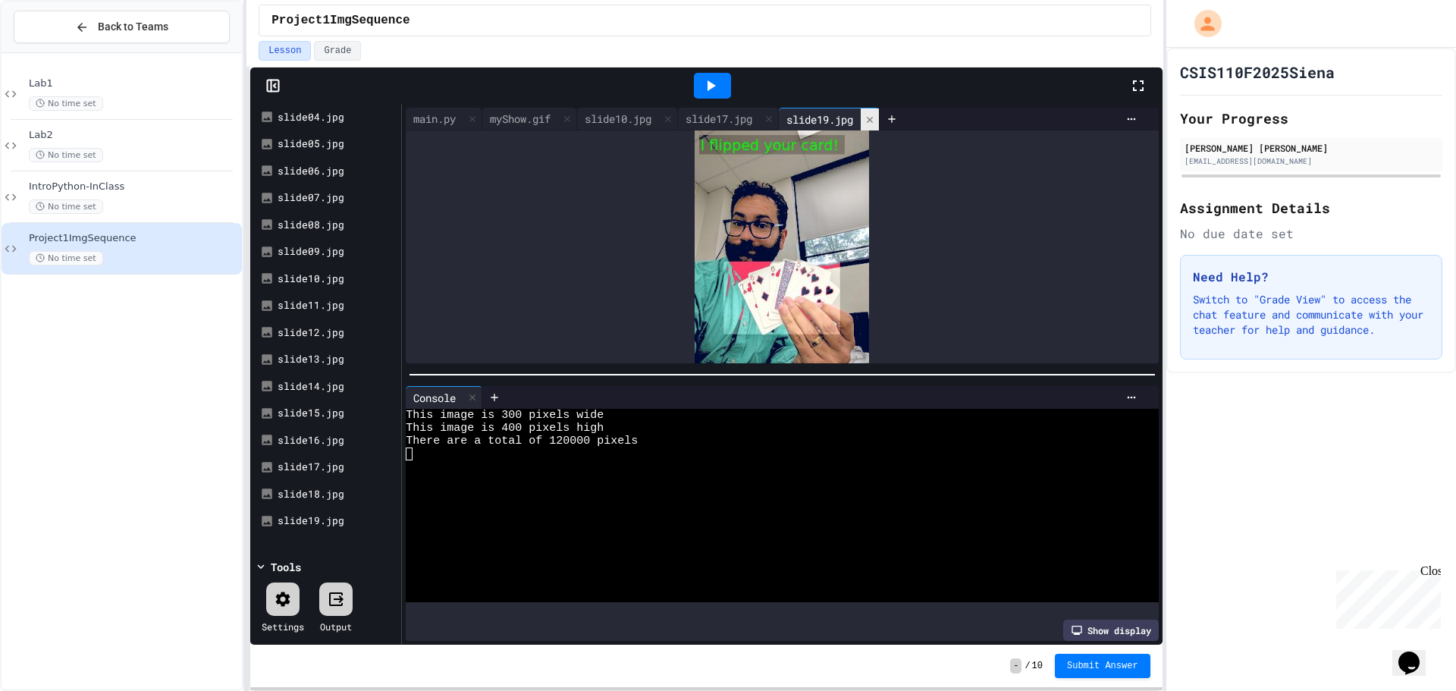
click at [879, 115] on div at bounding box center [870, 119] width 18 height 22
click at [774, 119] on icon at bounding box center [769, 120] width 11 height 11
click at [673, 123] on icon at bounding box center [668, 120] width 11 height 11
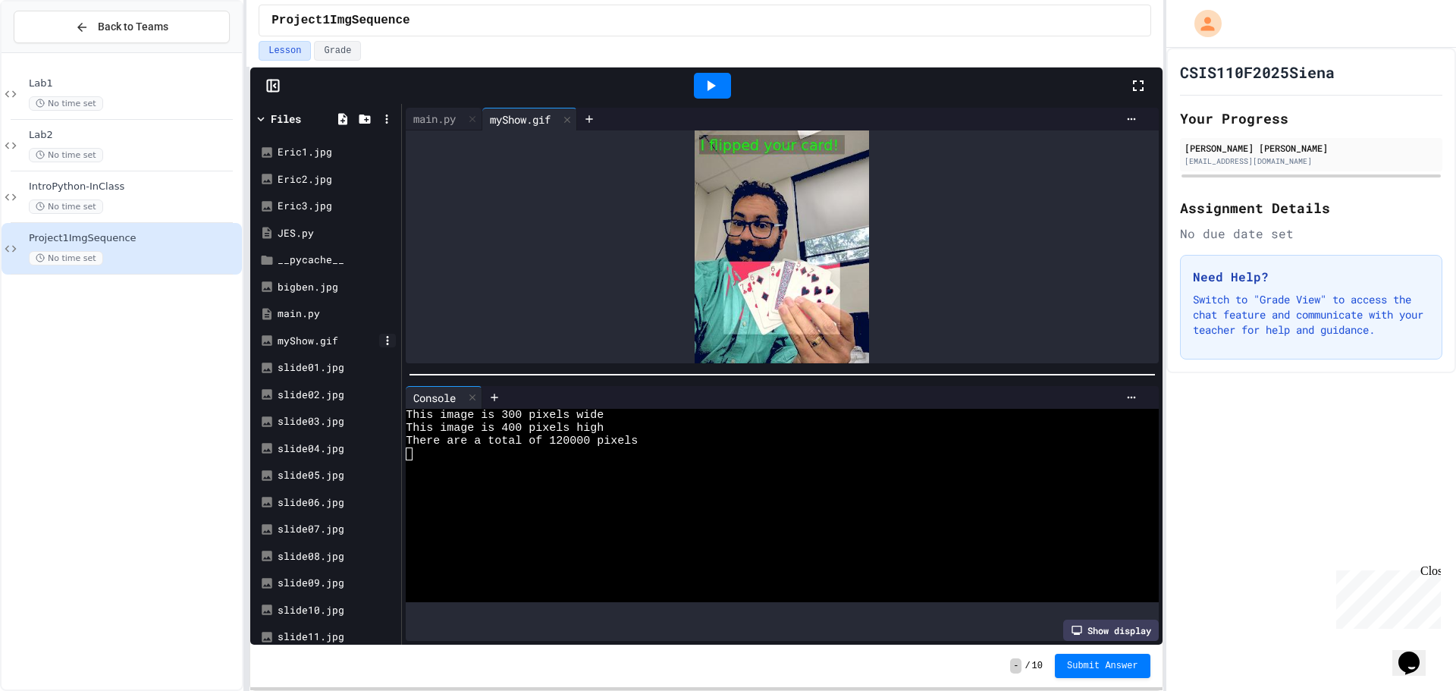
click at [387, 343] on icon at bounding box center [388, 341] width 14 height 14
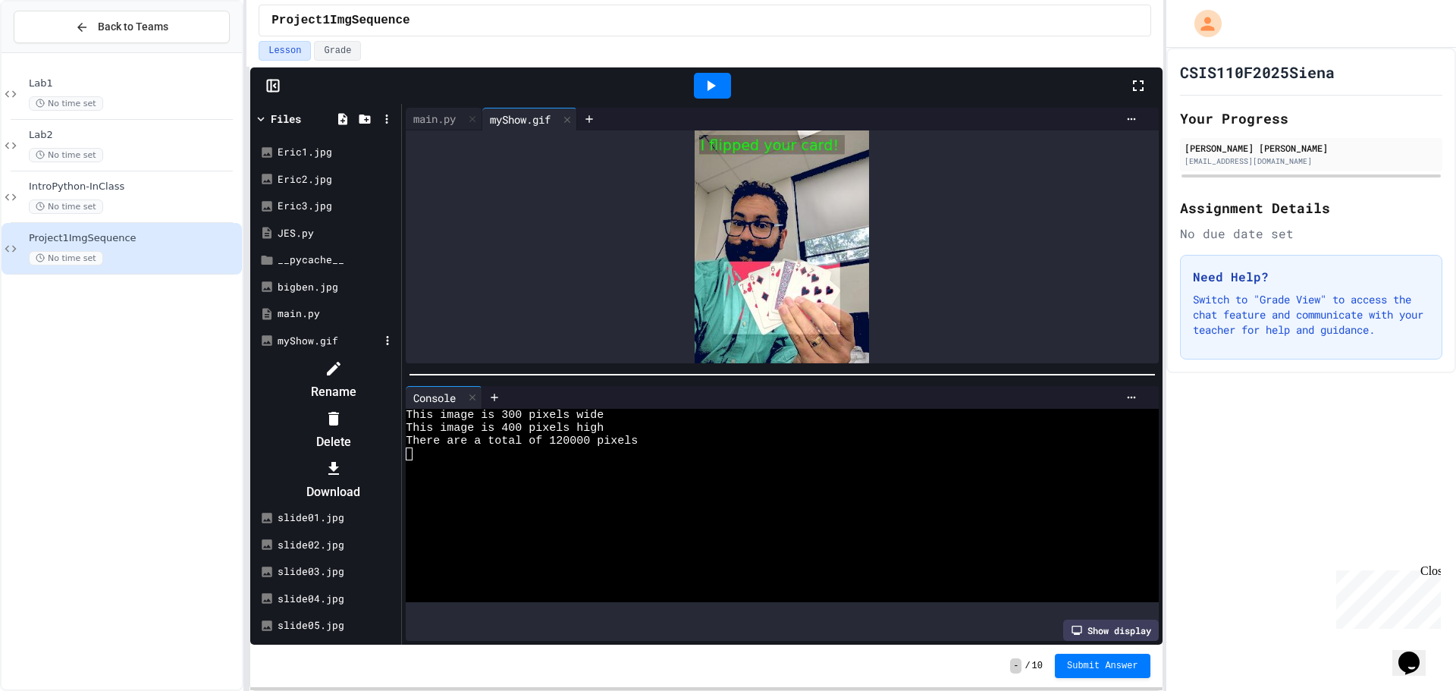
click at [397, 456] on li "Download" at bounding box center [333, 480] width 128 height 49
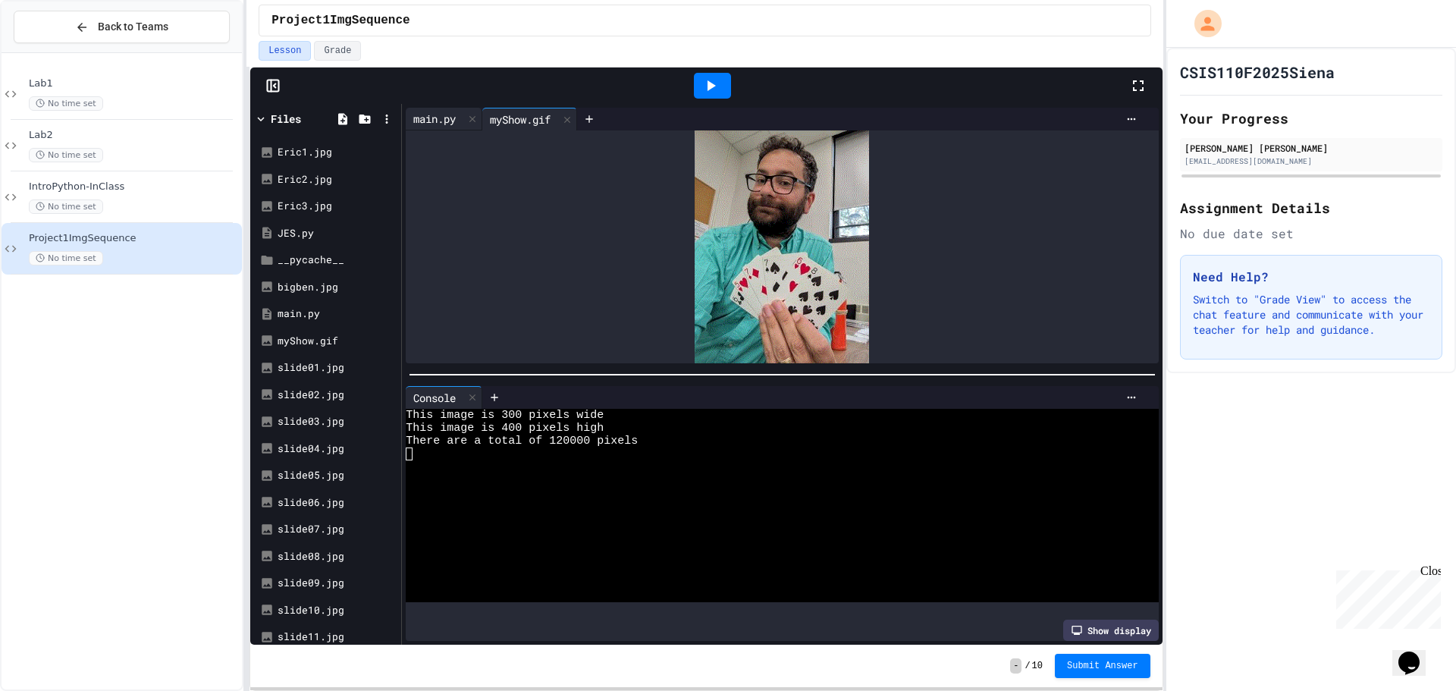
click at [426, 114] on div "main.py" at bounding box center [435, 119] width 58 height 16
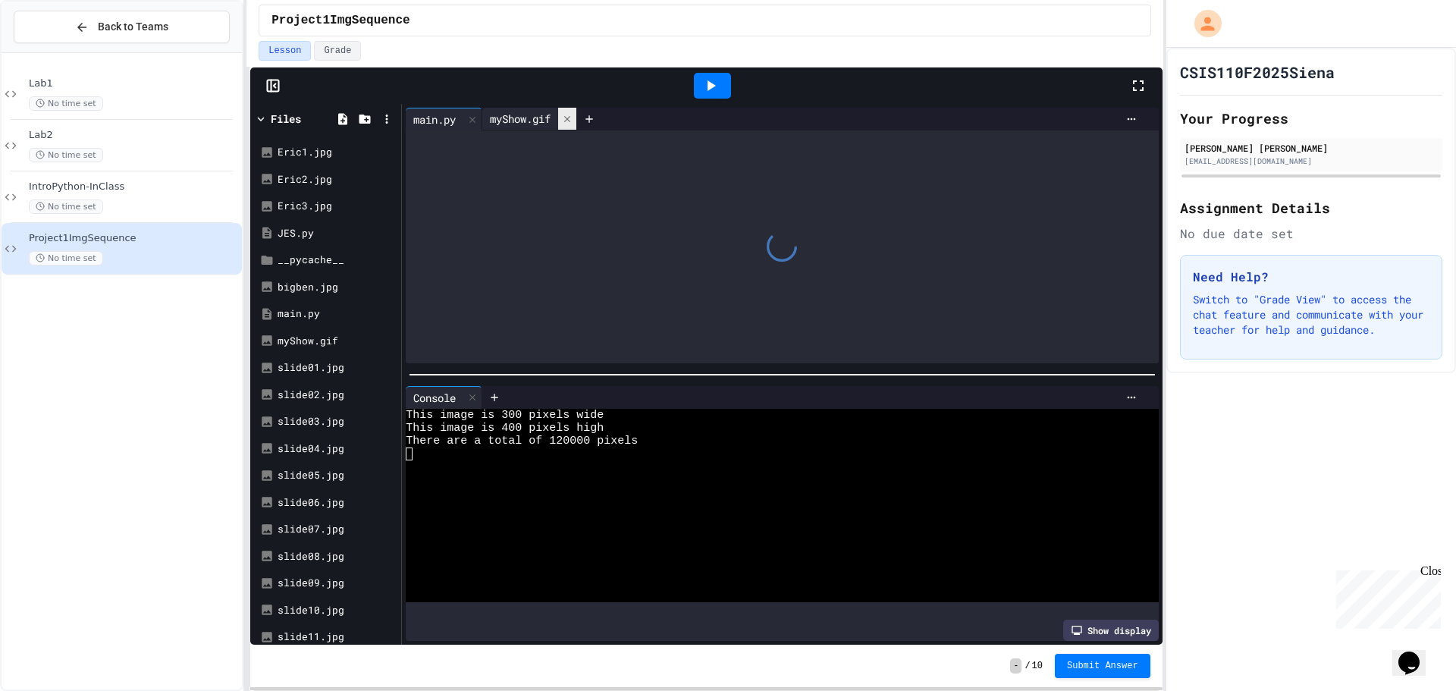
click at [570, 118] on icon at bounding box center [567, 119] width 11 height 11
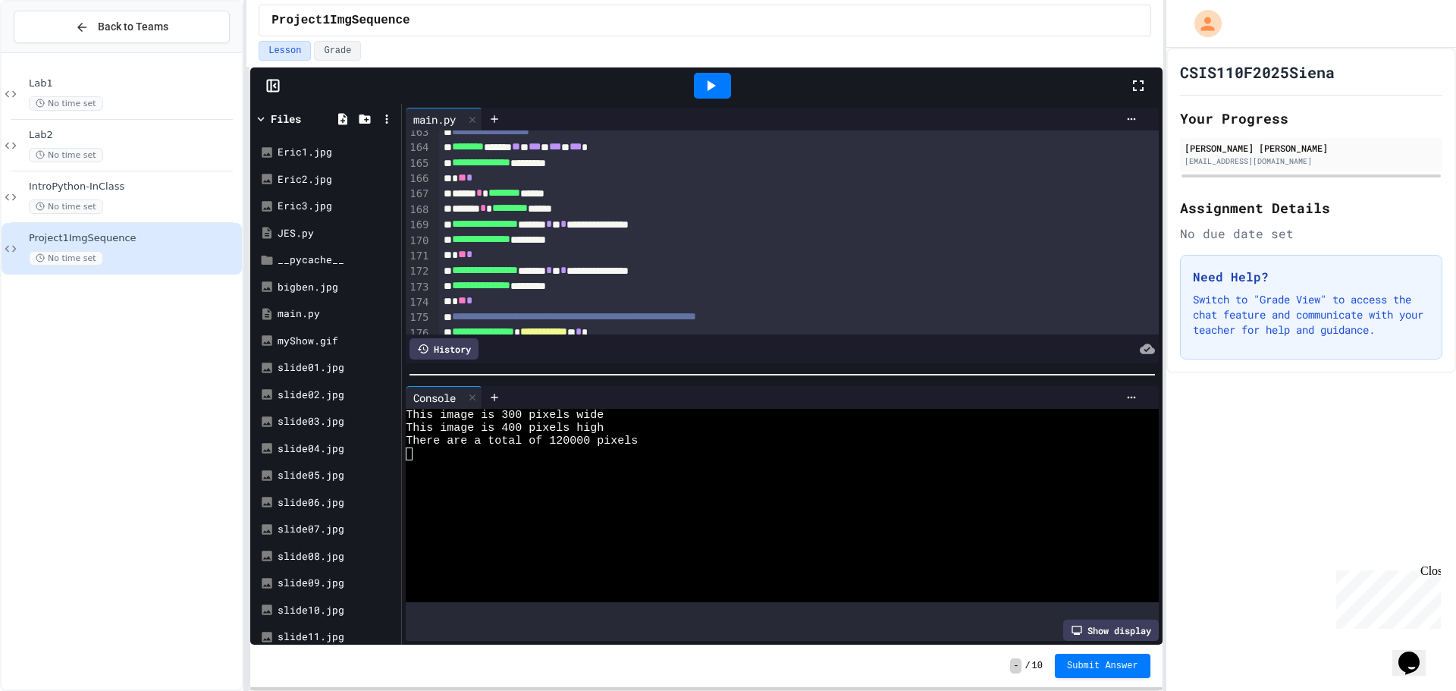
scroll to position [2427, 0]
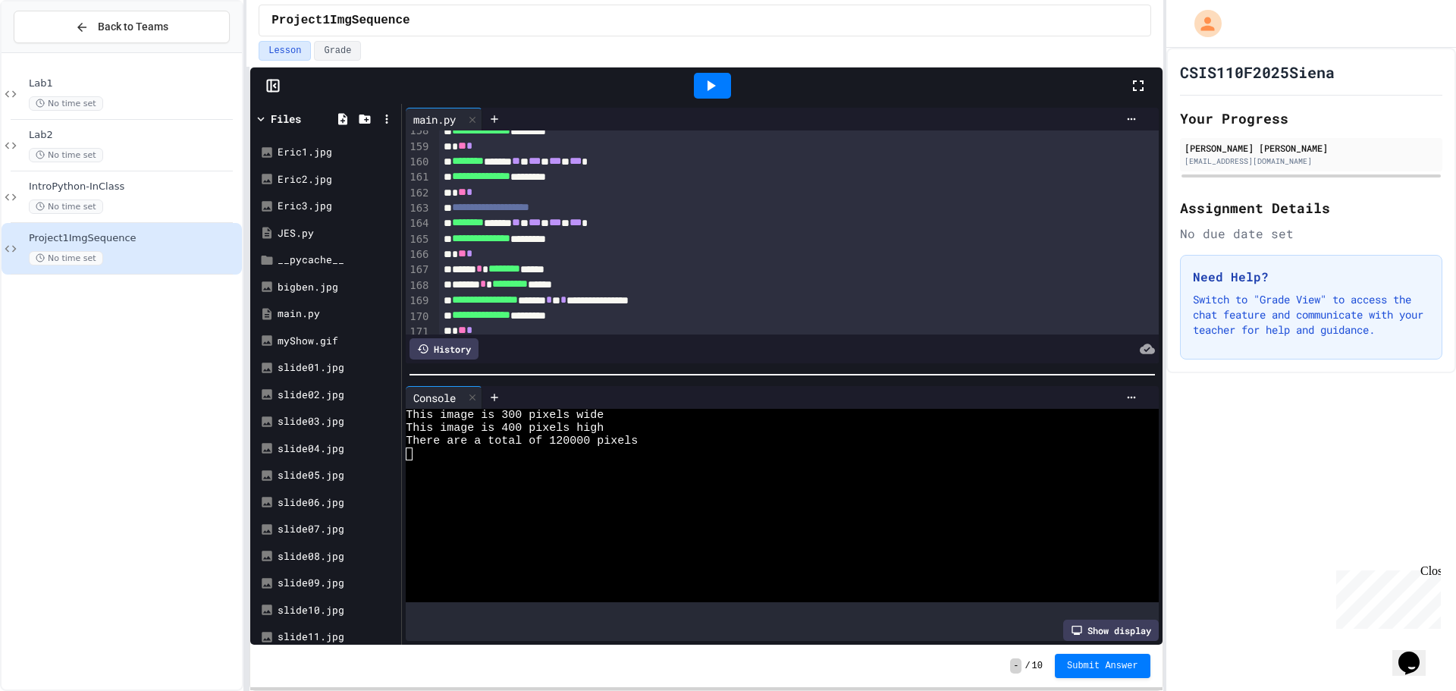
click at [662, 281] on div "****** * ********* ******" at bounding box center [783, 284] width 688 height 15
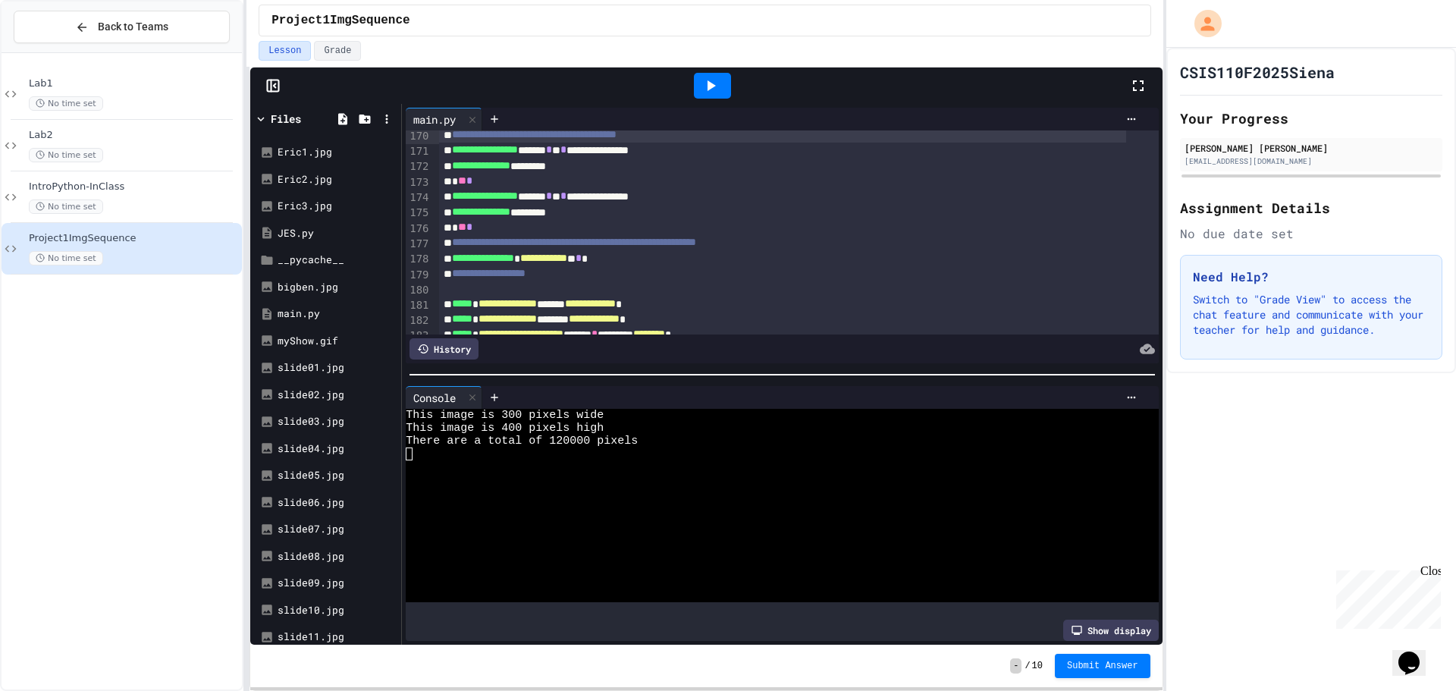
scroll to position [2532, 0]
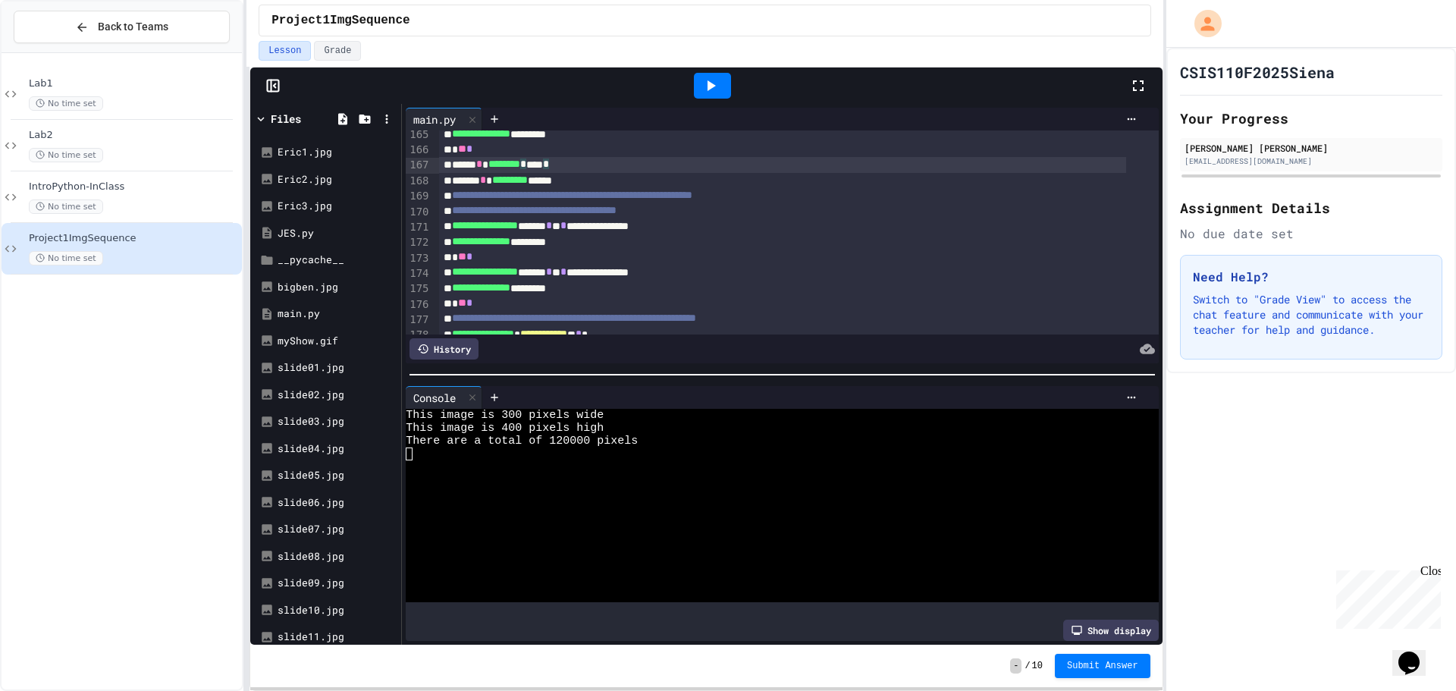
click at [777, 167] on div "***** * ******** * **** *" at bounding box center [783, 164] width 688 height 15
